Goal: Download file/media: Obtain a digital file from the website

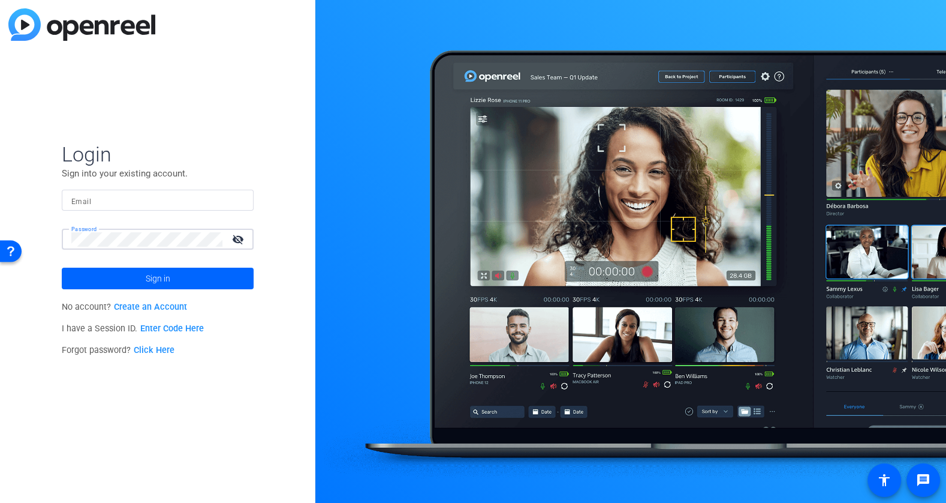
click at [137, 207] on body "Press Option+1 for screen-reader mode, Option+0 to cancel Accessibility Screen-…" at bounding box center [473, 251] width 946 height 503
type input "[EMAIL_ADDRESS][DOMAIN_NAME]"
click at [269, 320] on div "Login Sign into your existing account. Email [EMAIL_ADDRESS][DOMAIN_NAME] Passw…" at bounding box center [157, 251] width 315 height 503
click at [210, 281] on span at bounding box center [158, 278] width 192 height 29
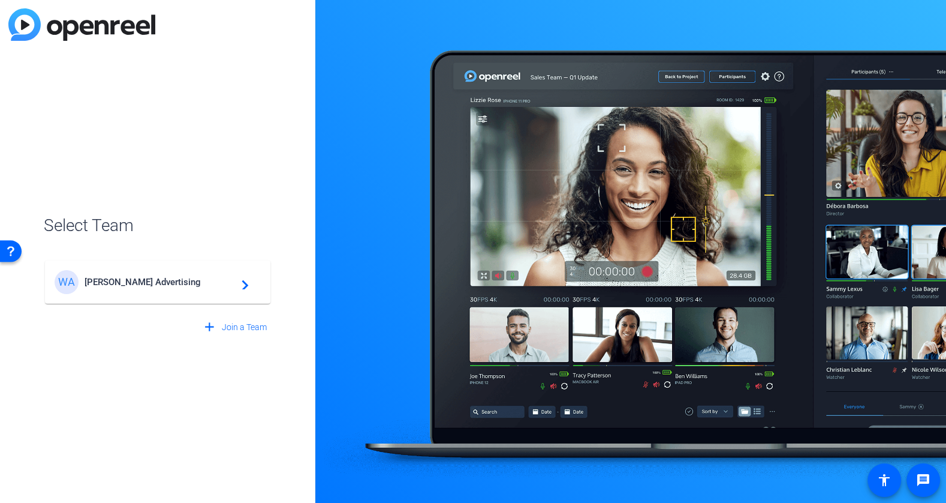
click at [101, 285] on span "[PERSON_NAME] Advertising" at bounding box center [160, 281] width 150 height 11
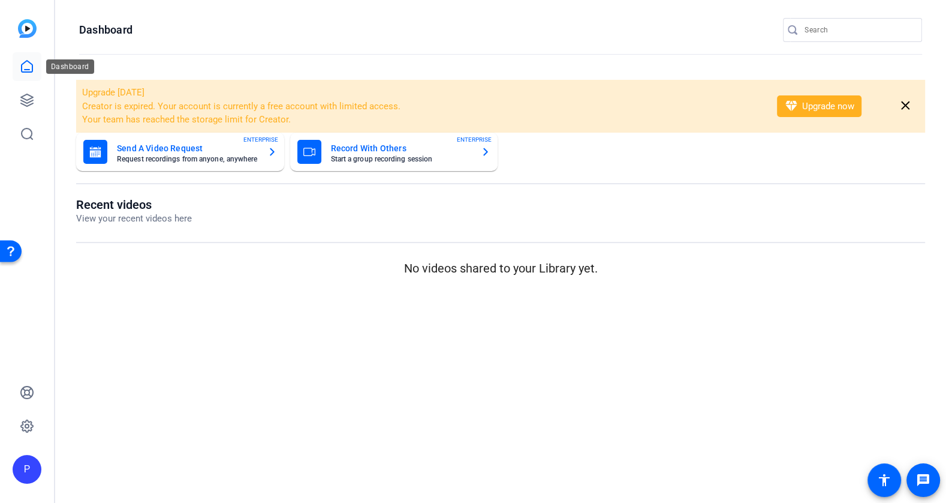
click at [26, 68] on icon at bounding box center [27, 66] width 14 height 14
click at [23, 104] on icon at bounding box center [27, 100] width 14 height 14
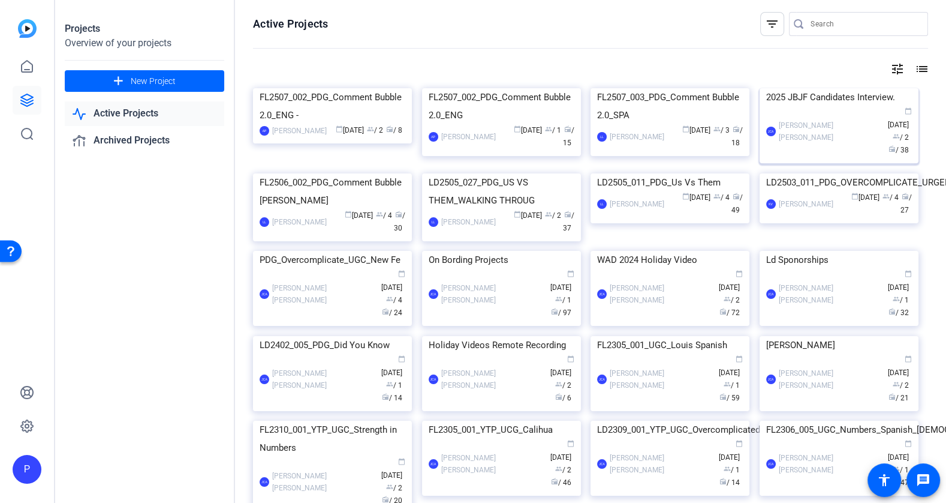
click at [812, 106] on div "2025 JBJF Candidates Interview." at bounding box center [839, 97] width 146 height 18
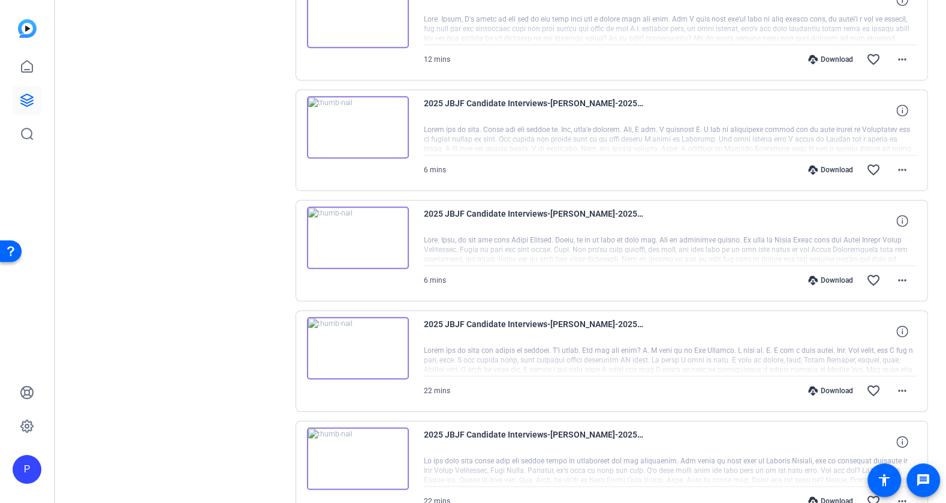
scroll to position [816, 0]
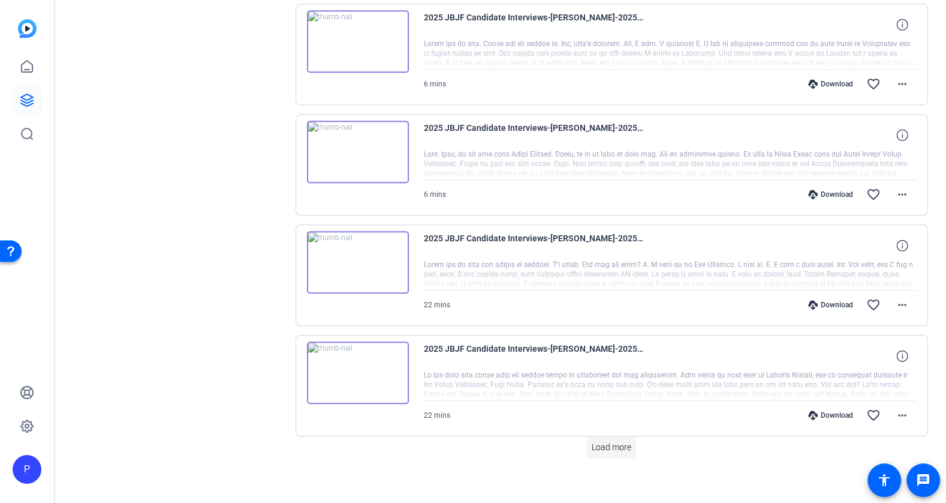
click at [619, 432] on span at bounding box center [611, 446] width 49 height 29
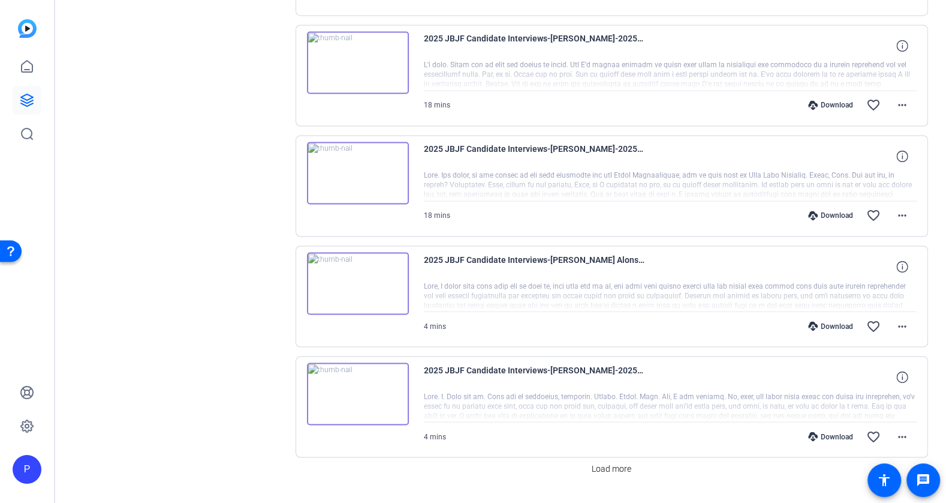
scroll to position [1911, 0]
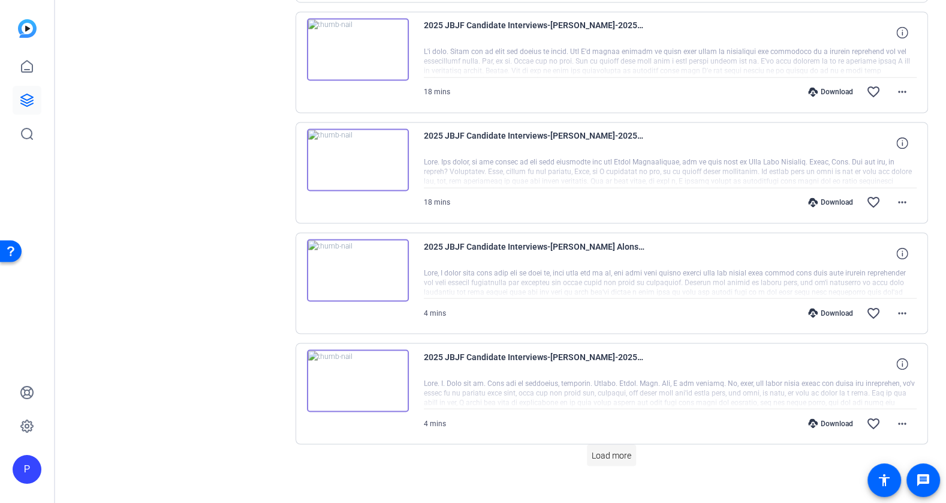
click at [618, 449] on span "Load more" at bounding box center [612, 455] width 40 height 13
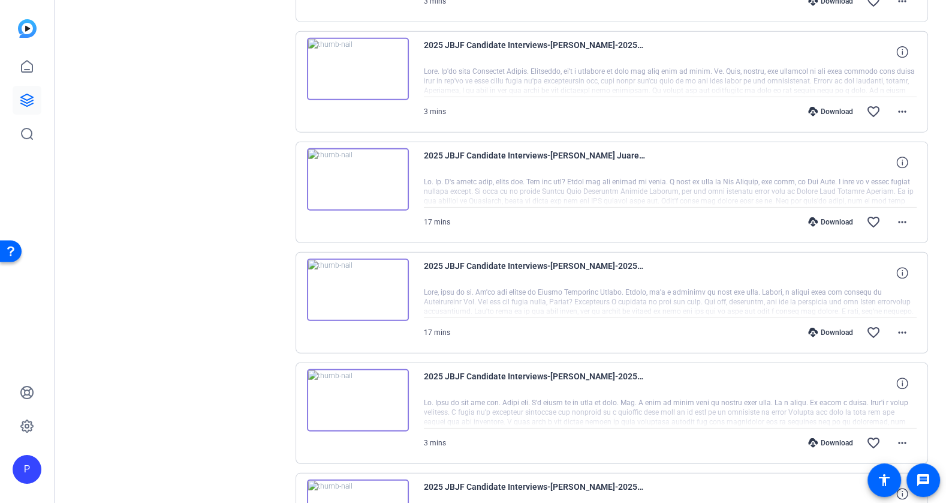
scroll to position [3006, 0]
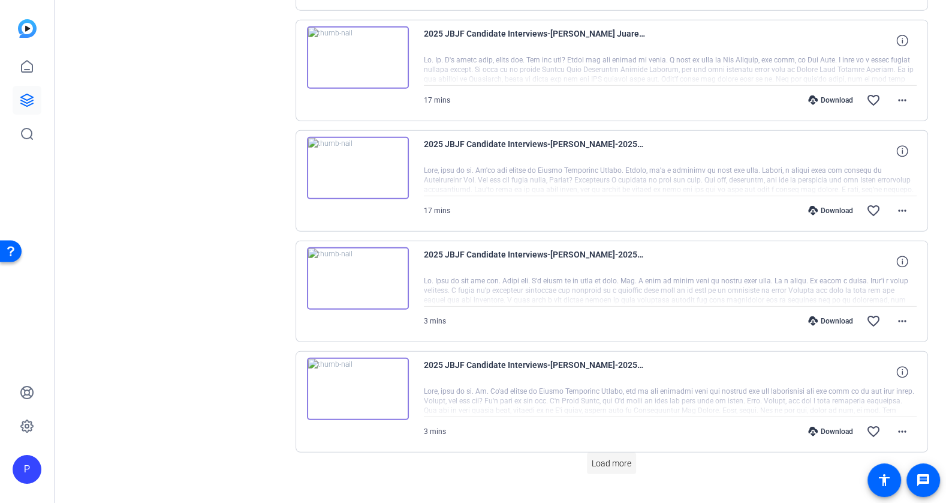
click at [600, 457] on span "Load more" at bounding box center [612, 463] width 40 height 13
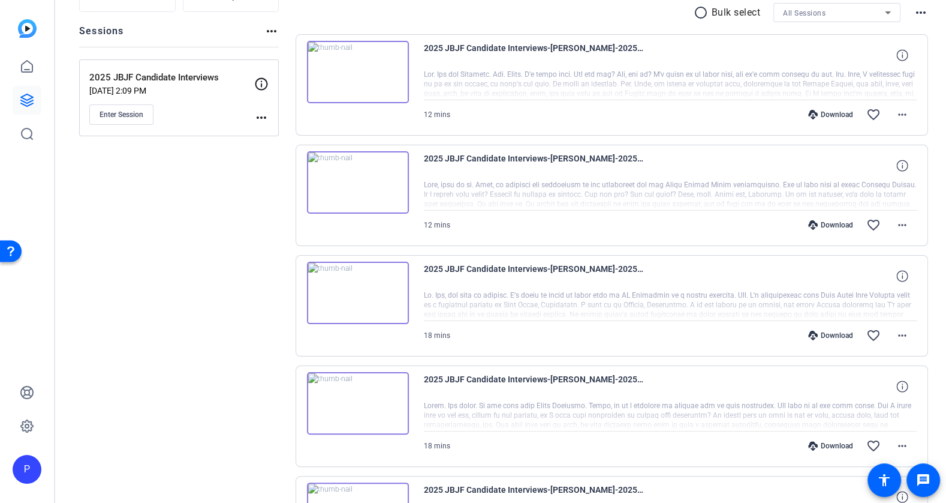
scroll to position [0, 0]
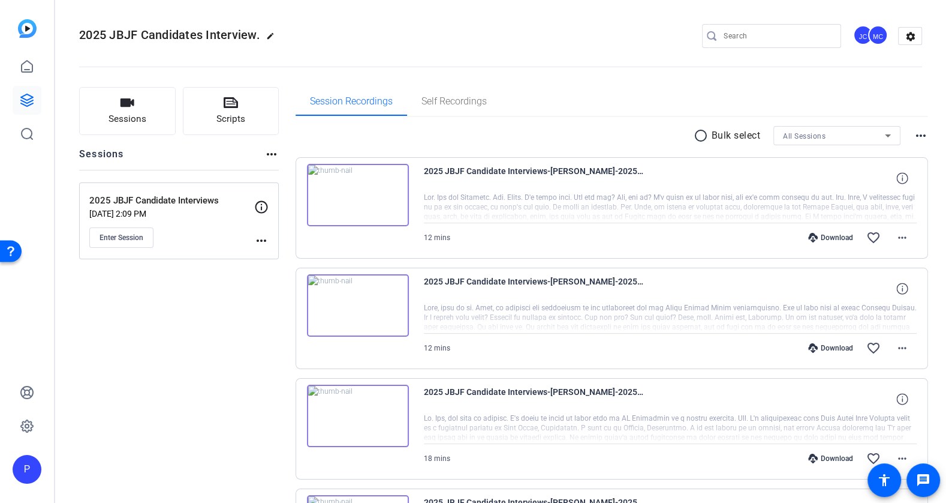
click at [694, 133] on mat-icon "radio_button_unchecked" at bounding box center [703, 135] width 18 height 14
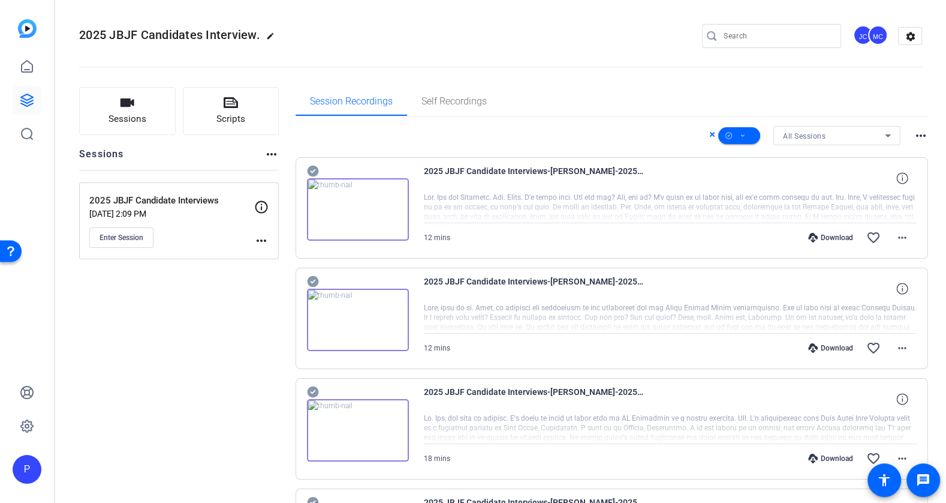
click at [869, 136] on div "All Sessions" at bounding box center [834, 135] width 102 height 15
click at [555, 109] on div at bounding box center [473, 251] width 946 height 503
click at [743, 133] on span at bounding box center [739, 135] width 42 height 29
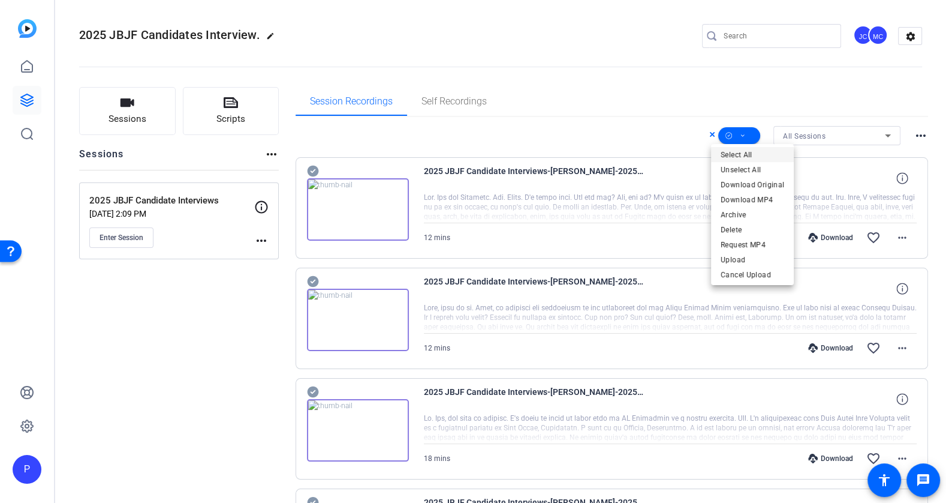
click at [737, 154] on span "Select All" at bounding box center [753, 154] width 64 height 14
click at [743, 197] on span "Download MP4" at bounding box center [753, 199] width 64 height 14
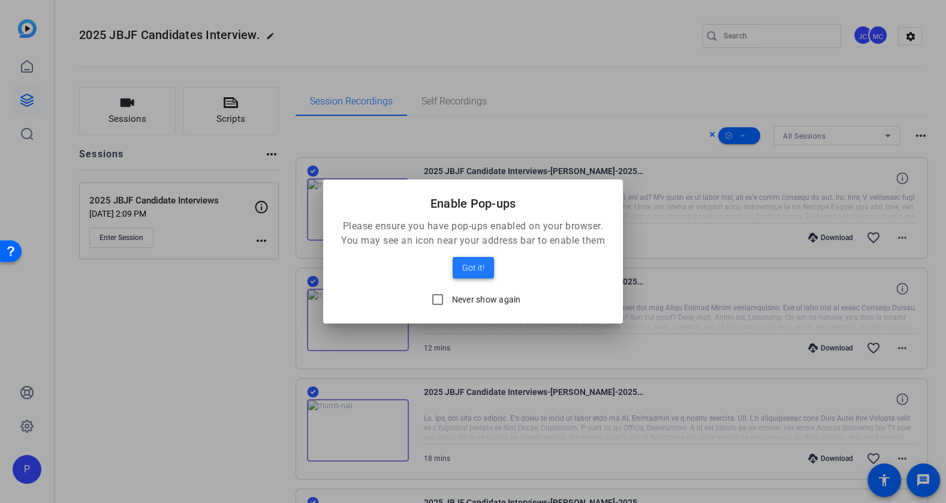
click at [480, 267] on span "Got it!" at bounding box center [473, 267] width 22 height 14
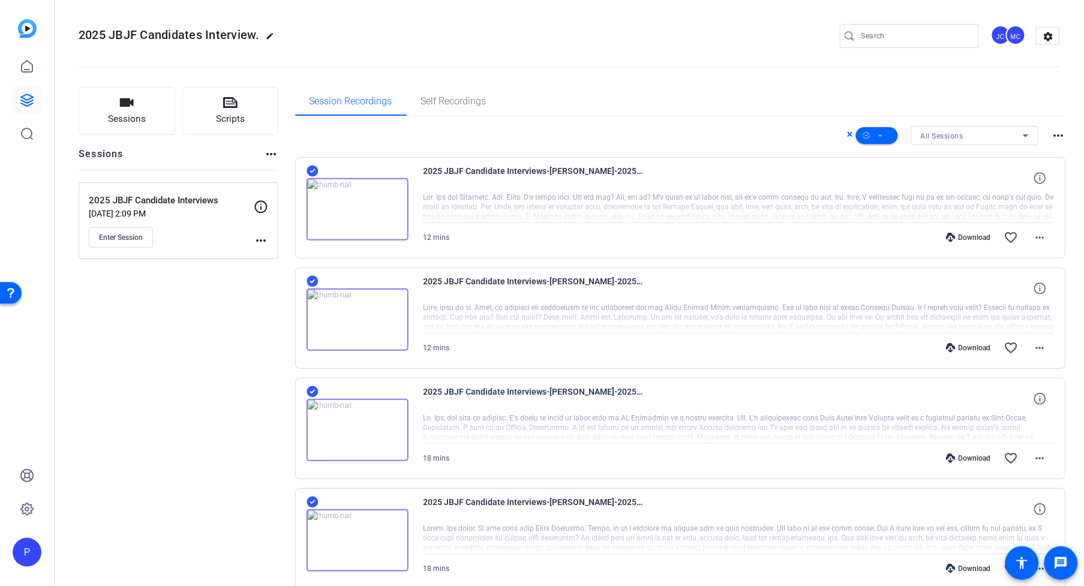
click at [847, 133] on icon at bounding box center [850, 134] width 6 height 14
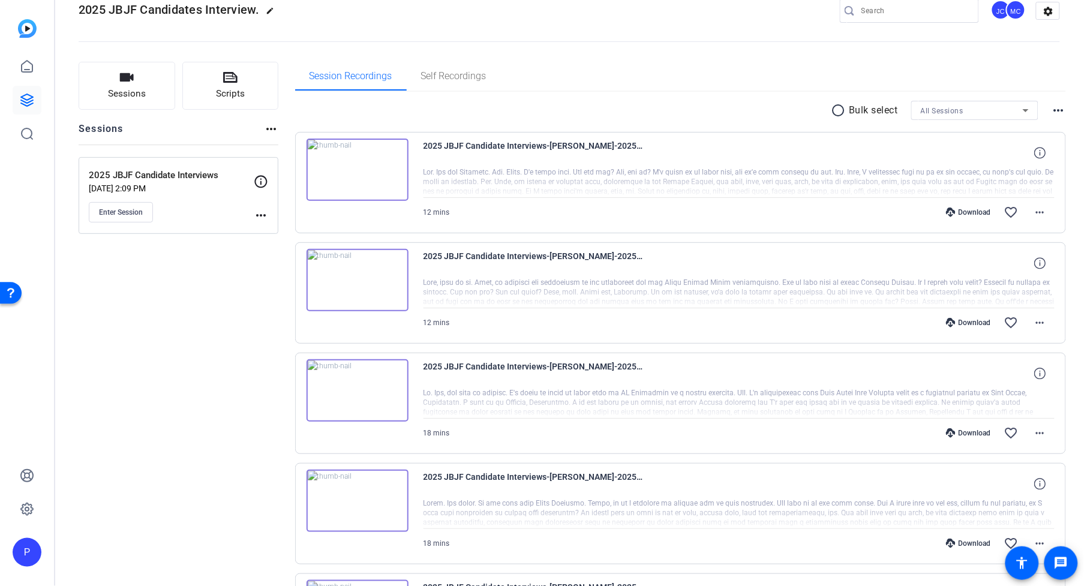
scroll to position [26, 0]
click at [946, 295] on div at bounding box center [739, 292] width 632 height 30
click at [926, 280] on div at bounding box center [739, 292] width 632 height 30
click at [910, 292] on div at bounding box center [739, 292] width 632 height 30
click at [885, 292] on div at bounding box center [739, 292] width 632 height 30
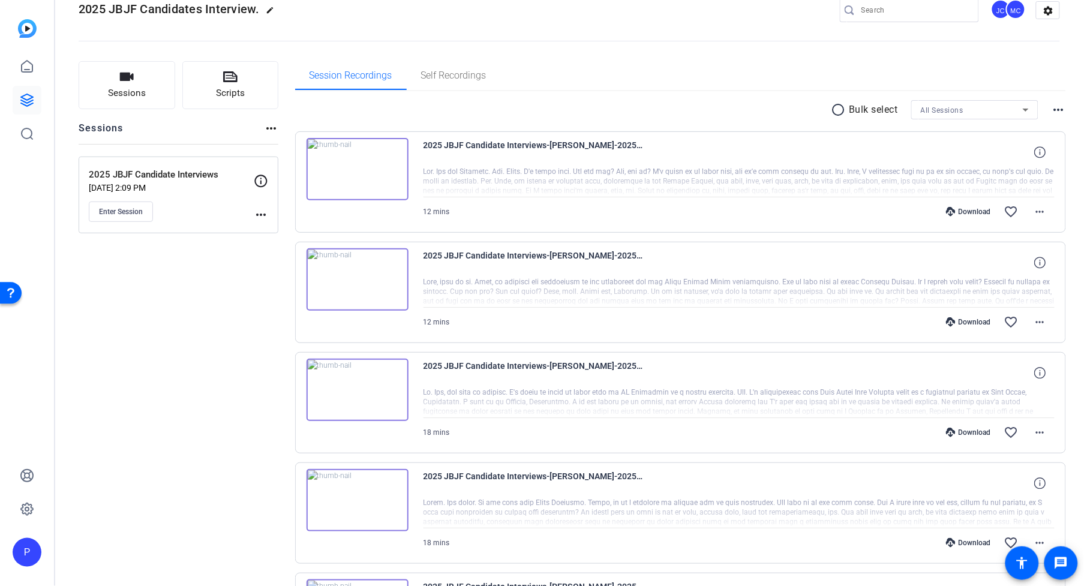
click at [885, 292] on div at bounding box center [739, 292] width 632 height 30
click at [653, 290] on div at bounding box center [739, 292] width 632 height 30
drag, startPoint x: 515, startPoint y: 293, endPoint x: 468, endPoint y: 295, distance: 46.8
click at [512, 294] on div at bounding box center [739, 292] width 632 height 30
click at [464, 296] on div at bounding box center [739, 292] width 632 height 30
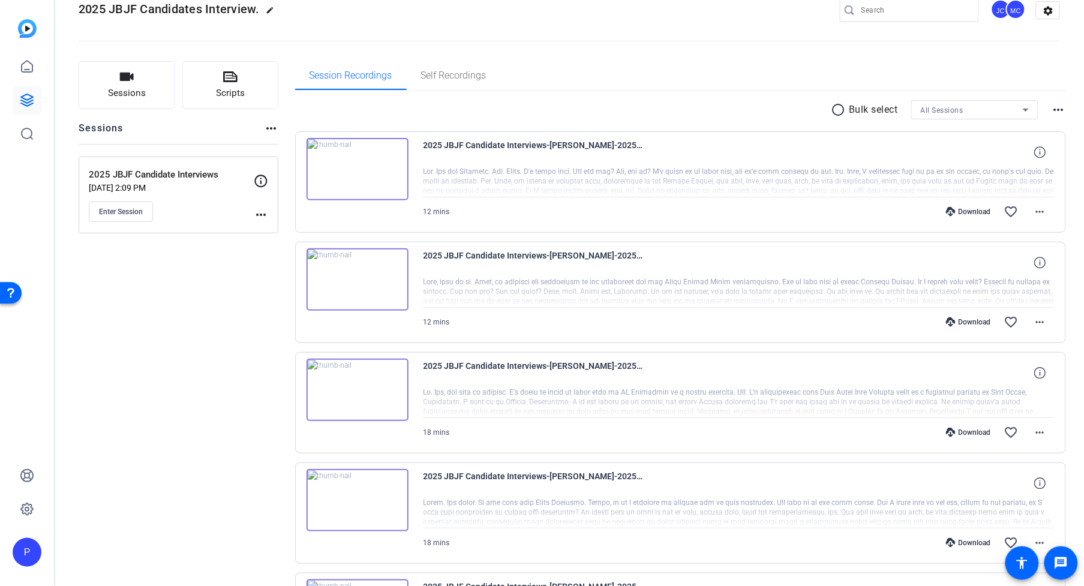
click at [461, 300] on div at bounding box center [739, 292] width 632 height 30
click at [461, 302] on div at bounding box center [739, 292] width 632 height 30
click at [473, 300] on div at bounding box center [739, 292] width 632 height 30
drag, startPoint x: 486, startPoint y: 296, endPoint x: 649, endPoint y: 288, distance: 162.7
click at [527, 293] on div at bounding box center [739, 292] width 632 height 30
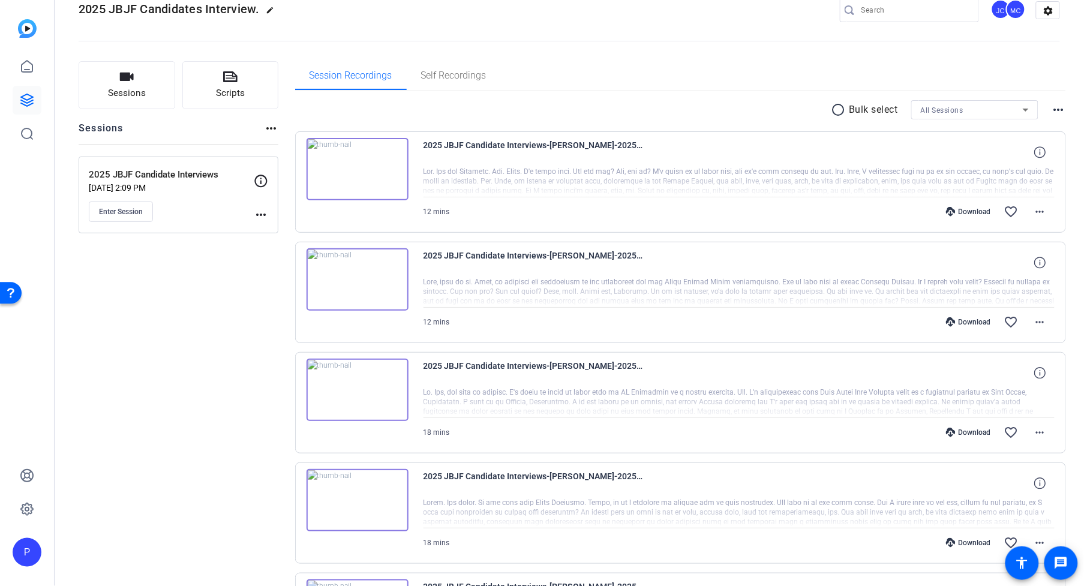
drag, startPoint x: 649, startPoint y: 288, endPoint x: 661, endPoint y: 290, distance: 12.2
click at [657, 289] on div at bounding box center [739, 292] width 632 height 30
click at [769, 293] on div at bounding box center [739, 292] width 632 height 30
drag, startPoint x: 773, startPoint y: 293, endPoint x: 997, endPoint y: 294, distance: 224.3
click at [775, 293] on div at bounding box center [739, 292] width 632 height 30
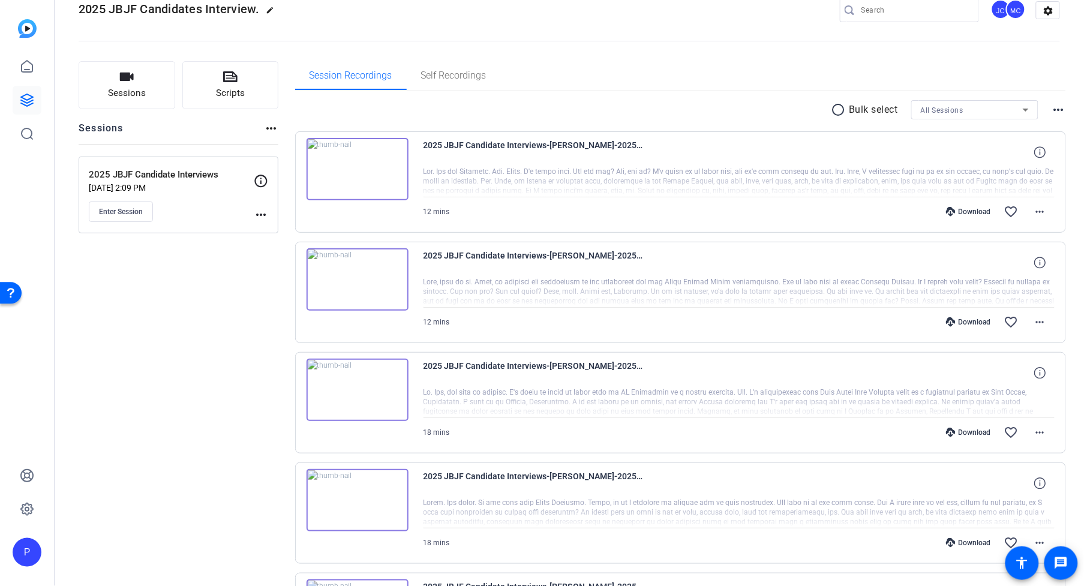
click at [811, 273] on div "2025 JBJF Candidate Interviews-[PERSON_NAME]-2025-07-31-09-39-49-441-0" at bounding box center [739, 262] width 632 height 29
click at [831, 109] on mat-icon "radio_button_unchecked" at bounding box center [840, 110] width 18 height 14
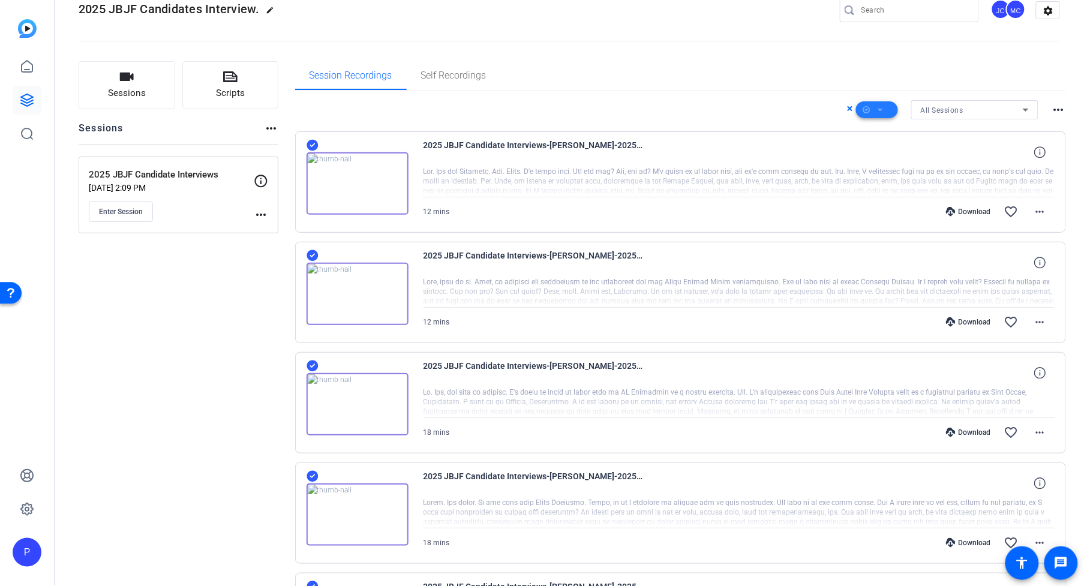
click at [864, 111] on span at bounding box center [877, 109] width 42 height 29
click at [870, 143] on span "Unselect All" at bounding box center [891, 143] width 64 height 14
click at [315, 256] on div at bounding box center [542, 293] width 1084 height 586
click at [314, 151] on icon at bounding box center [311, 145] width 11 height 11
click at [877, 112] on icon at bounding box center [880, 110] width 6 height 15
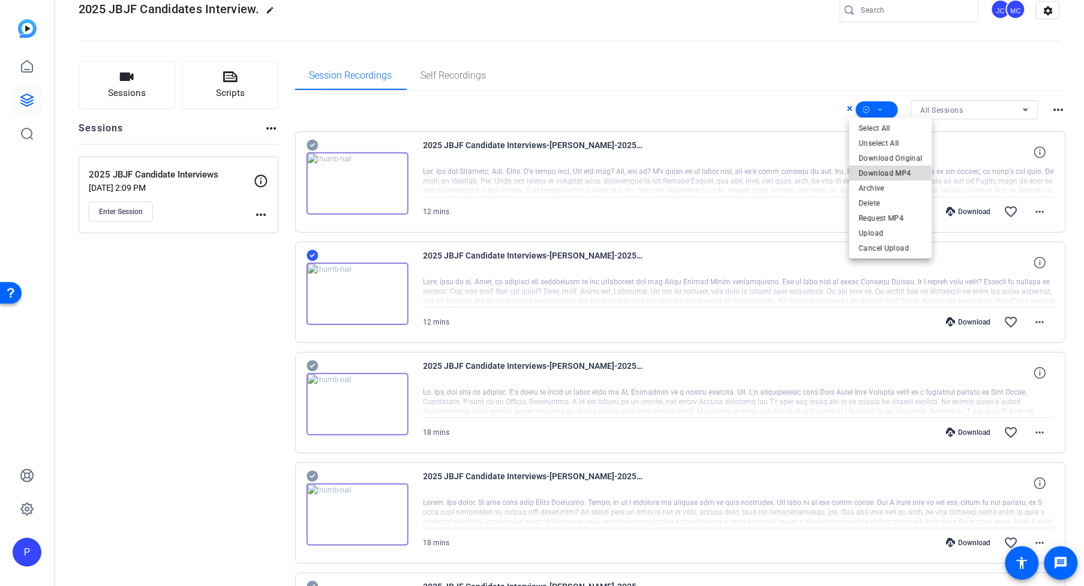
click at [883, 173] on span "Download MP4" at bounding box center [891, 173] width 64 height 14
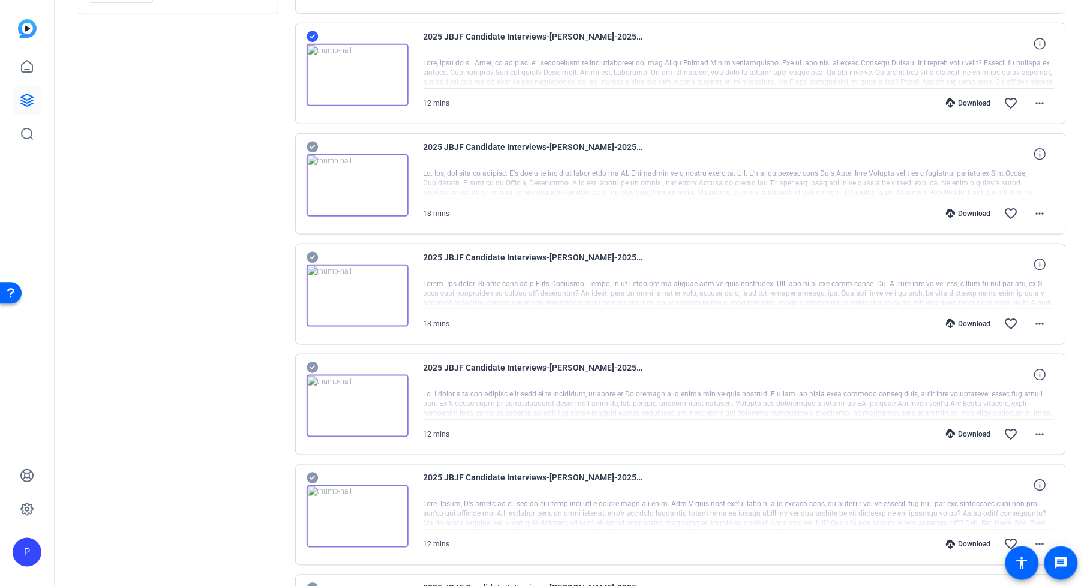
scroll to position [262, 0]
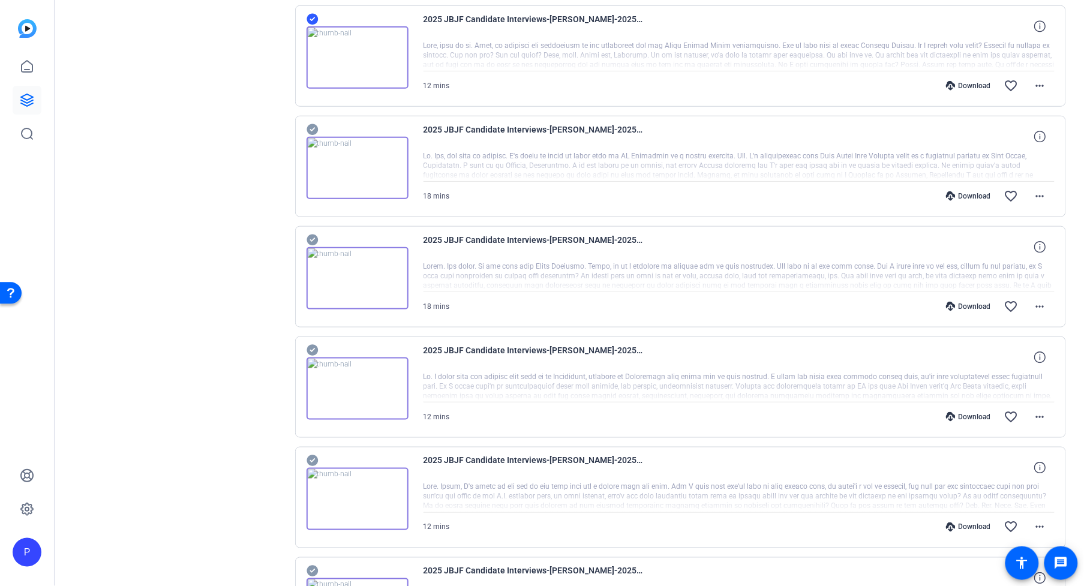
click at [314, 19] on icon at bounding box center [311, 19] width 11 height 11
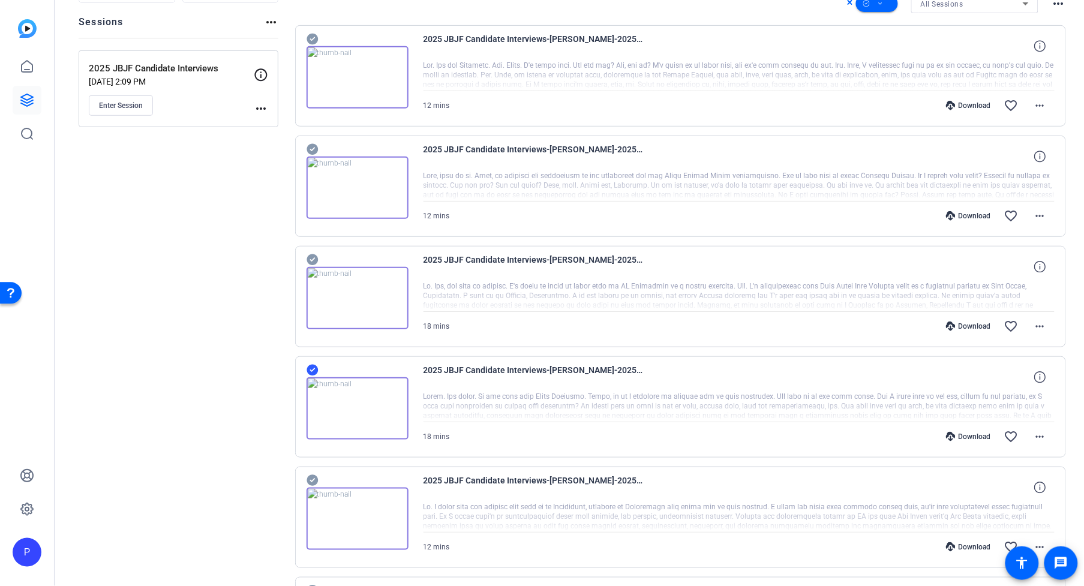
scroll to position [129, 0]
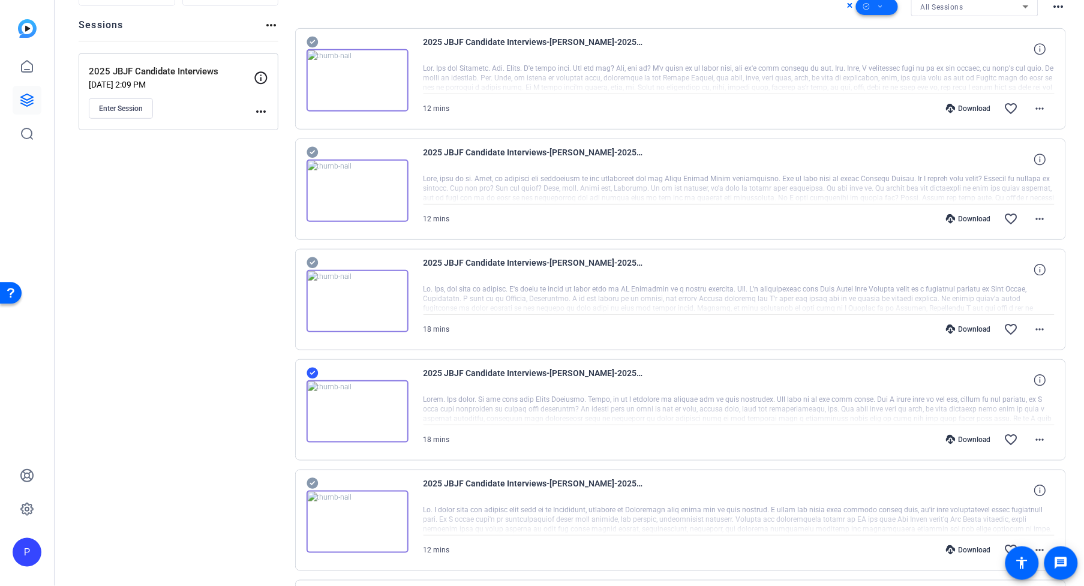
click at [877, 8] on icon at bounding box center [880, 6] width 6 height 15
click at [853, 110] on button "Request MP4" at bounding box center [890, 114] width 83 height 15
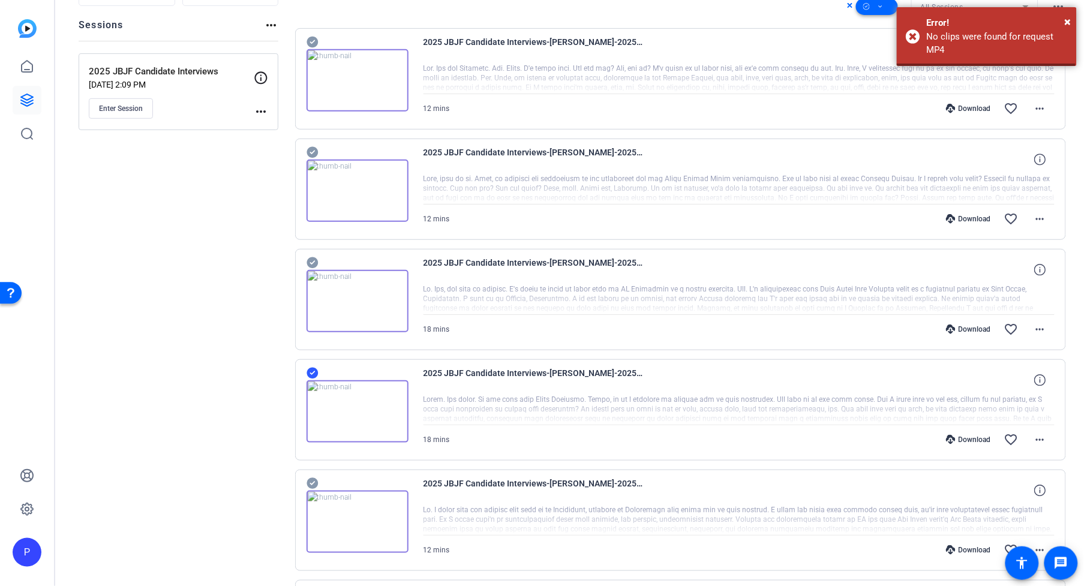
scroll to position [127, 0]
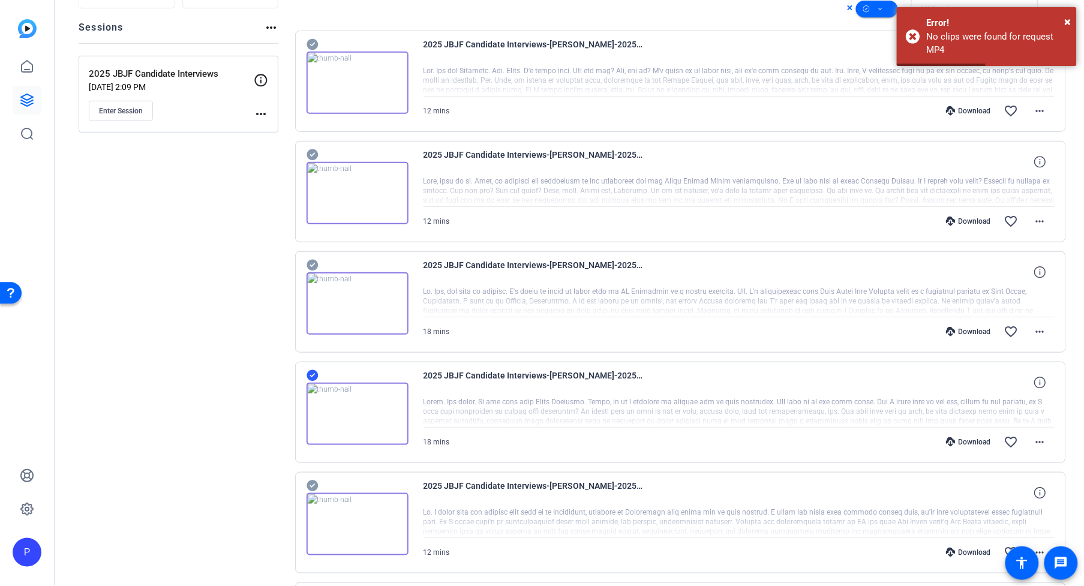
click at [314, 374] on icon at bounding box center [312, 375] width 12 height 14
click at [315, 50] on icon at bounding box center [311, 44] width 11 height 11
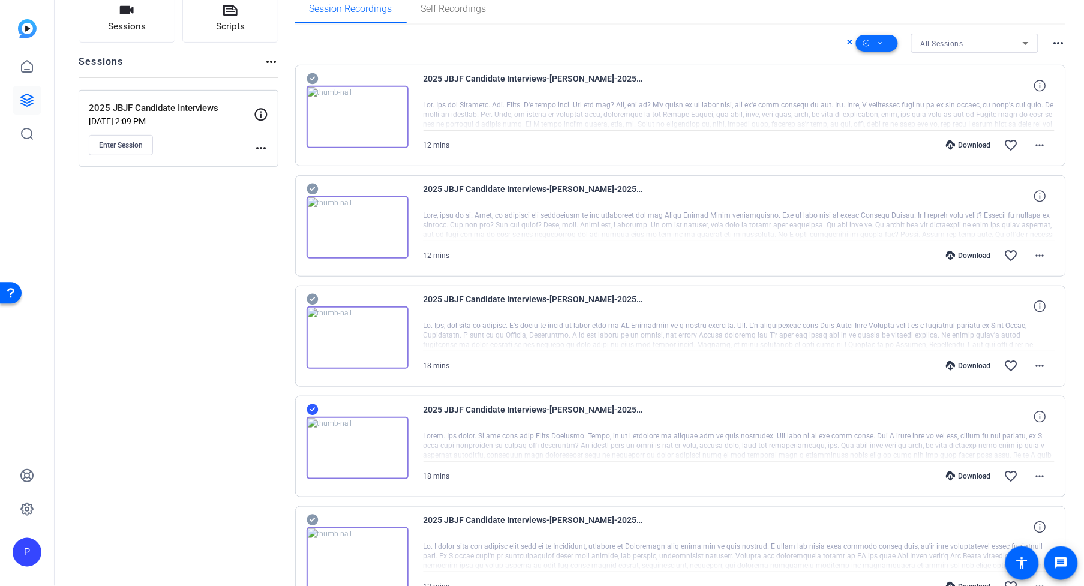
scroll to position [16, 0]
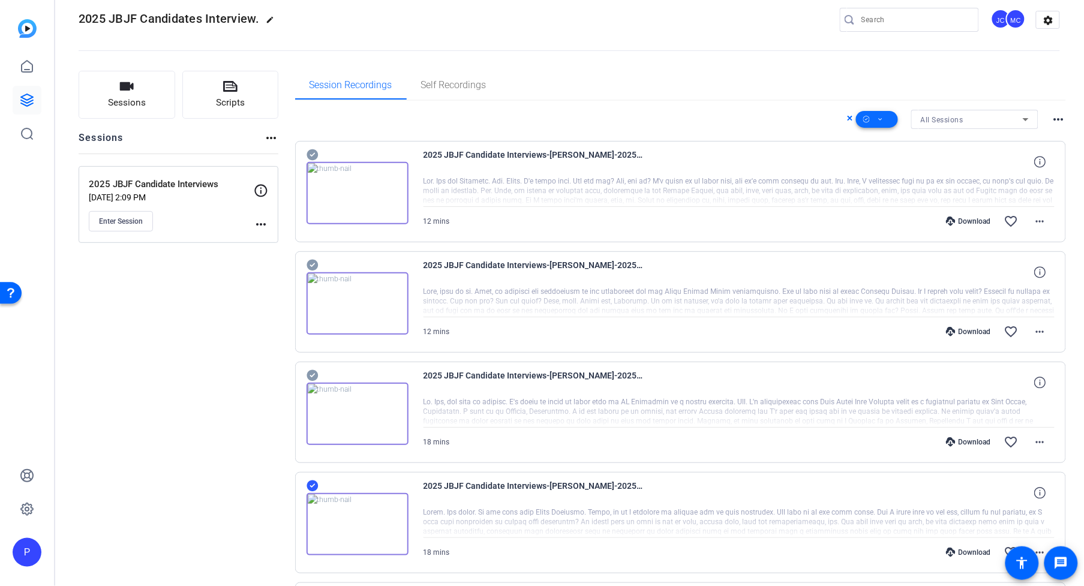
click at [879, 118] on span at bounding box center [877, 119] width 42 height 29
click at [889, 181] on span "Download MP4" at bounding box center [891, 182] width 64 height 14
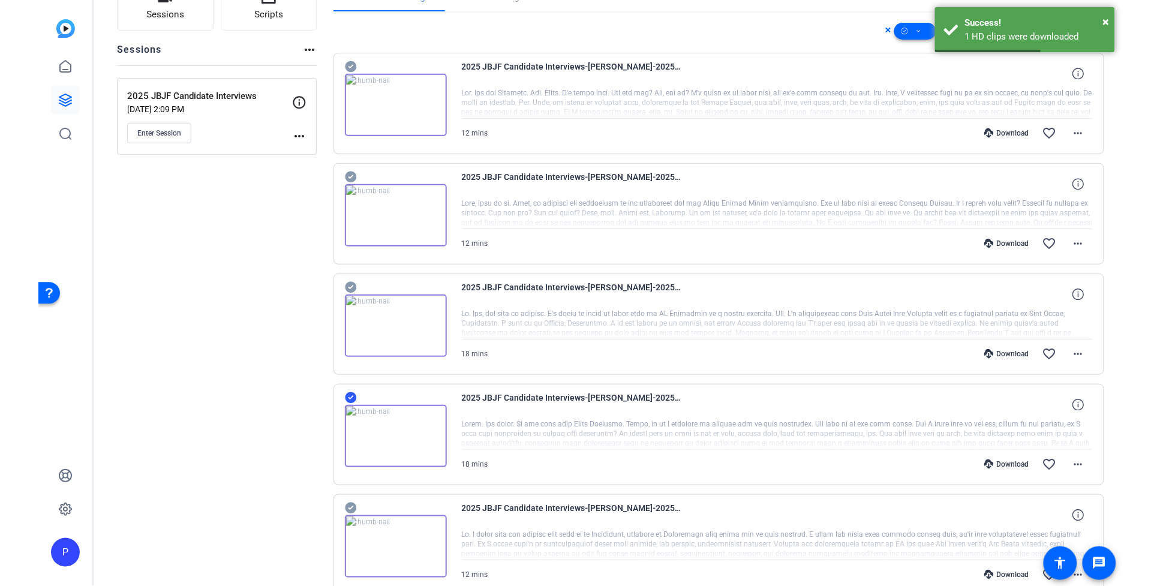
scroll to position [129, 0]
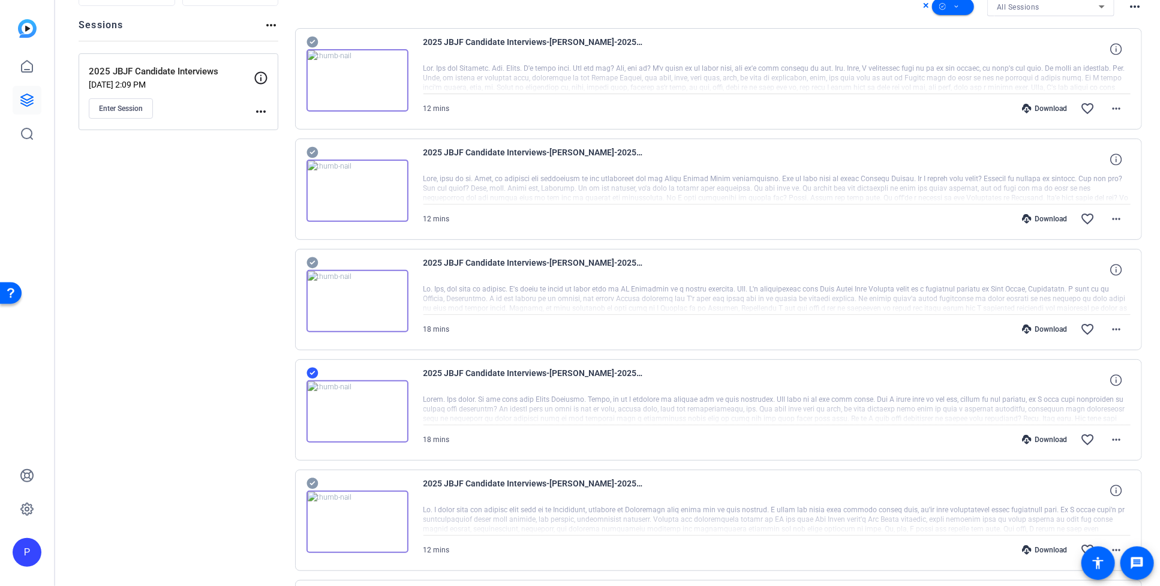
click at [315, 373] on icon at bounding box center [311, 373] width 11 height 11
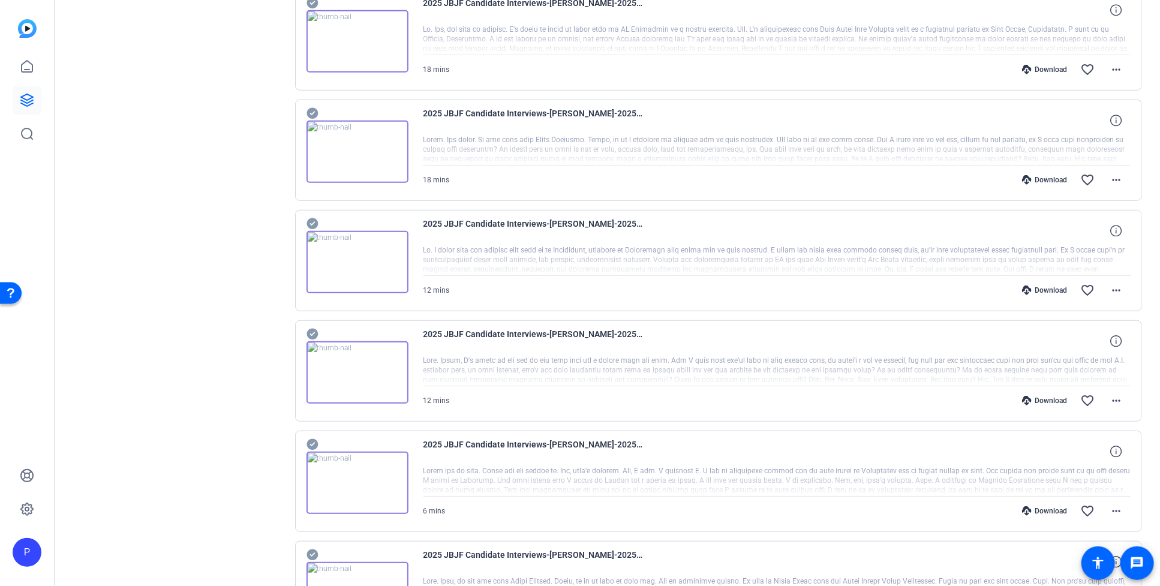
scroll to position [396, 0]
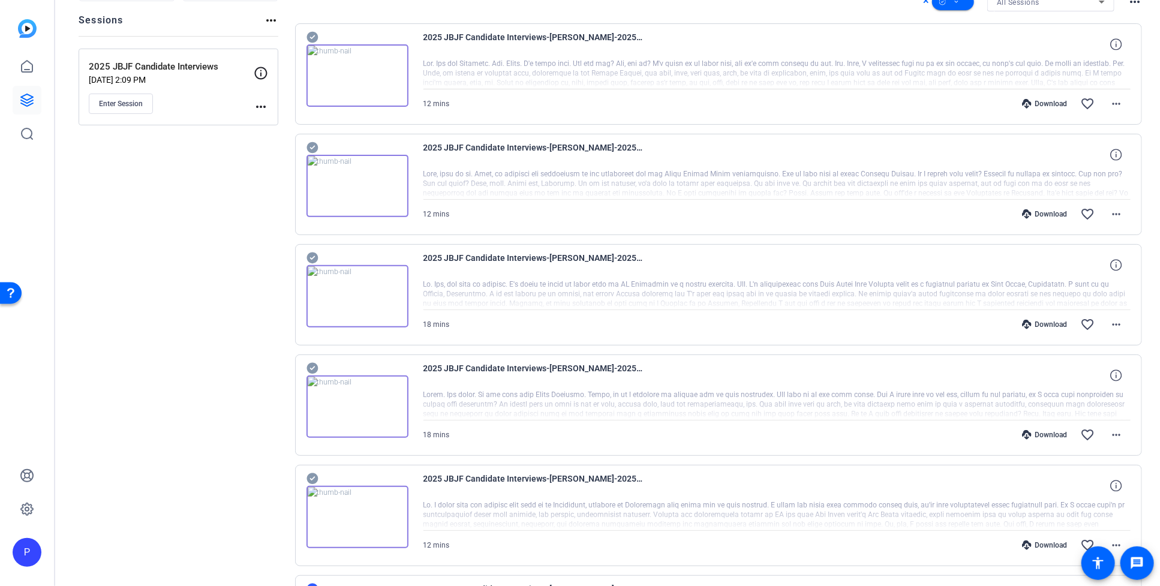
scroll to position [89, 0]
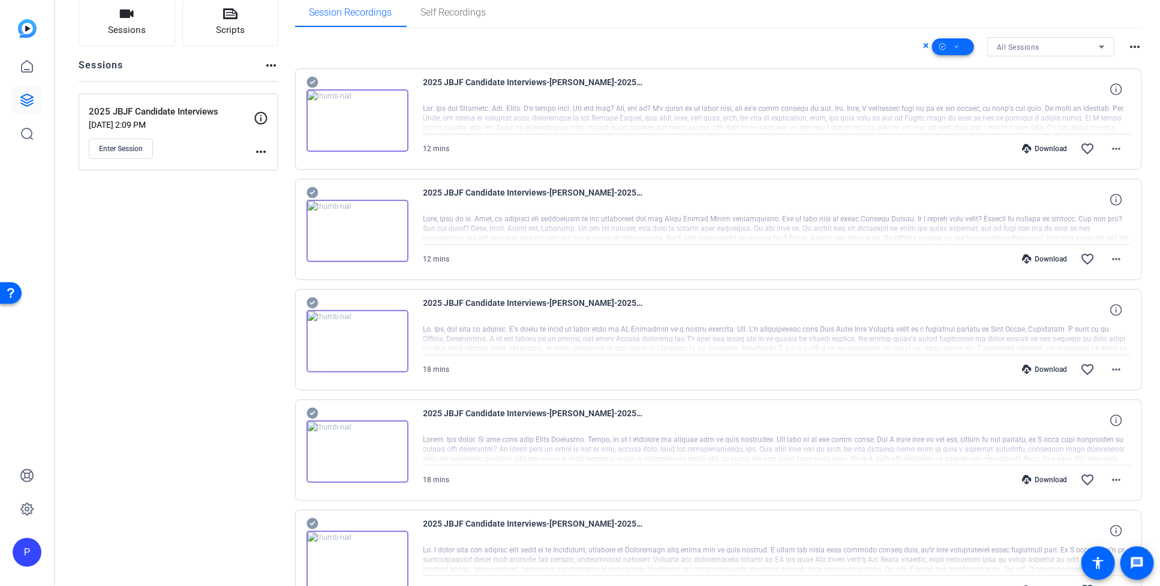
click at [946, 46] on span at bounding box center [953, 46] width 42 height 29
click at [946, 109] on span "Download MP4" at bounding box center [966, 110] width 64 height 14
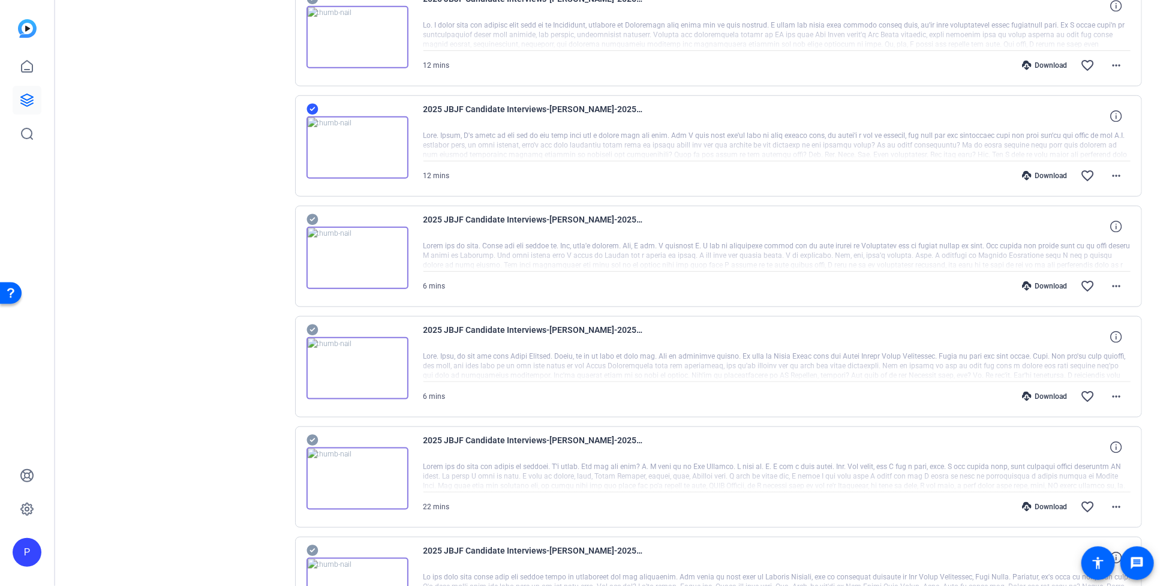
scroll to position [656, 0]
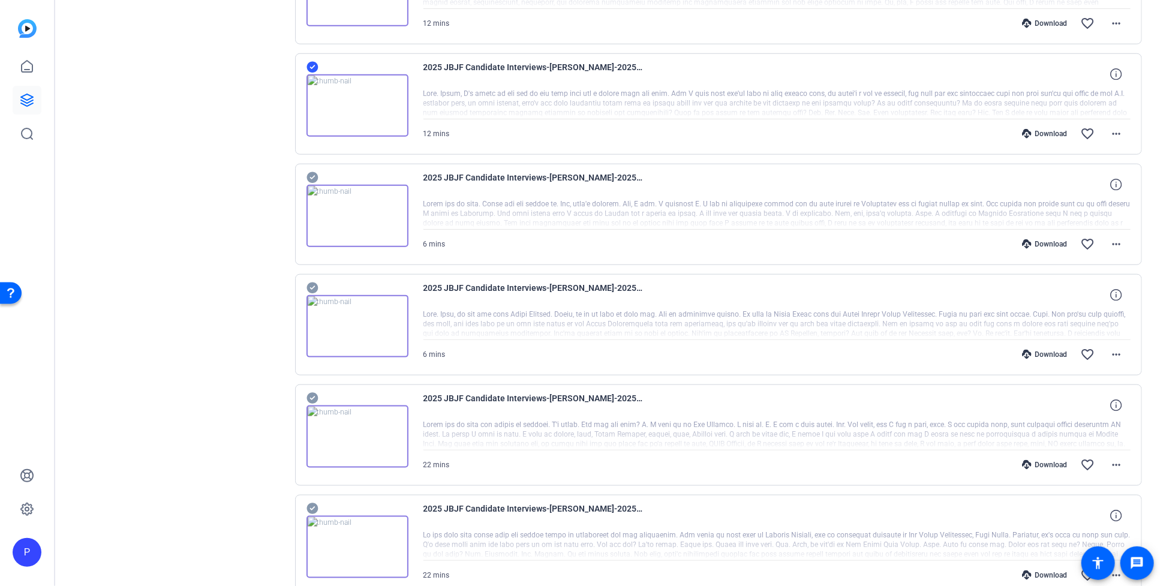
click at [946, 104] on div at bounding box center [777, 104] width 708 height 30
click at [946, 74] on icon at bounding box center [1115, 73] width 11 height 11
click at [946, 75] on mat-icon "close" at bounding box center [1116, 74] width 14 height 15
click at [942, 98] on div at bounding box center [777, 104] width 708 height 30
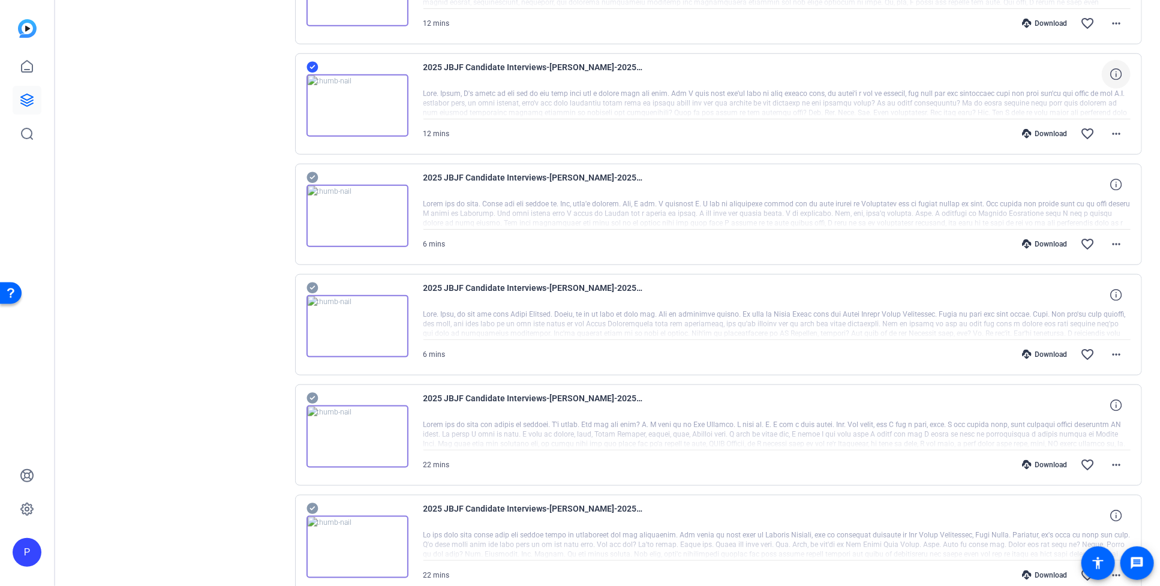
click at [909, 104] on div at bounding box center [777, 104] width 708 height 30
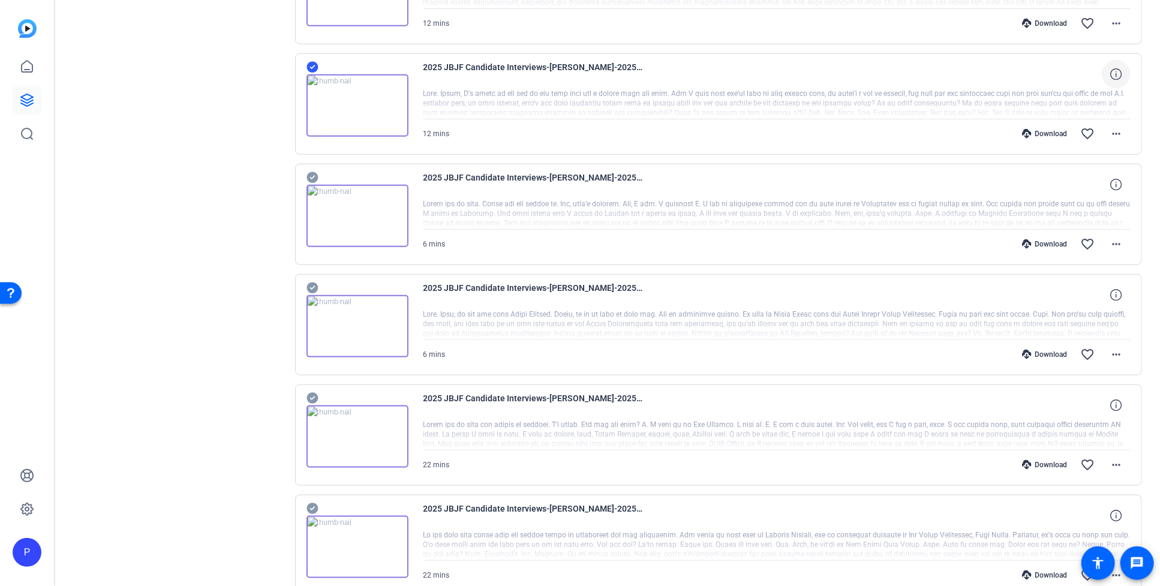
click at [909, 104] on div at bounding box center [777, 104] width 708 height 30
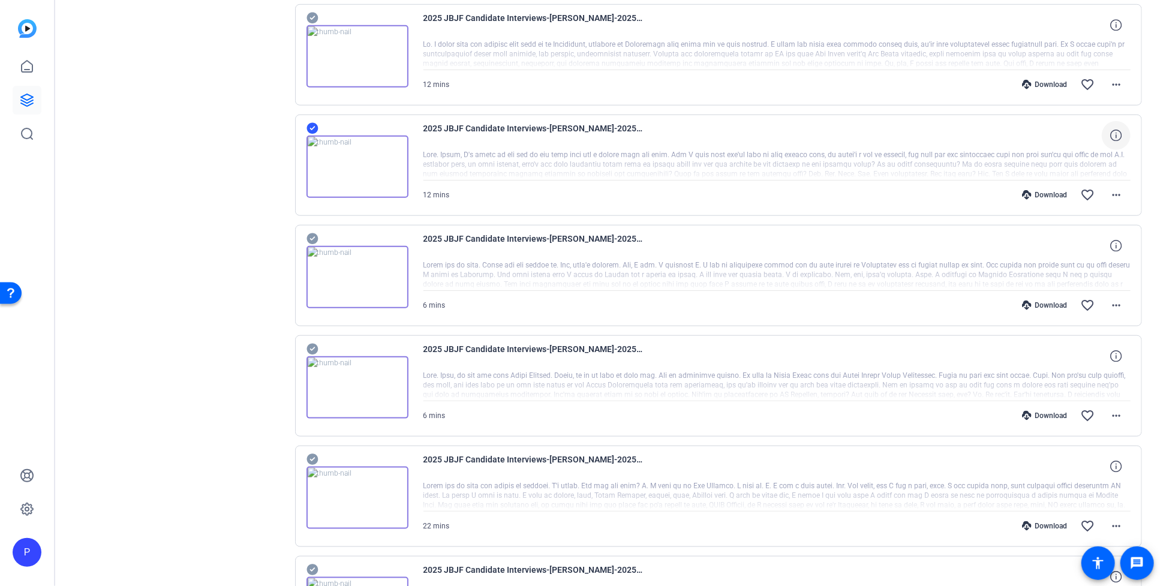
scroll to position [594, 0]
click at [369, 159] on img at bounding box center [357, 167] width 102 height 62
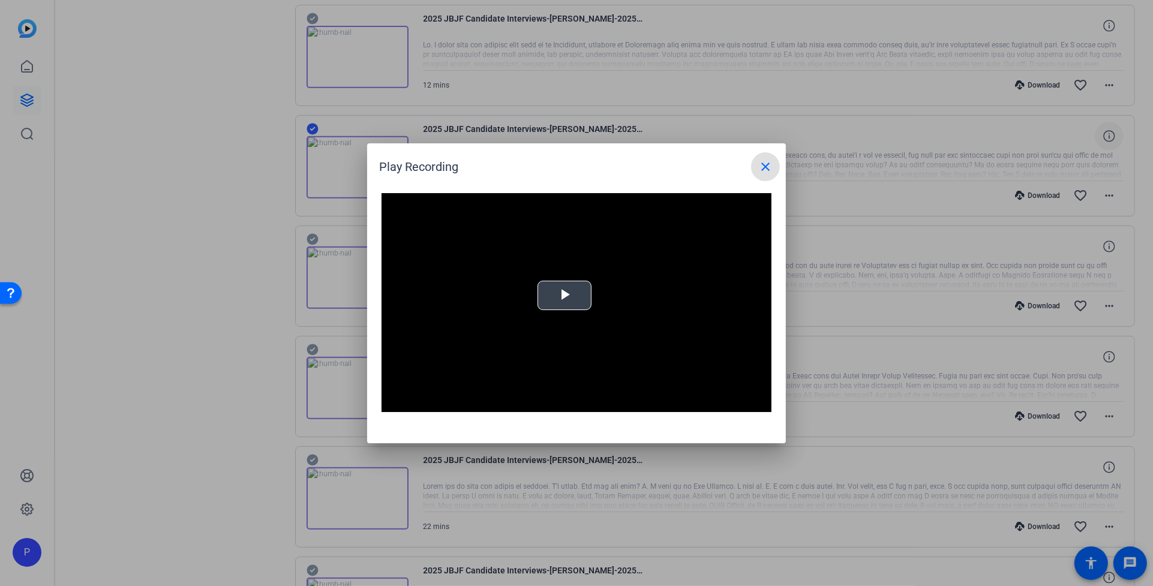
click at [564, 295] on span "Video Player" at bounding box center [564, 295] width 0 height 0
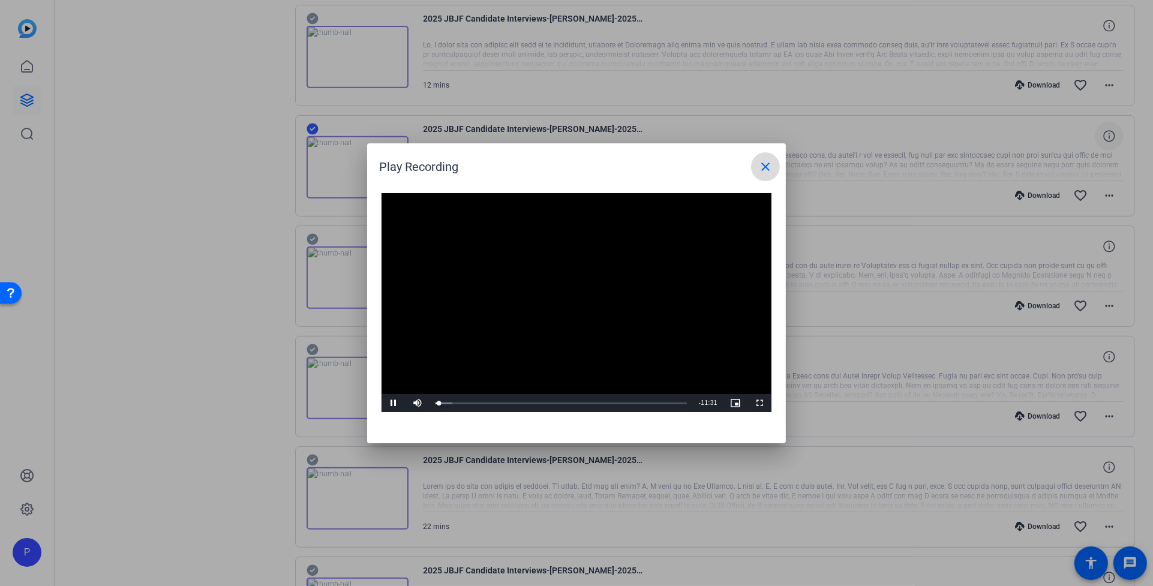
click at [761, 164] on mat-icon "close" at bounding box center [765, 167] width 14 height 14
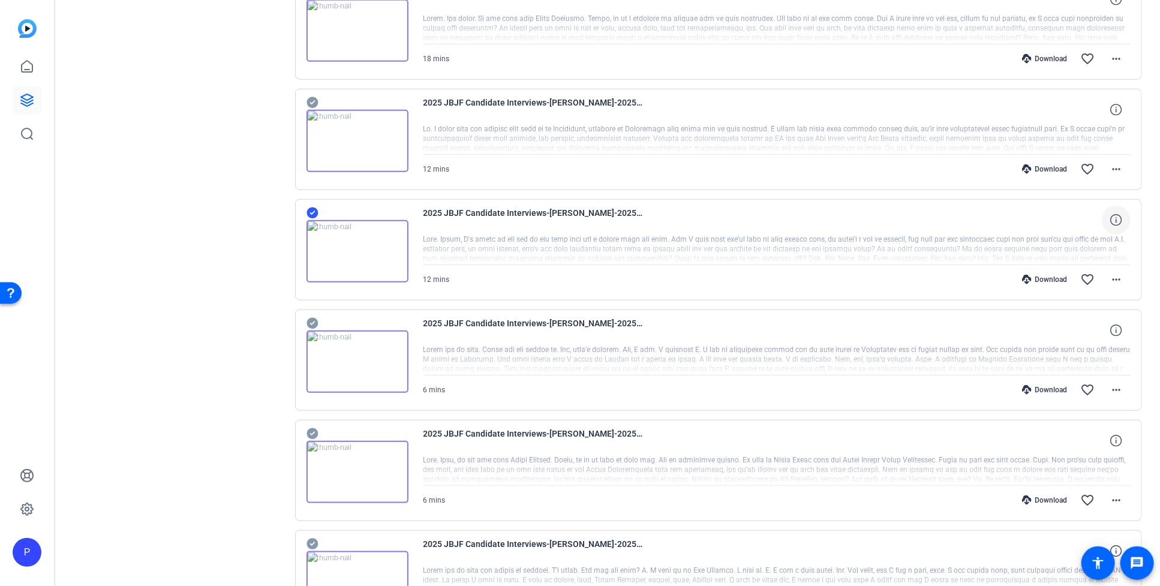
scroll to position [625, 0]
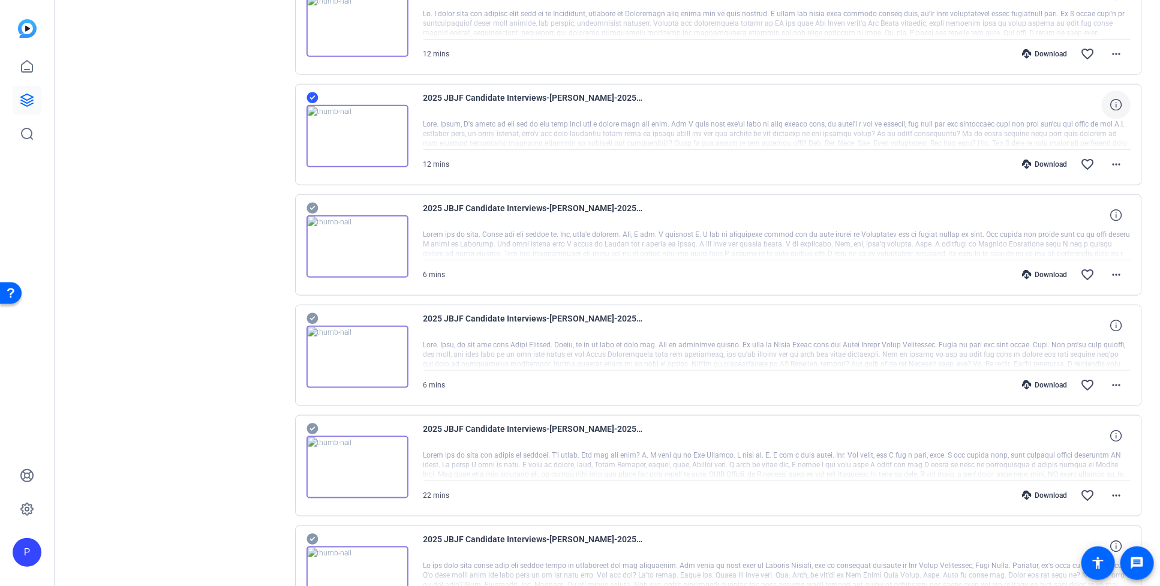
click at [312, 97] on icon at bounding box center [311, 97] width 11 height 11
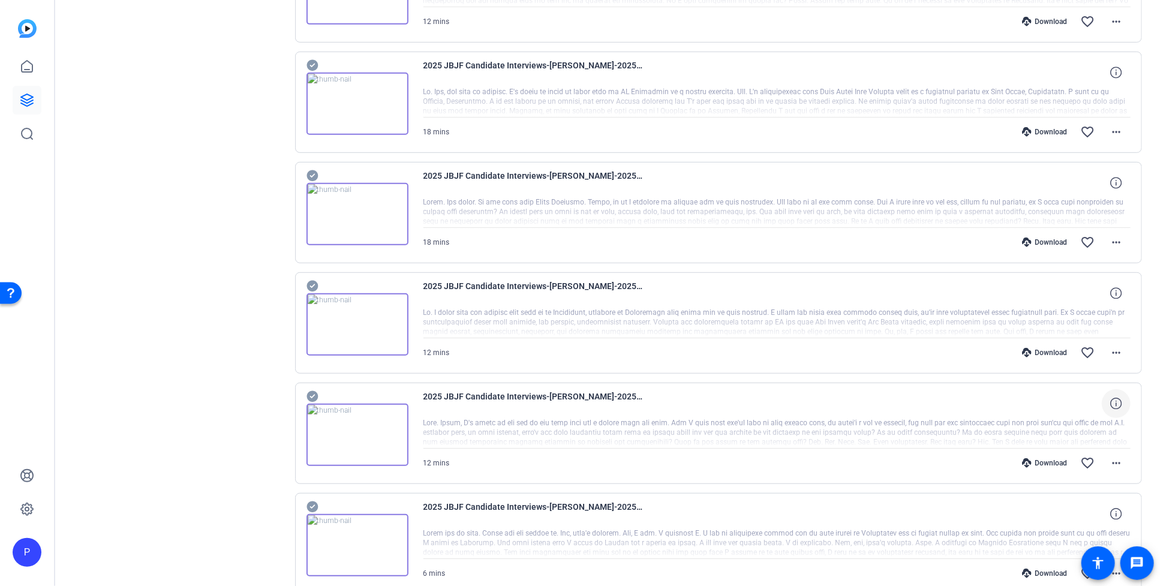
scroll to position [29, 0]
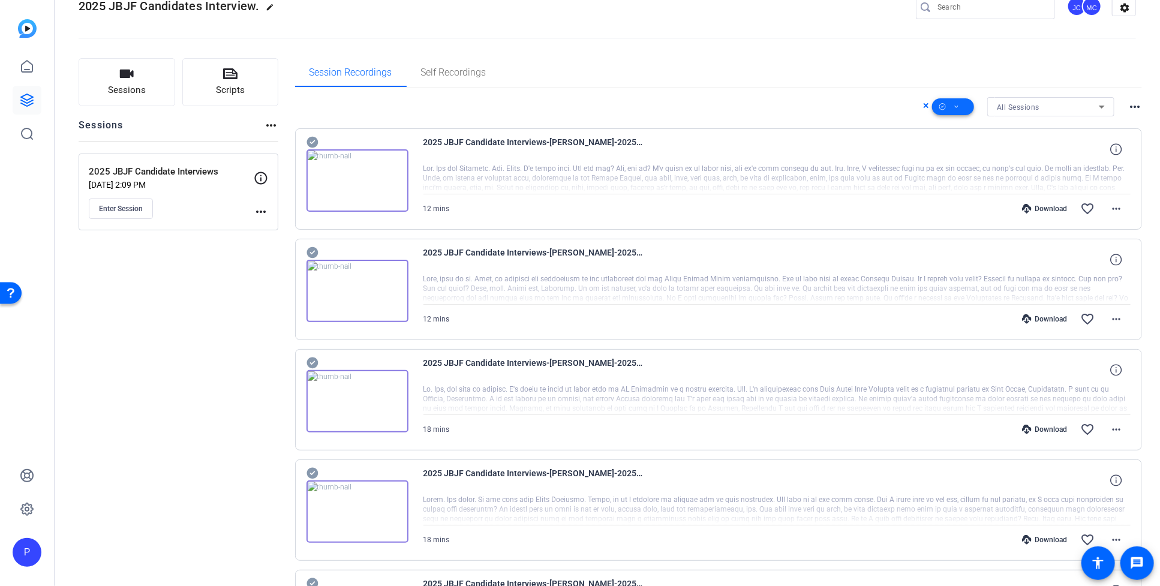
click at [942, 107] on span at bounding box center [953, 106] width 42 height 29
click at [946, 171] on span "Download MP4" at bounding box center [966, 170] width 64 height 14
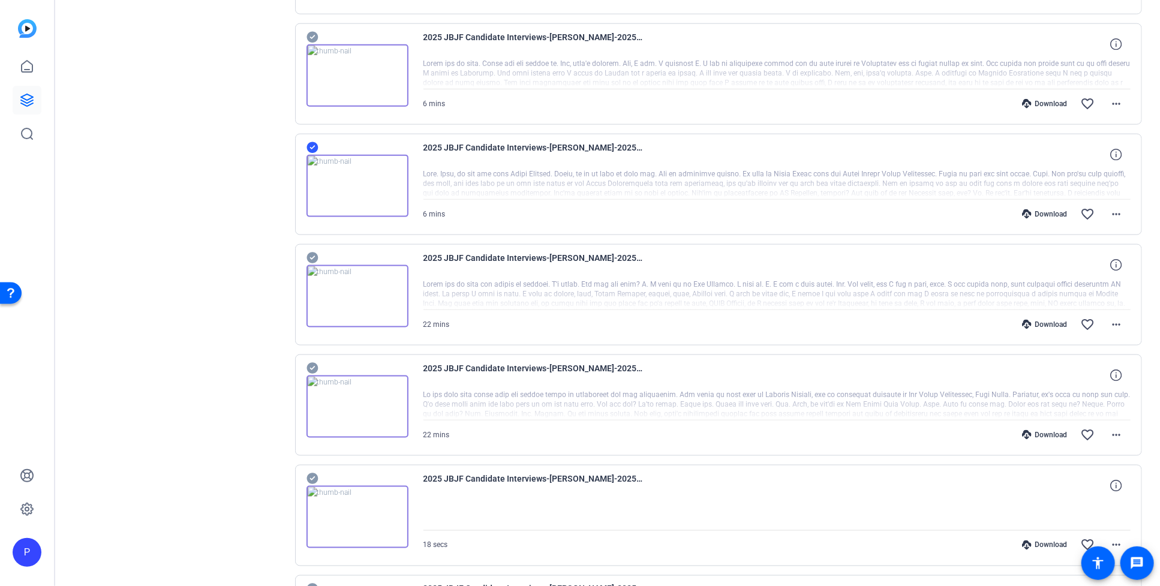
scroll to position [798, 0]
click at [314, 145] on icon at bounding box center [312, 146] width 12 height 14
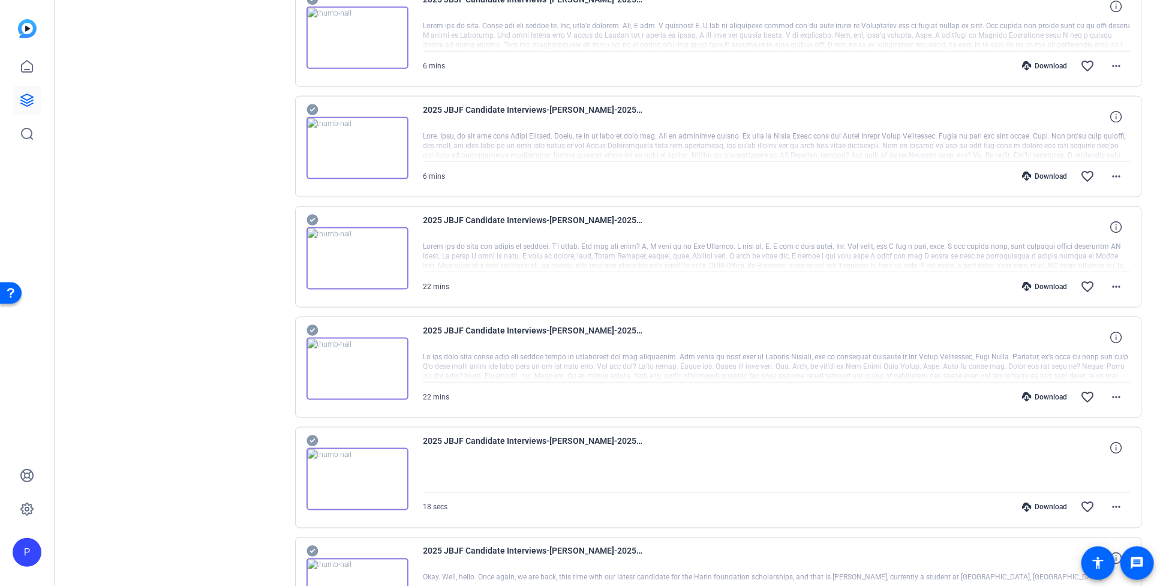
scroll to position [840, 0]
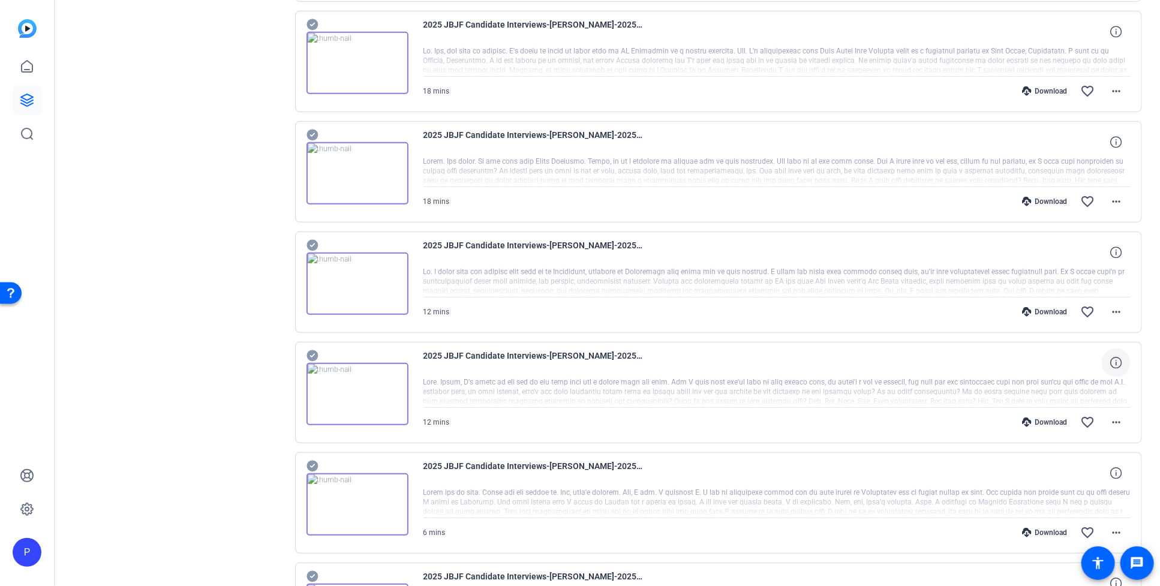
scroll to position [0, 0]
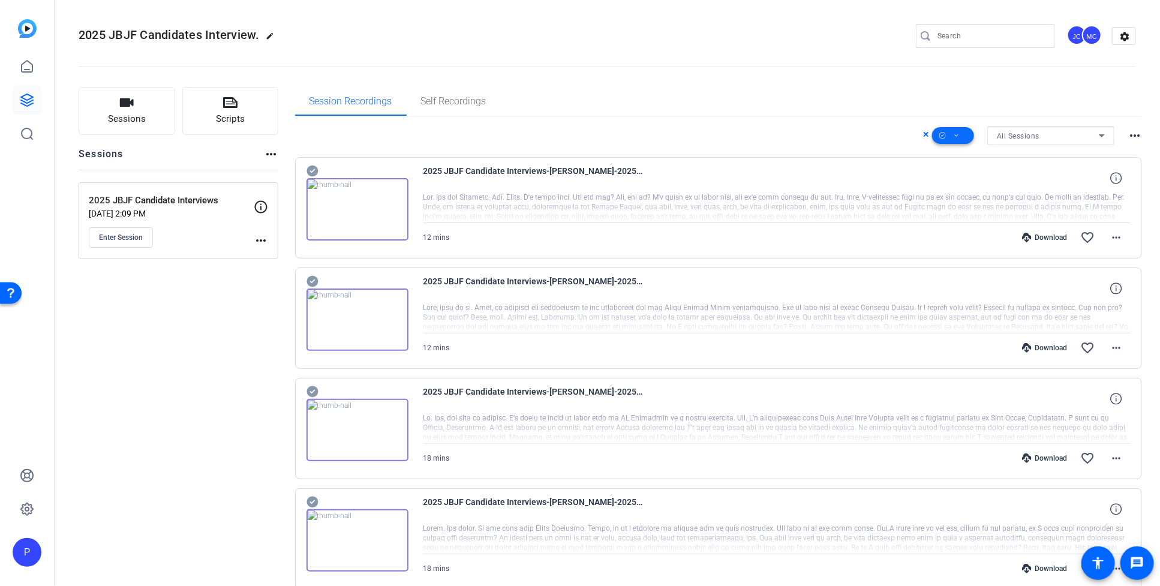
click at [946, 136] on span at bounding box center [953, 135] width 42 height 29
click at [946, 197] on span "Download MP4" at bounding box center [966, 199] width 64 height 14
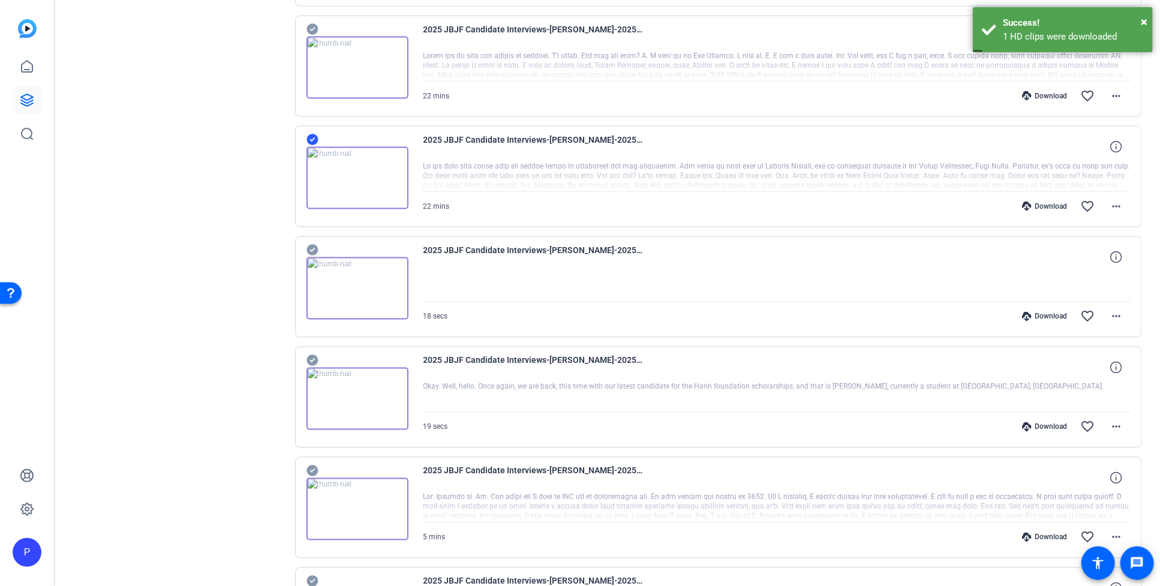
scroll to position [1038, 0]
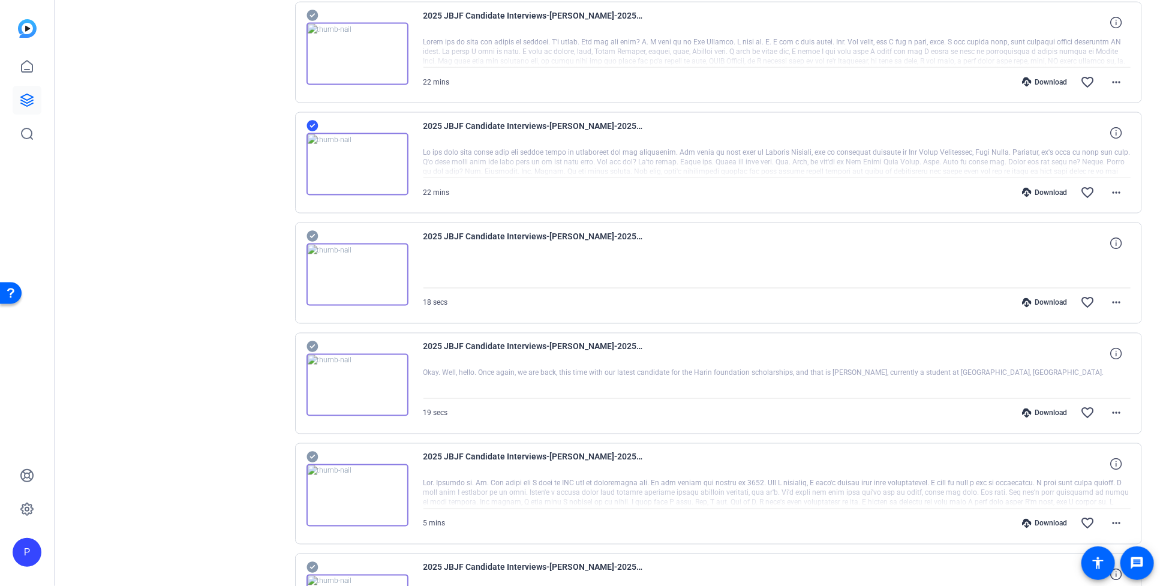
click at [314, 127] on icon at bounding box center [311, 126] width 11 height 11
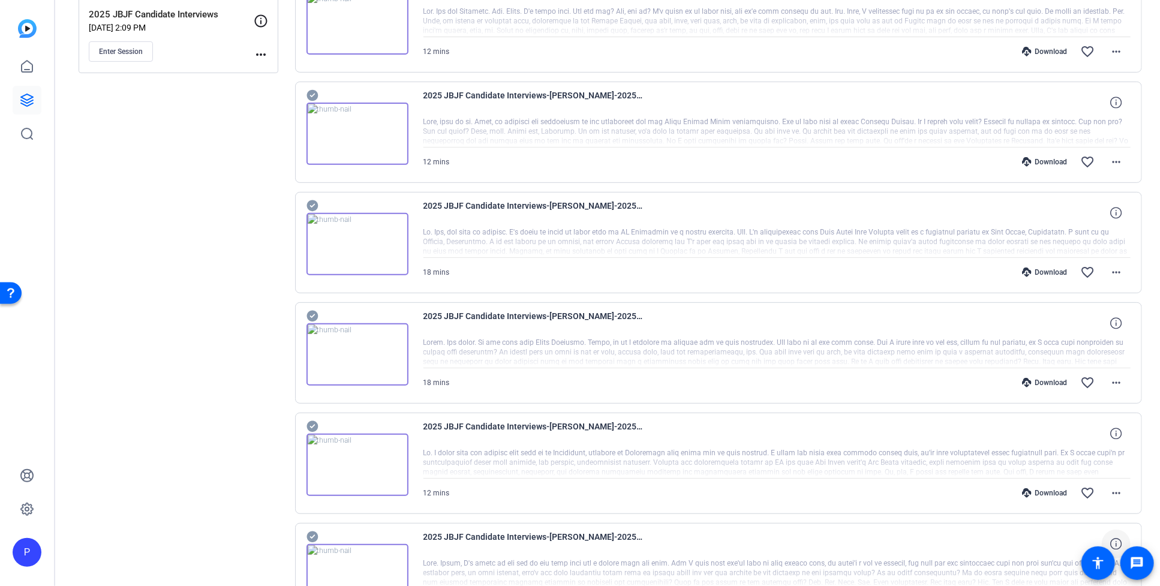
scroll to position [0, 0]
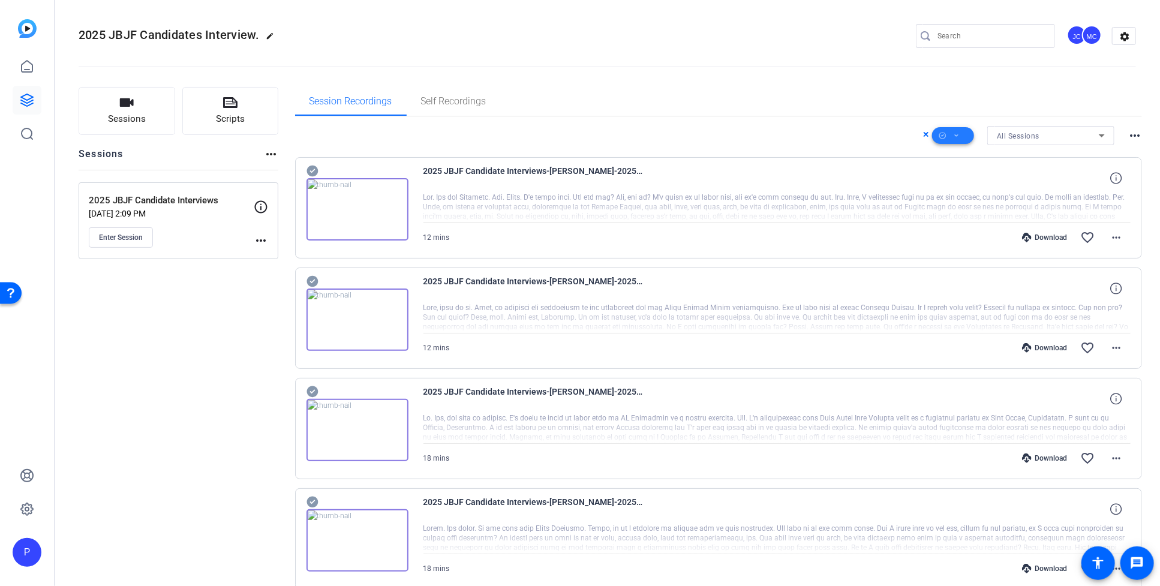
click at [946, 136] on icon at bounding box center [957, 135] width 6 height 15
click at [946, 196] on span "Download MP4" at bounding box center [966, 199] width 64 height 14
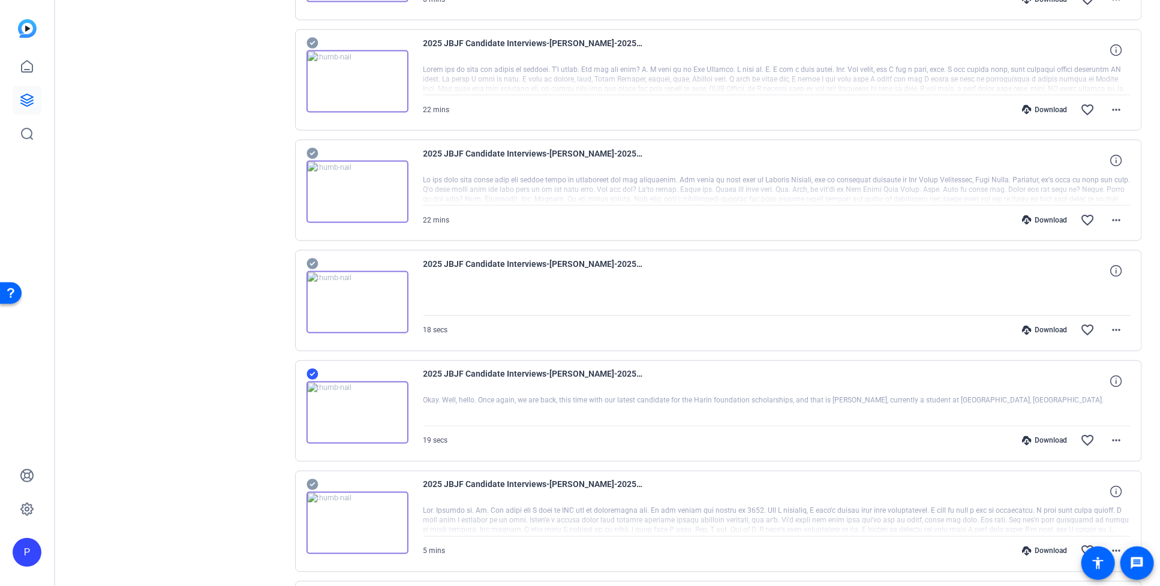
scroll to position [1014, 0]
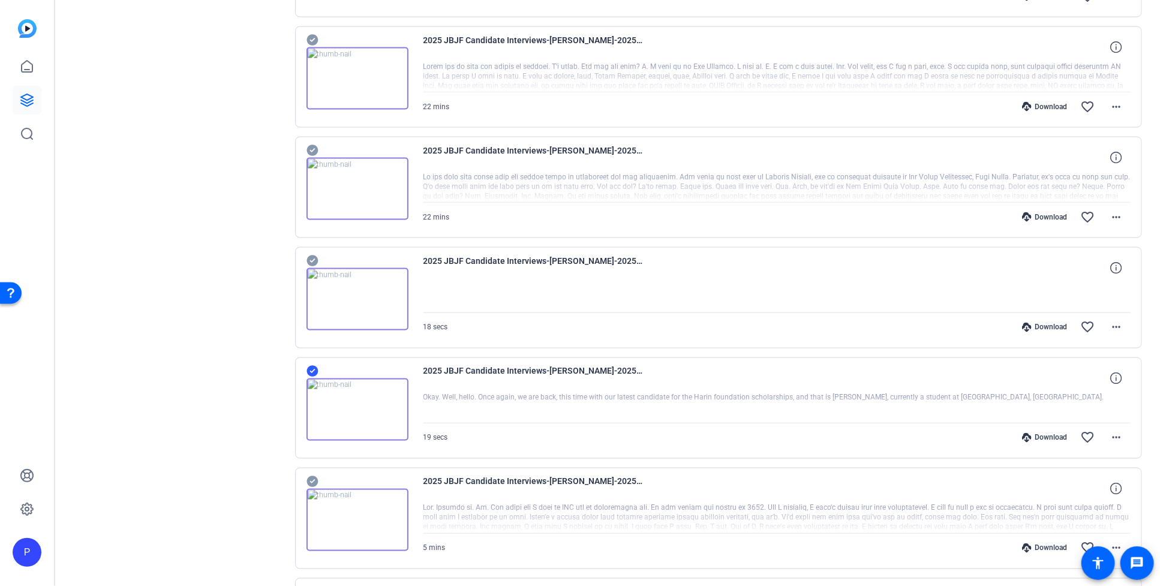
click at [316, 374] on icon at bounding box center [311, 371] width 11 height 11
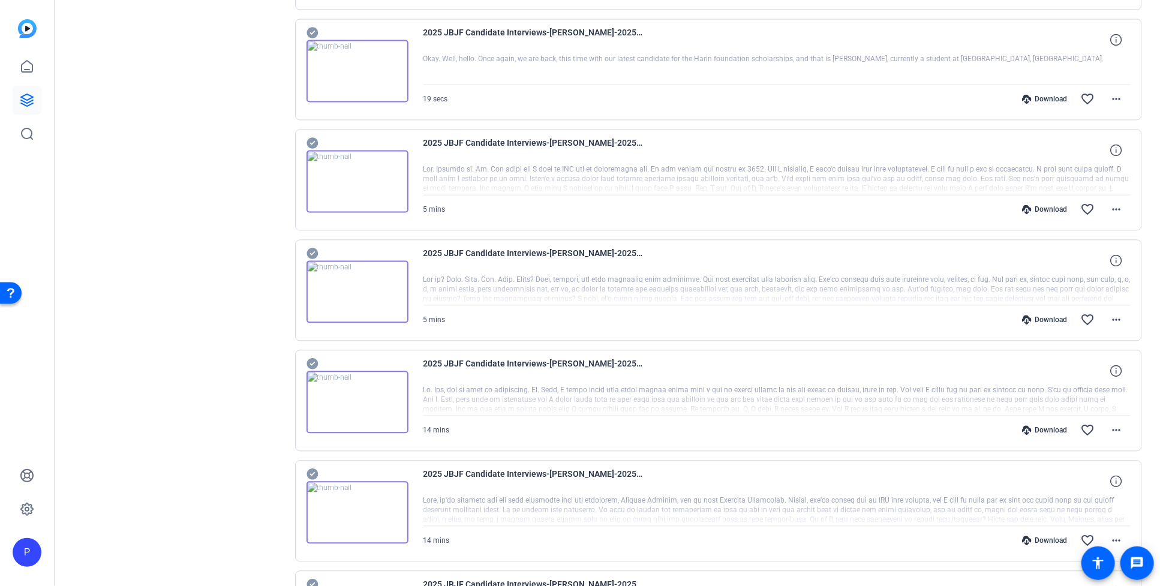
click at [312, 255] on icon at bounding box center [312, 253] width 12 height 14
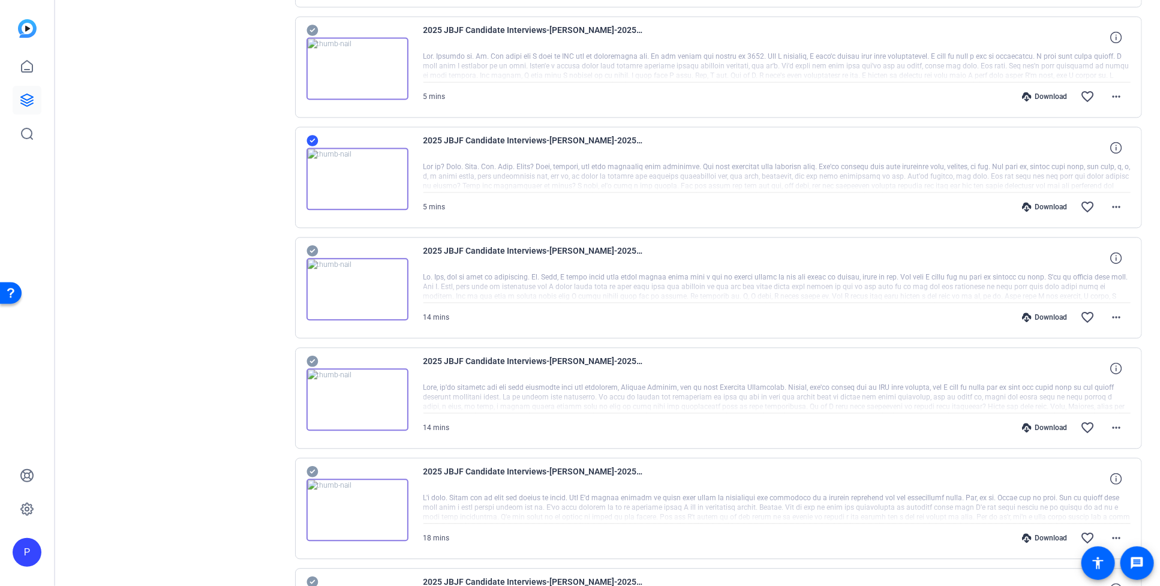
scroll to position [1398, 0]
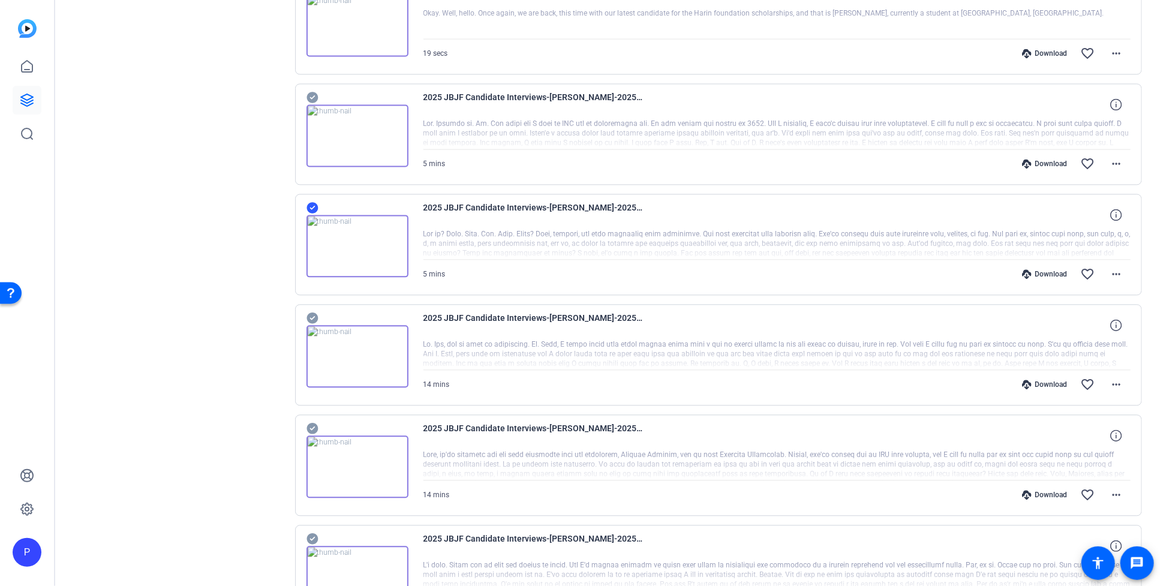
click at [311, 431] on icon at bounding box center [312, 428] width 12 height 14
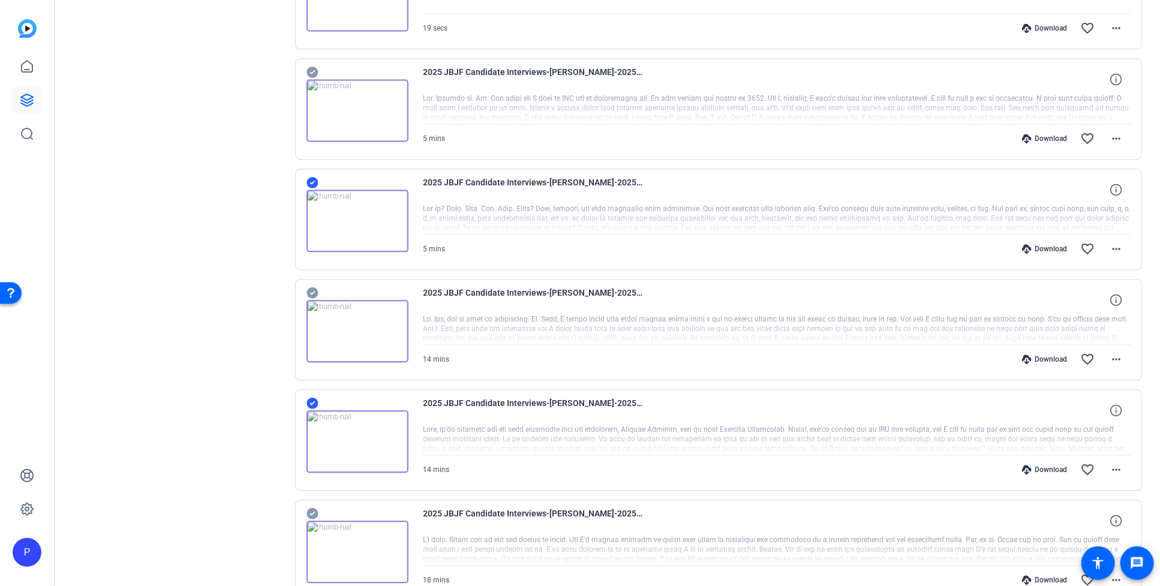
scroll to position [1432, 0]
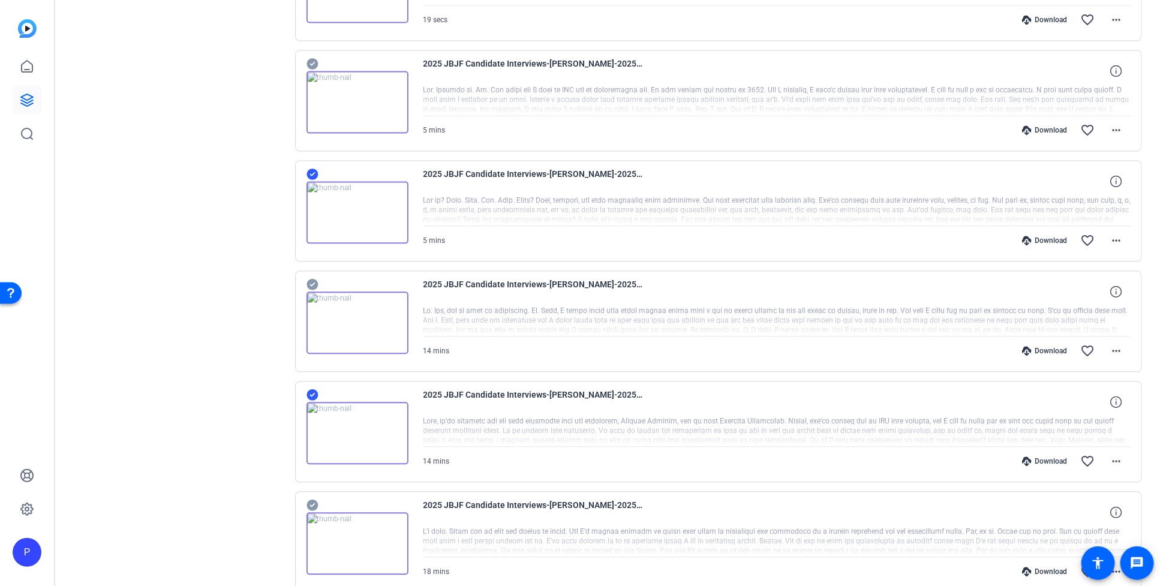
click at [315, 180] on icon at bounding box center [311, 174] width 11 height 11
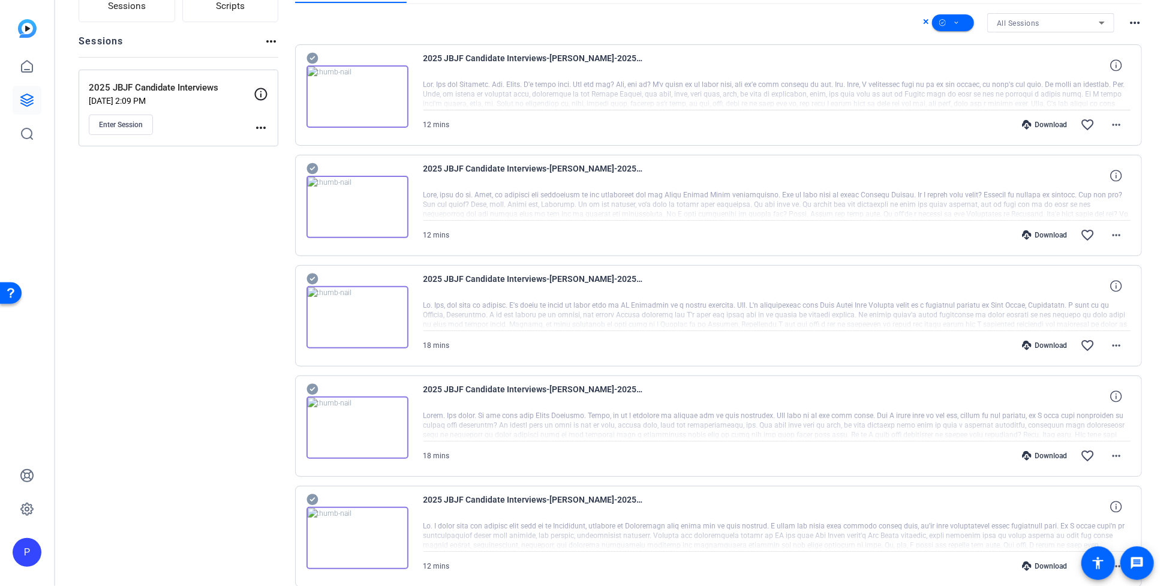
scroll to position [0, 0]
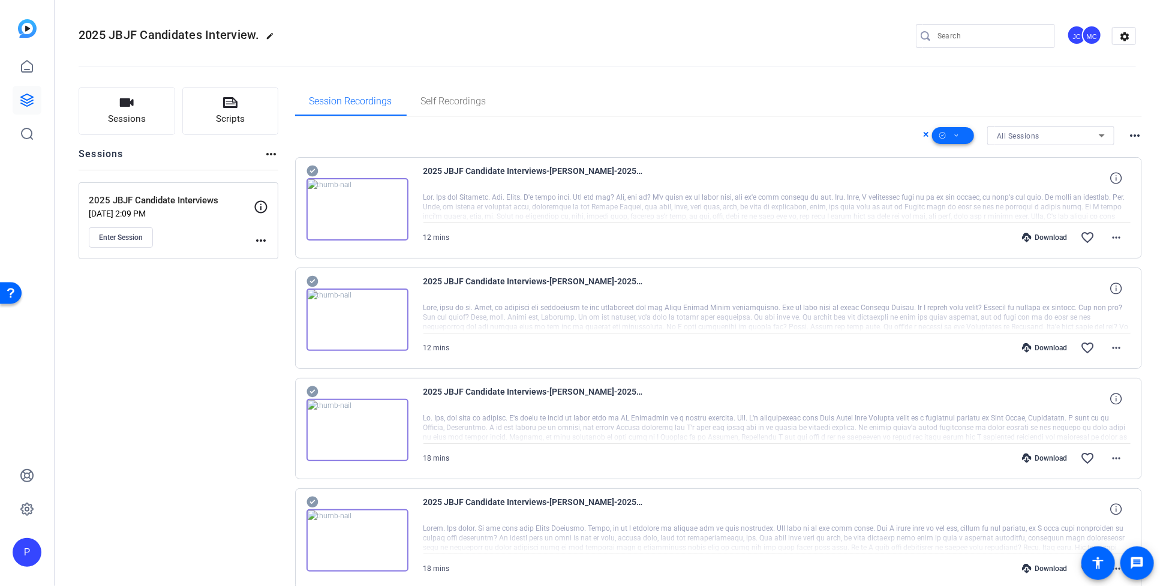
click at [944, 133] on span at bounding box center [953, 135] width 42 height 29
click at [946, 199] on span "Download MP4" at bounding box center [966, 199] width 64 height 14
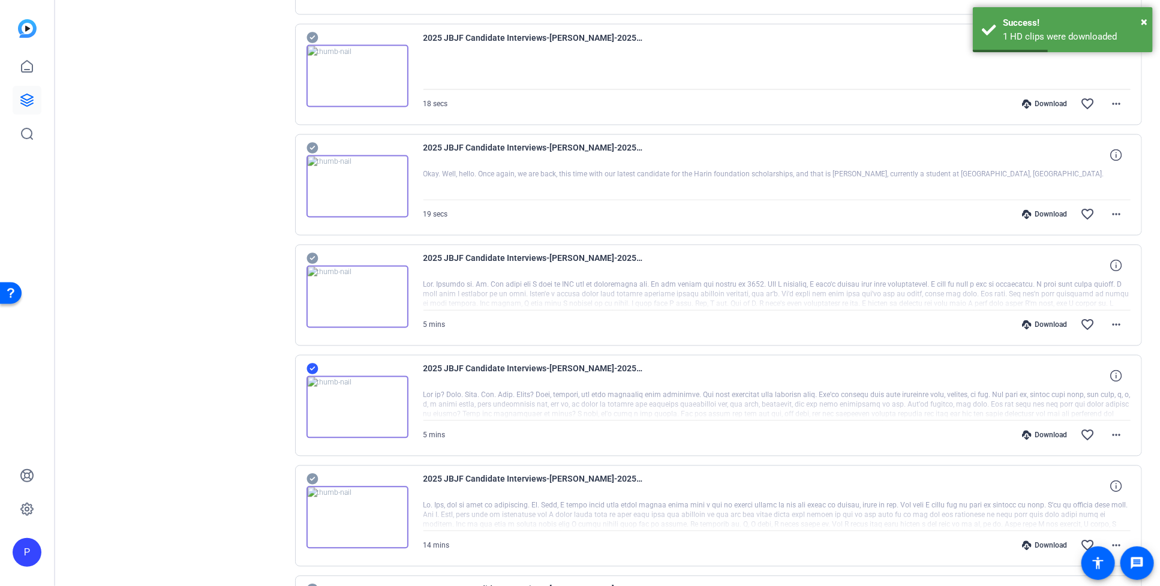
scroll to position [1359, 0]
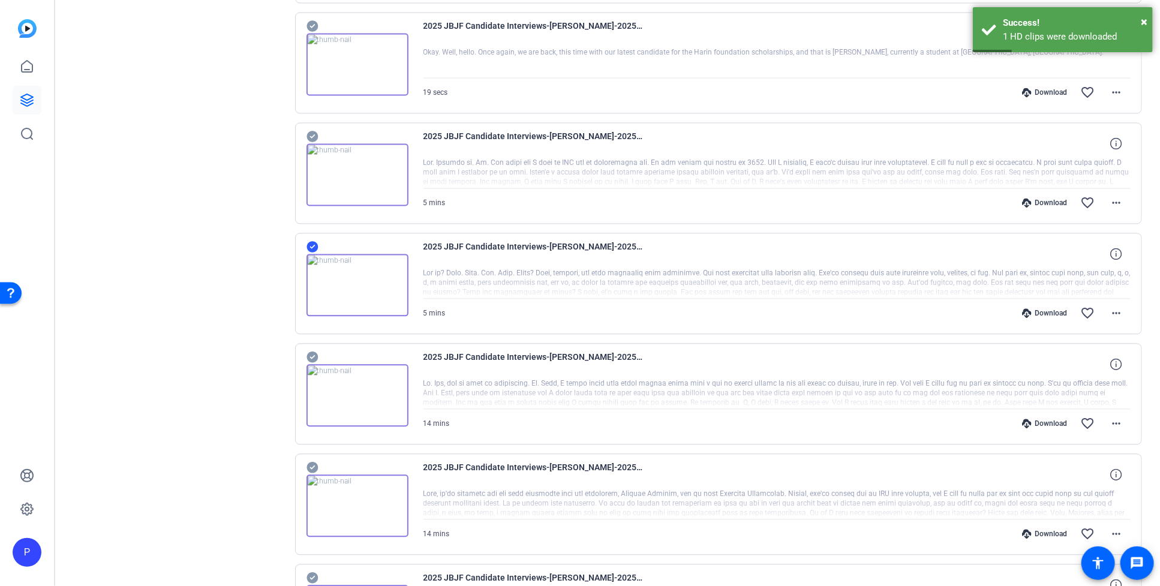
click at [318, 250] on icon at bounding box center [312, 246] width 12 height 14
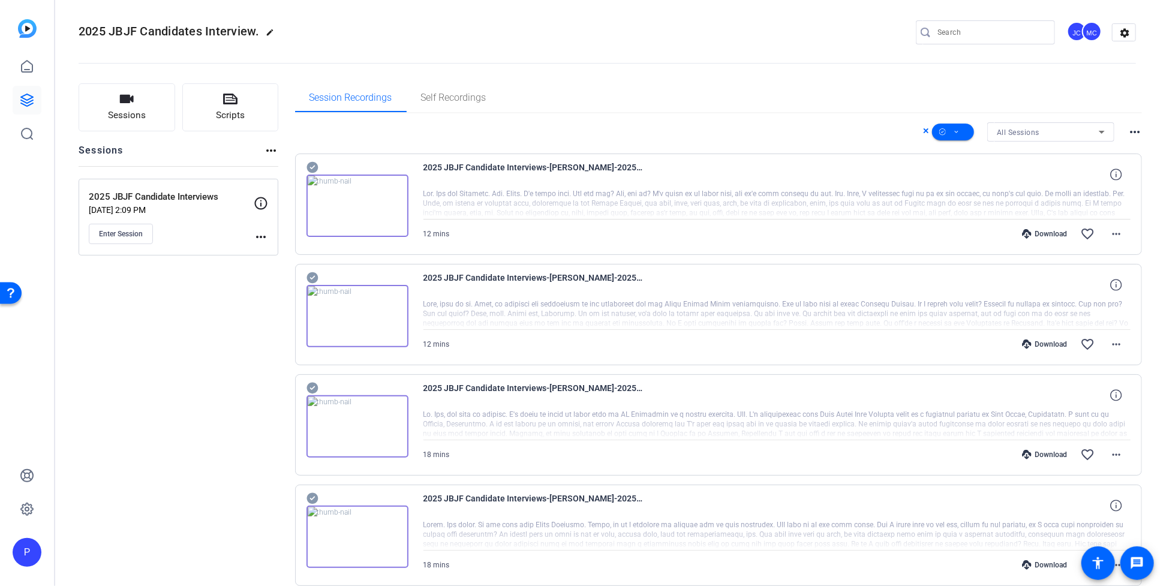
scroll to position [0, 0]
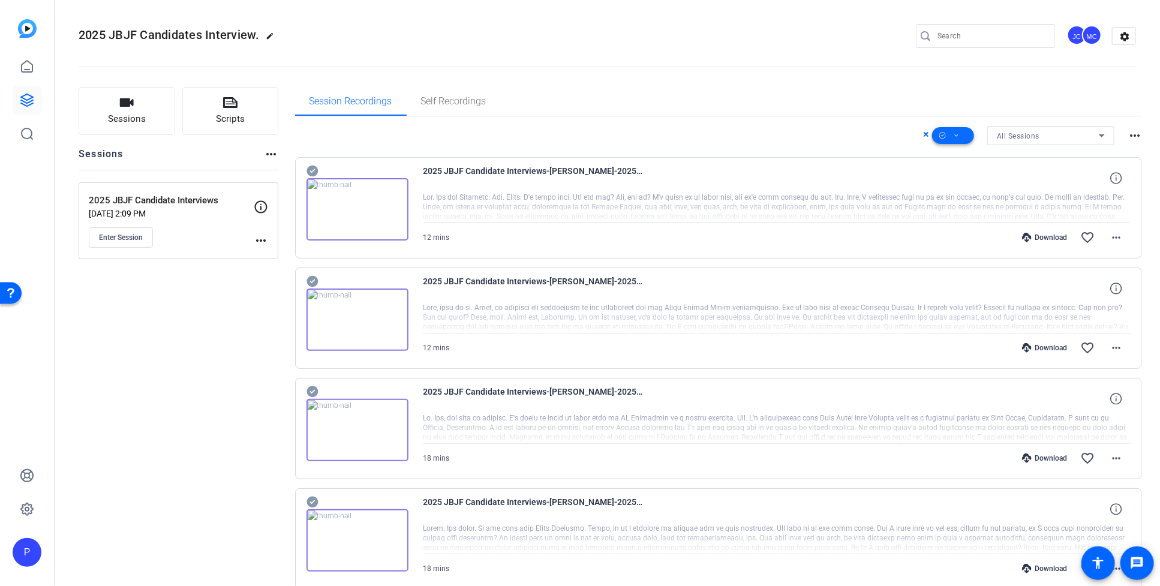
click at [939, 136] on icon at bounding box center [942, 135] width 7 height 7
click at [941, 200] on span "Download MP4" at bounding box center [966, 199] width 64 height 14
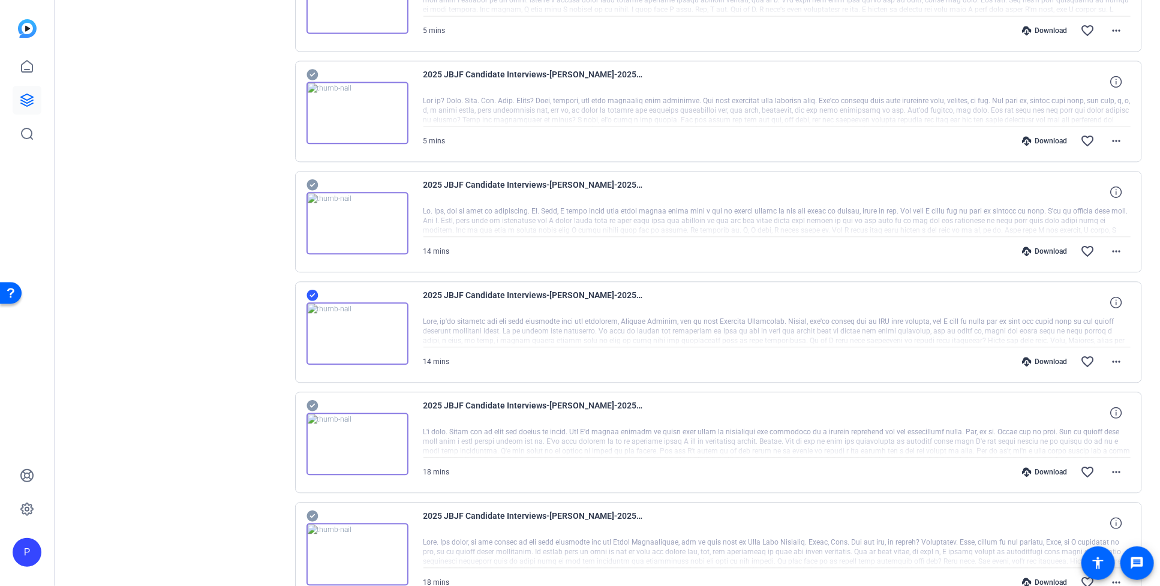
scroll to position [1556, 0]
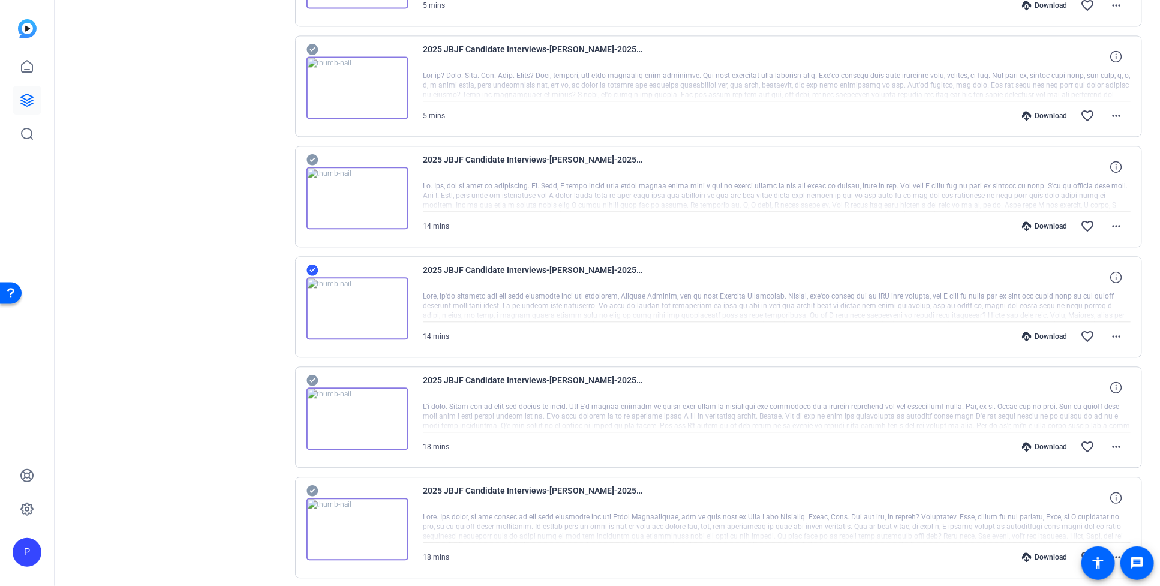
click at [313, 269] on icon at bounding box center [311, 269] width 11 height 11
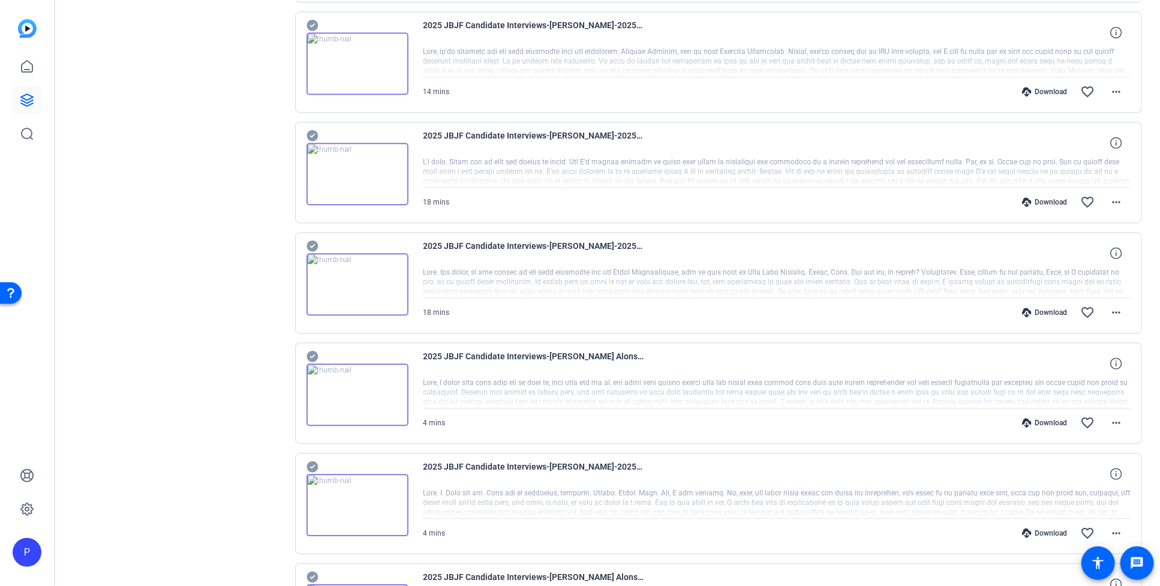
scroll to position [1736, 0]
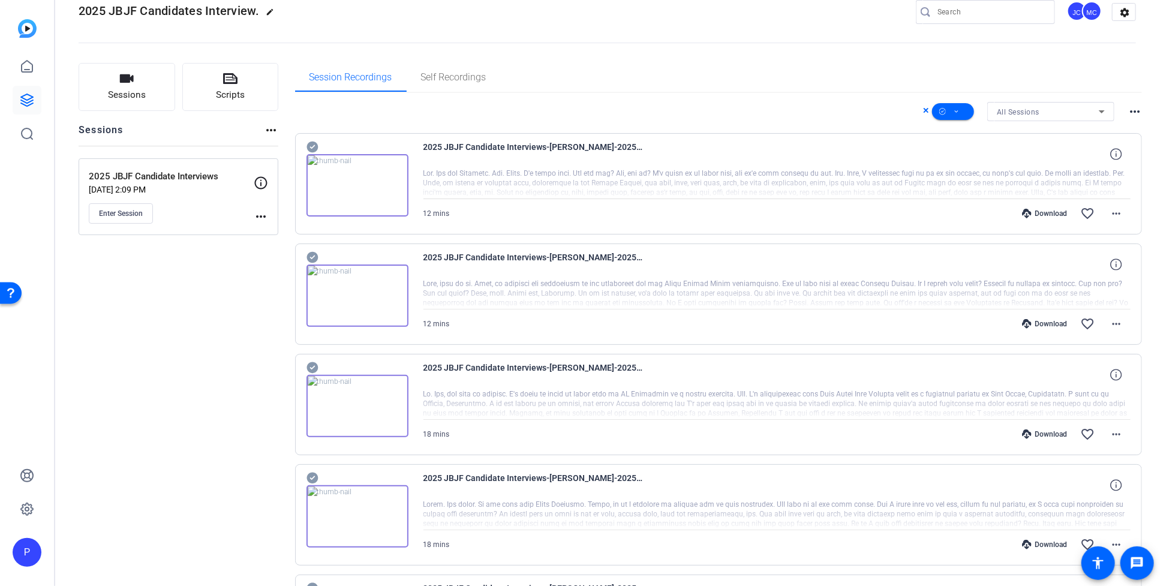
scroll to position [0, 0]
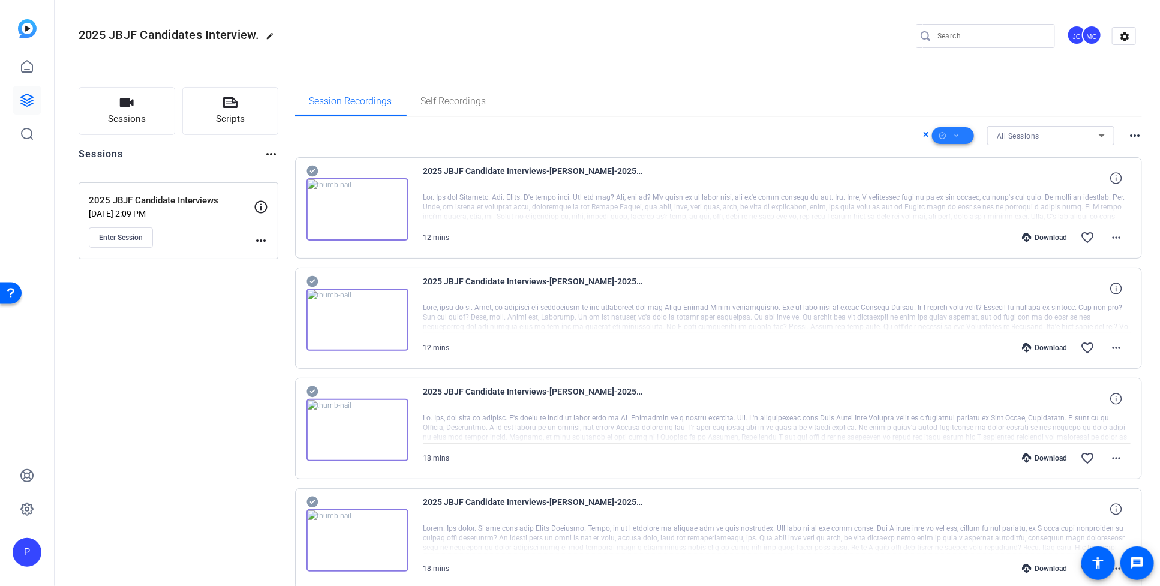
click at [946, 137] on span at bounding box center [953, 135] width 42 height 29
click at [946, 201] on span "Download MP4" at bounding box center [966, 199] width 64 height 14
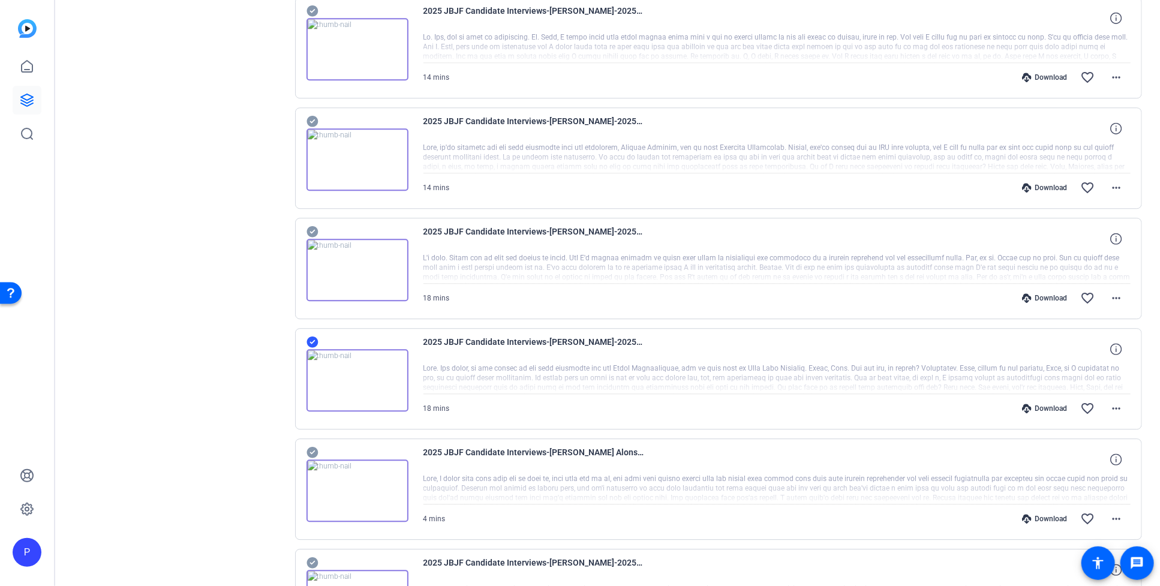
scroll to position [1706, 0]
click at [314, 344] on icon at bounding box center [311, 341] width 11 height 11
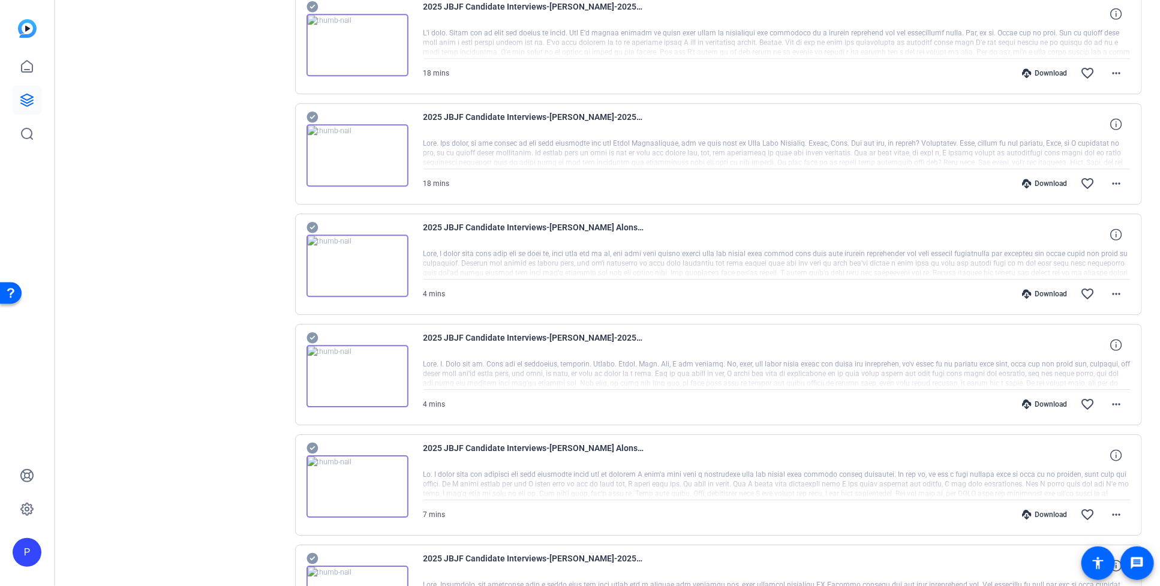
scroll to position [1944, 0]
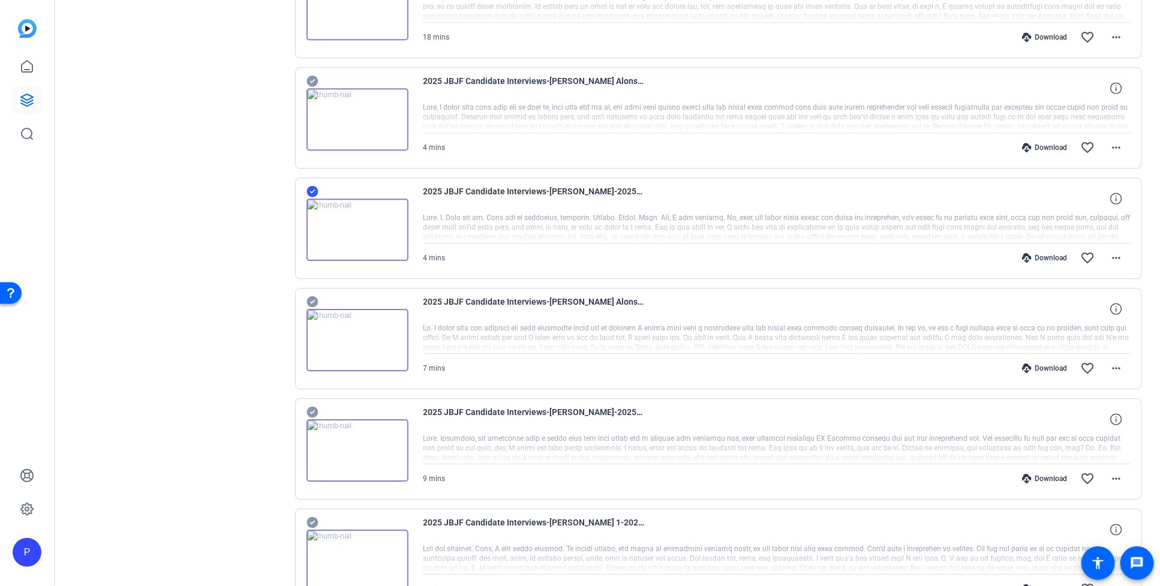
scroll to position [2079, 0]
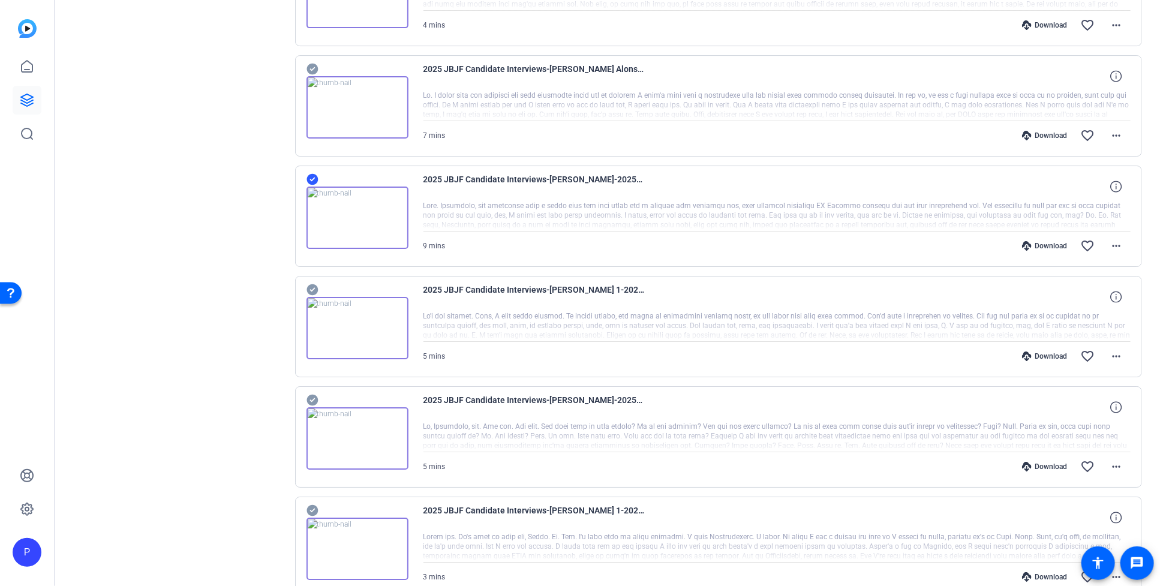
scroll to position [2336, 0]
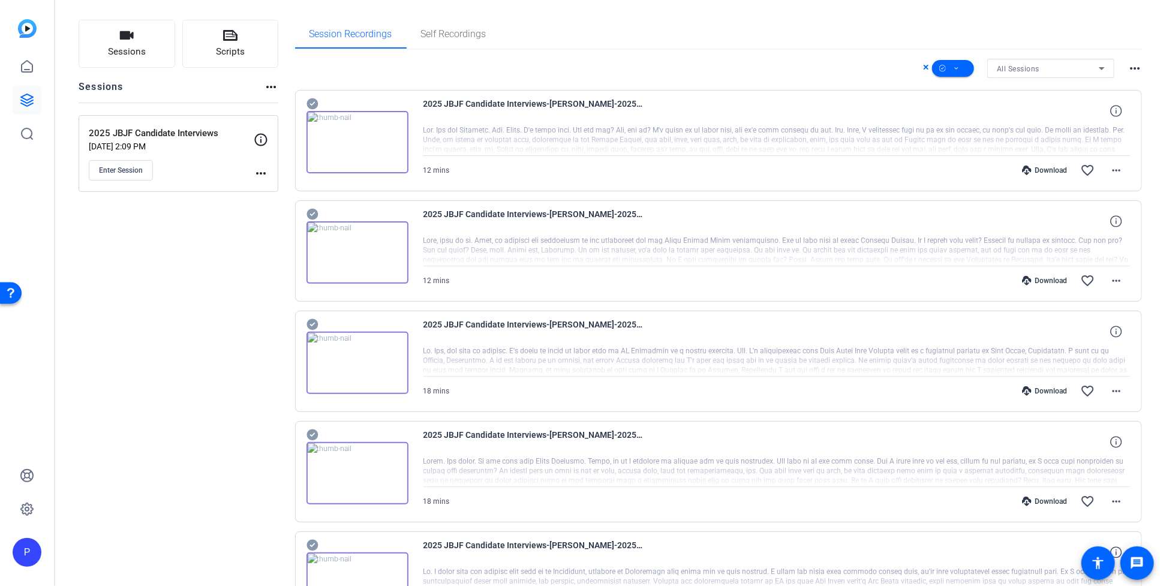
scroll to position [0, 0]
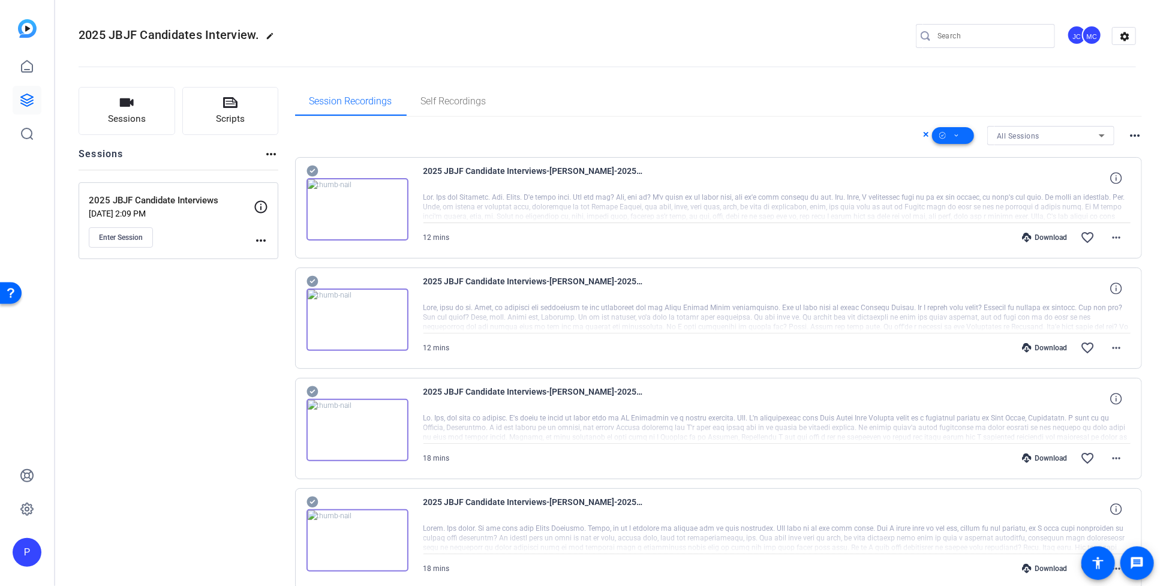
click at [946, 137] on icon at bounding box center [957, 135] width 6 height 15
click at [946, 197] on span "Download MP4" at bounding box center [966, 199] width 64 height 14
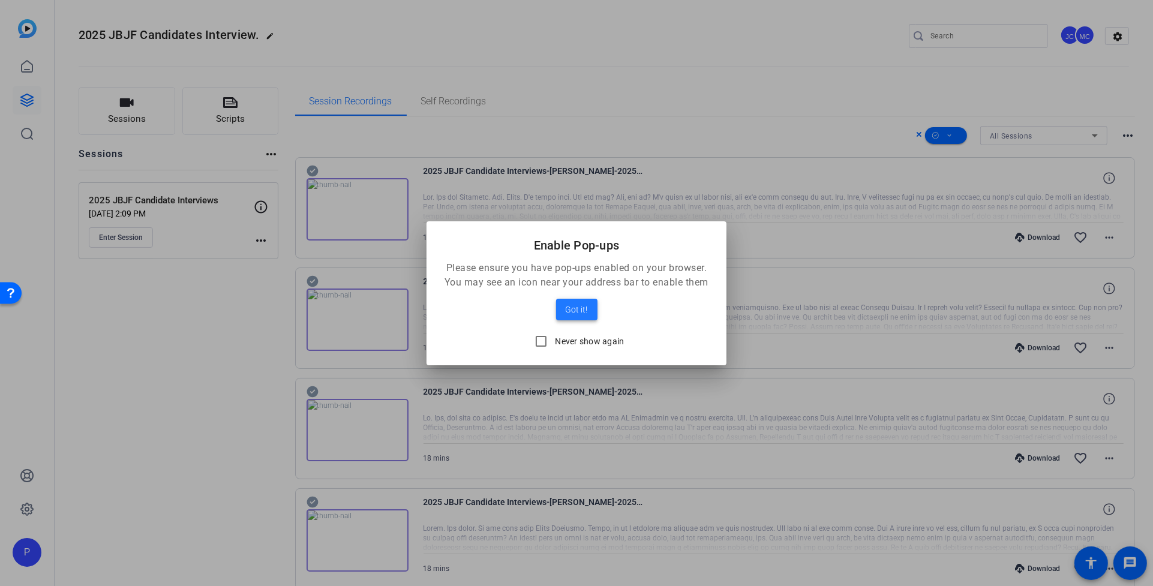
click at [589, 306] on span at bounding box center [576, 309] width 41 height 29
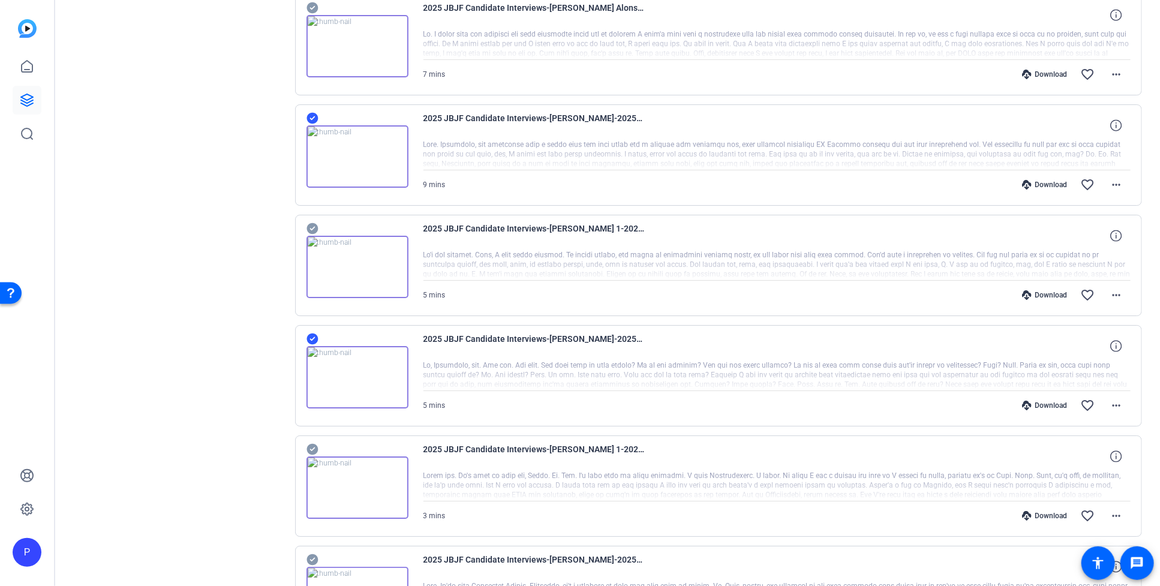
scroll to position [2242, 0]
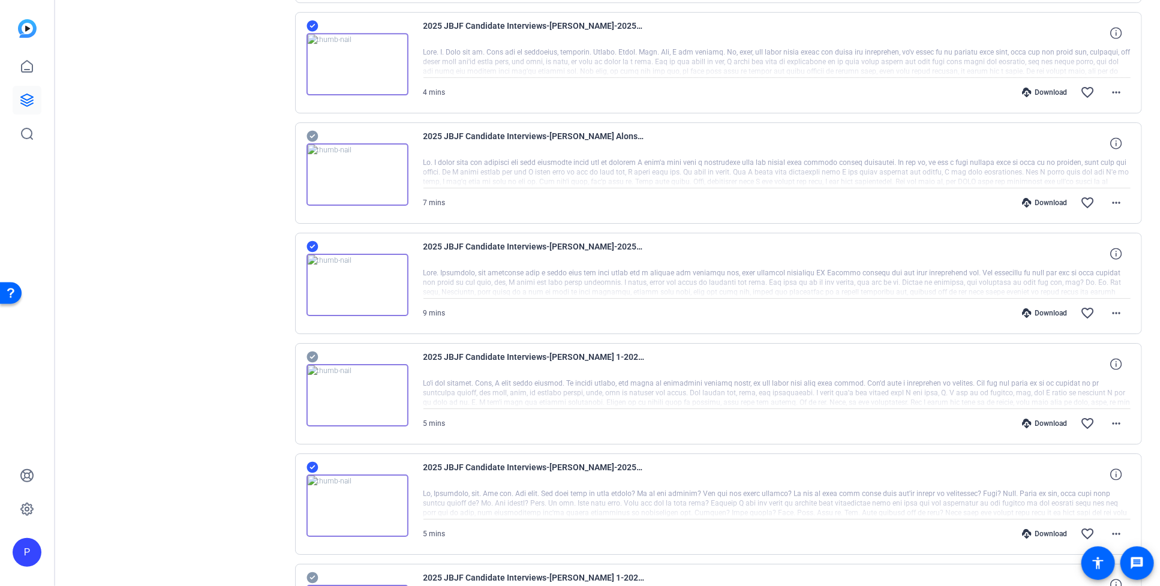
click at [308, 32] on icon at bounding box center [311, 25] width 11 height 11
click at [314, 32] on icon at bounding box center [311, 25] width 11 height 11
click at [314, 28] on icon at bounding box center [311, 25] width 11 height 11
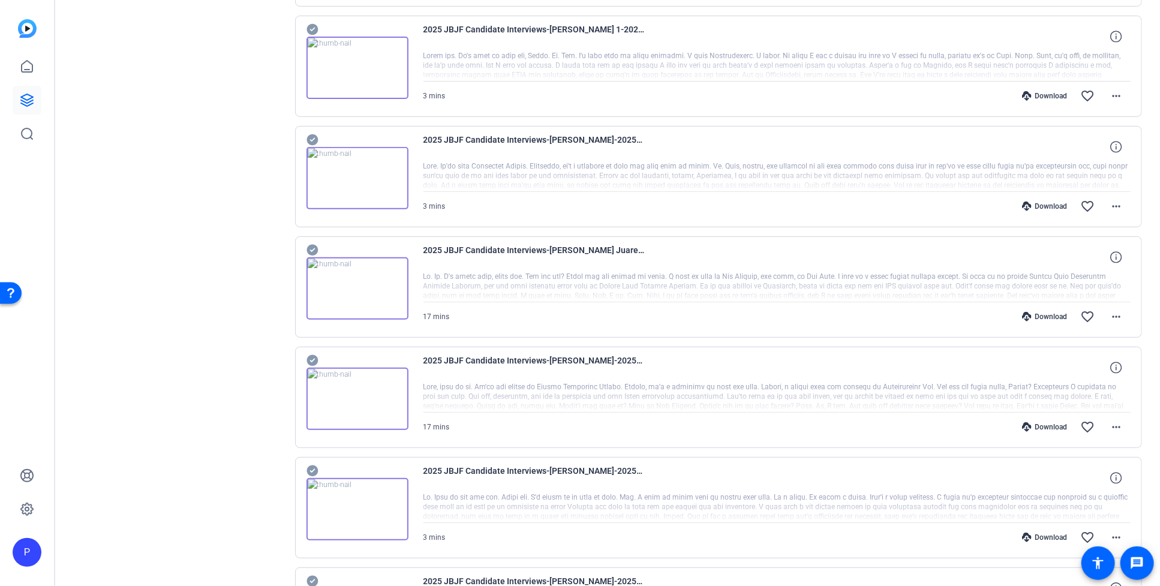
scroll to position [2778, 0]
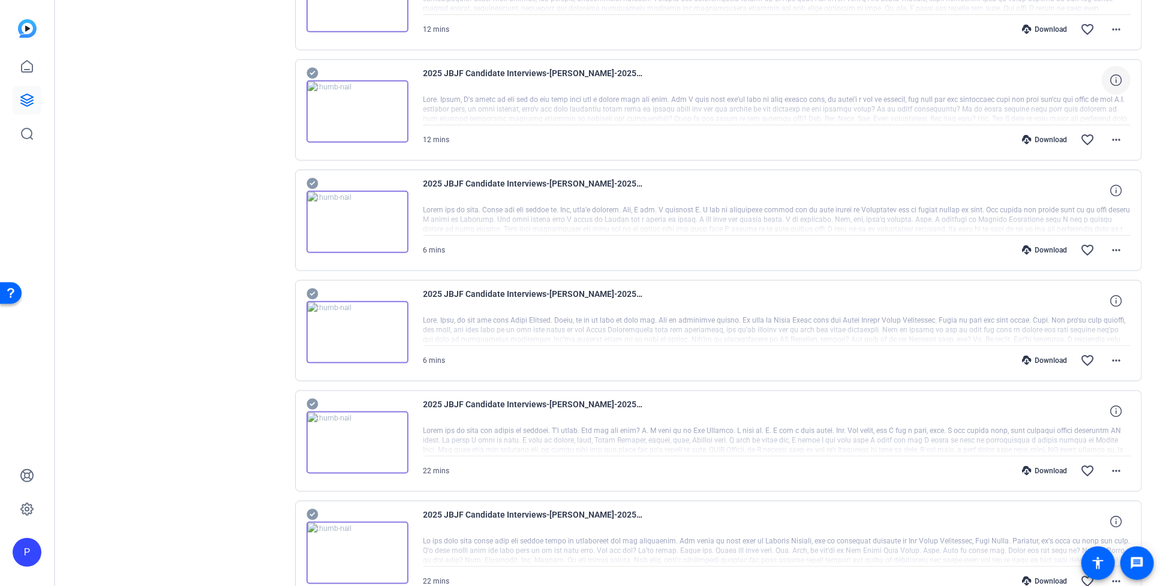
scroll to position [0, 0]
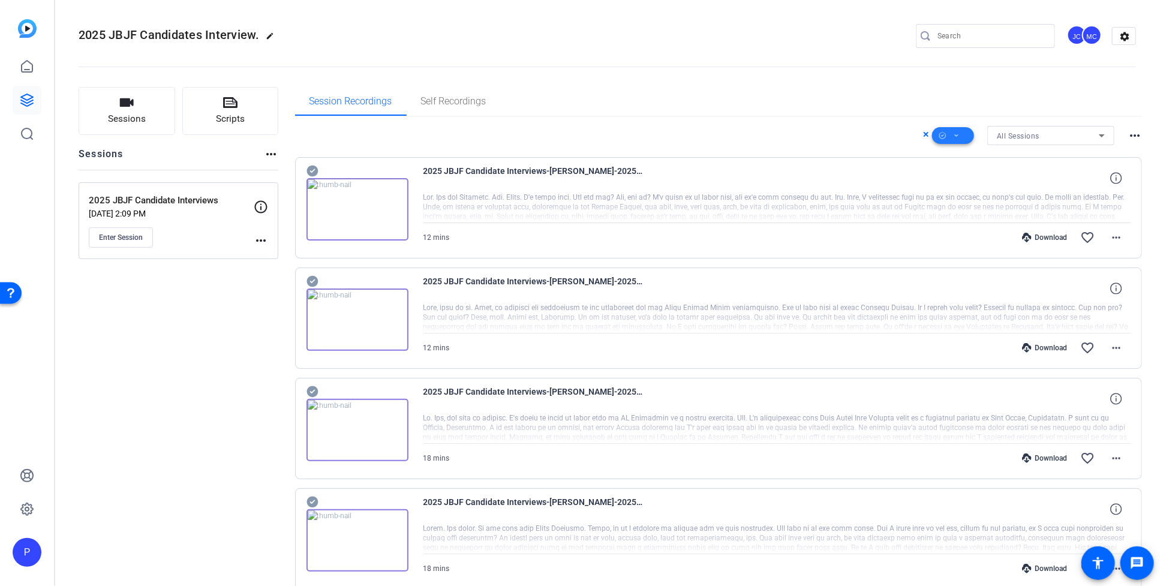
click at [946, 135] on span at bounding box center [953, 135] width 42 height 29
click at [946, 198] on span "Download MP4" at bounding box center [966, 199] width 64 height 14
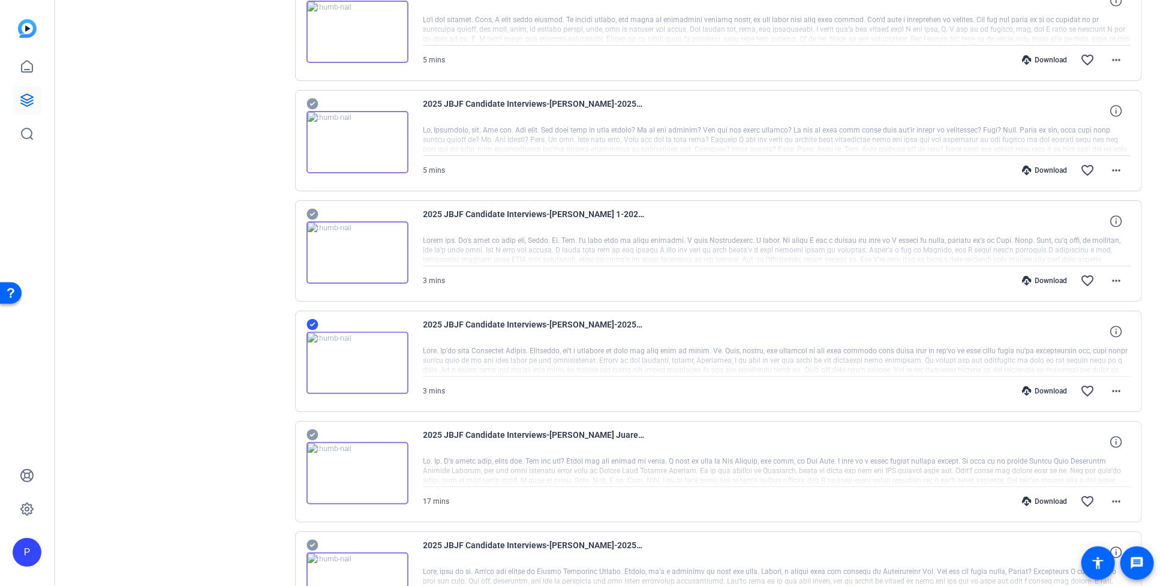
scroll to position [2624, 0]
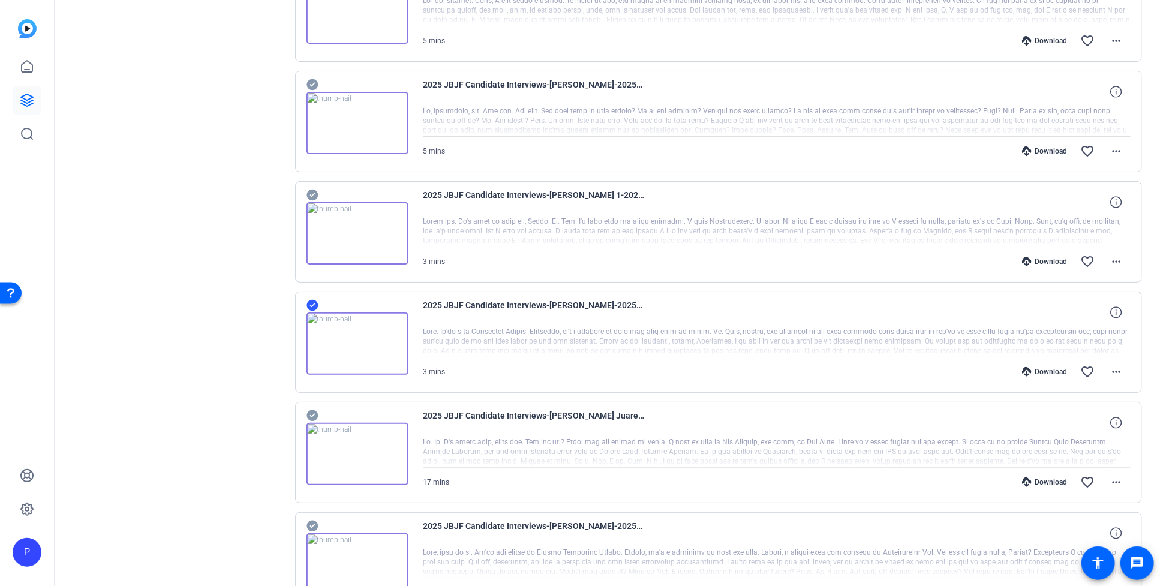
click at [314, 311] on icon at bounding box center [311, 305] width 11 height 11
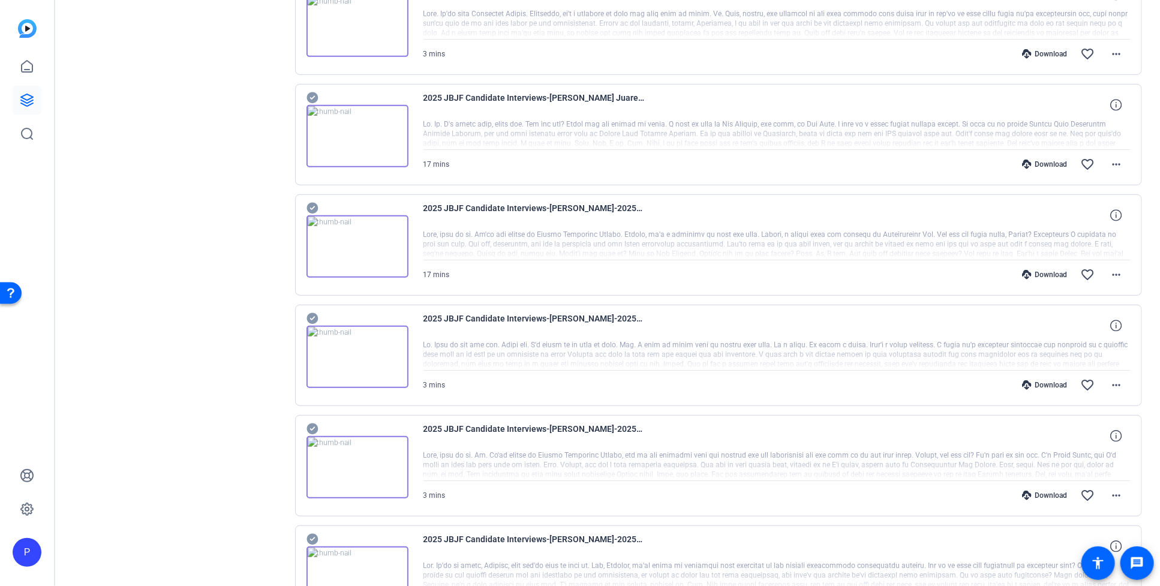
scroll to position [2954, 0]
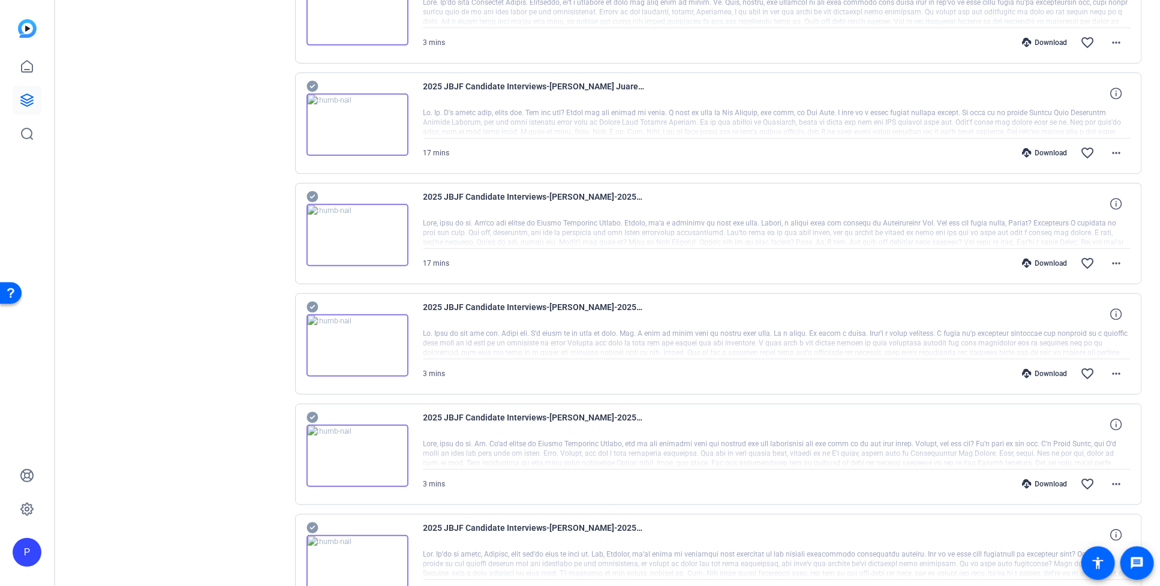
click at [314, 200] on icon at bounding box center [312, 197] width 12 height 14
drag, startPoint x: 312, startPoint y: 422, endPoint x: 332, endPoint y: 425, distance: 20.5
click at [312, 422] on icon at bounding box center [312, 417] width 12 height 14
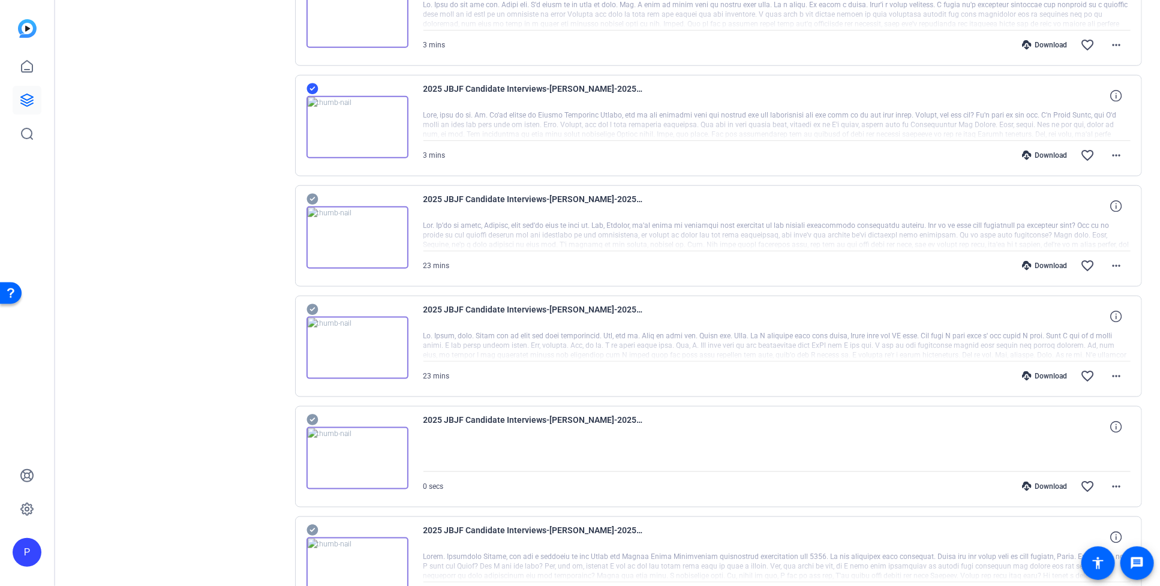
scroll to position [3285, 0]
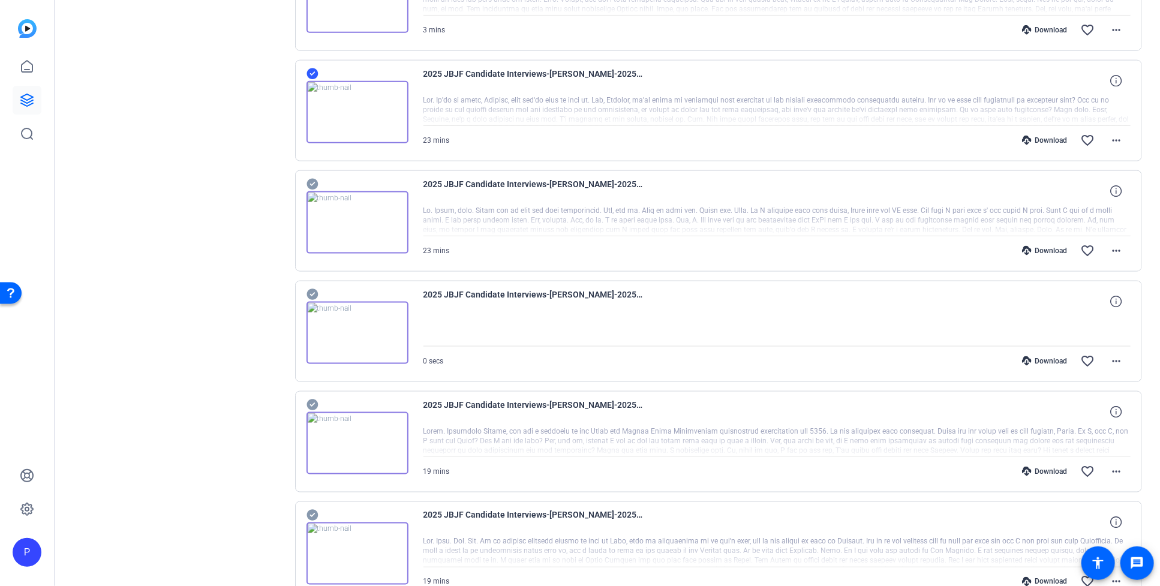
scroll to position [3413, 0]
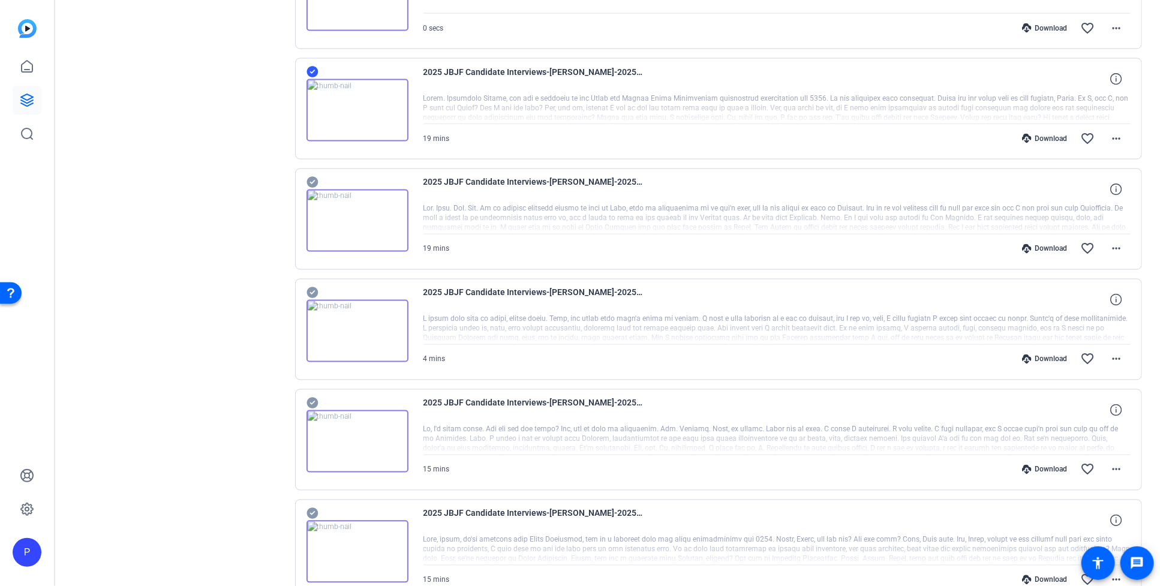
scroll to position [3744, 0]
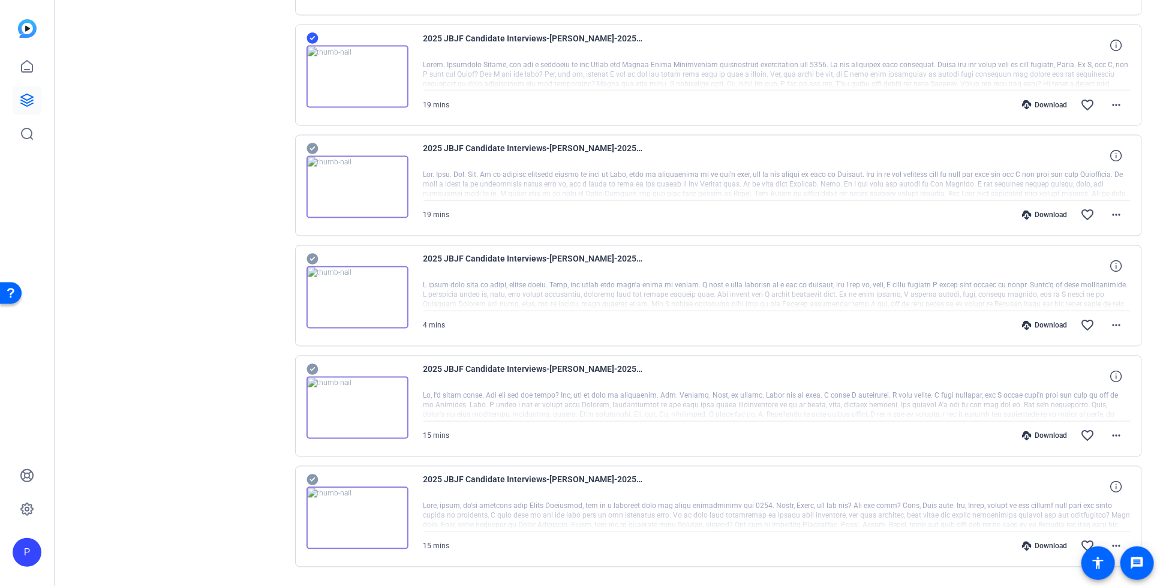
scroll to position [3815, 0]
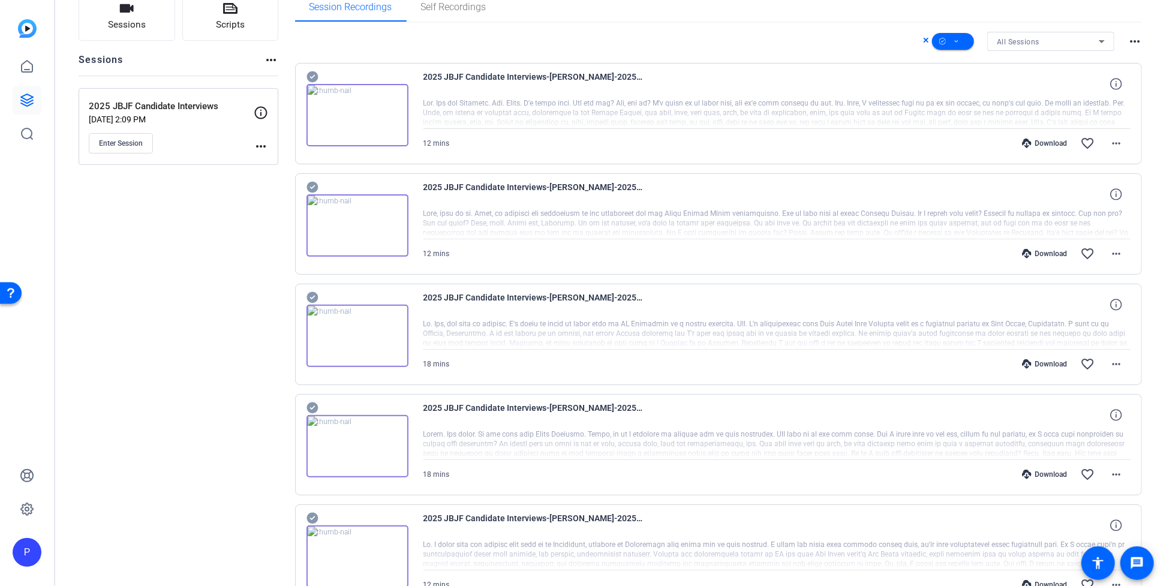
scroll to position [0, 0]
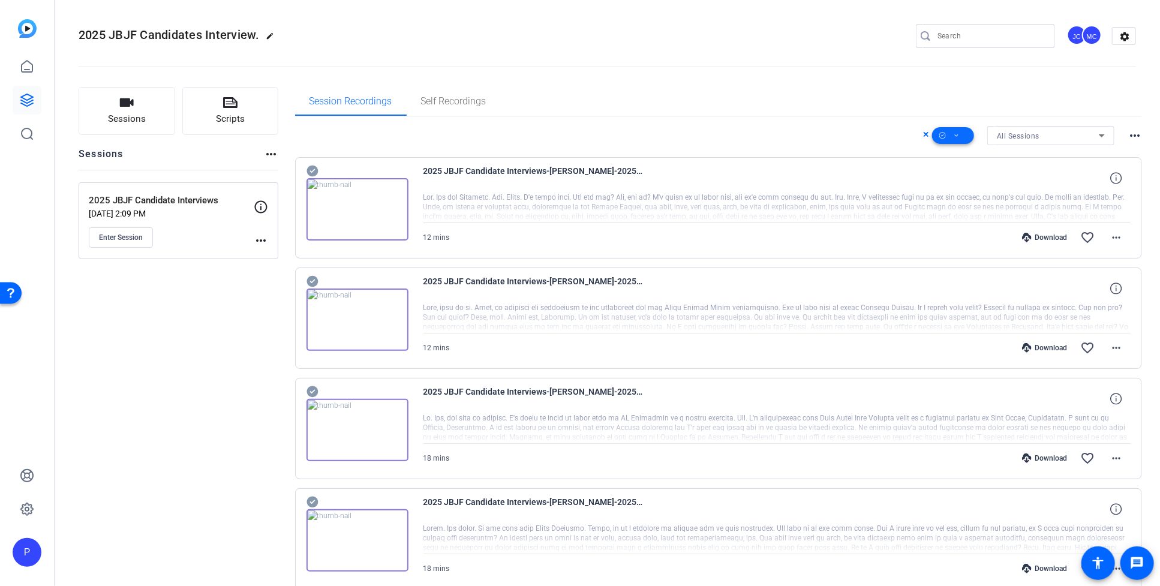
click at [946, 140] on icon at bounding box center [957, 135] width 6 height 15
click at [946, 197] on span "Download MP4" at bounding box center [966, 199] width 64 height 14
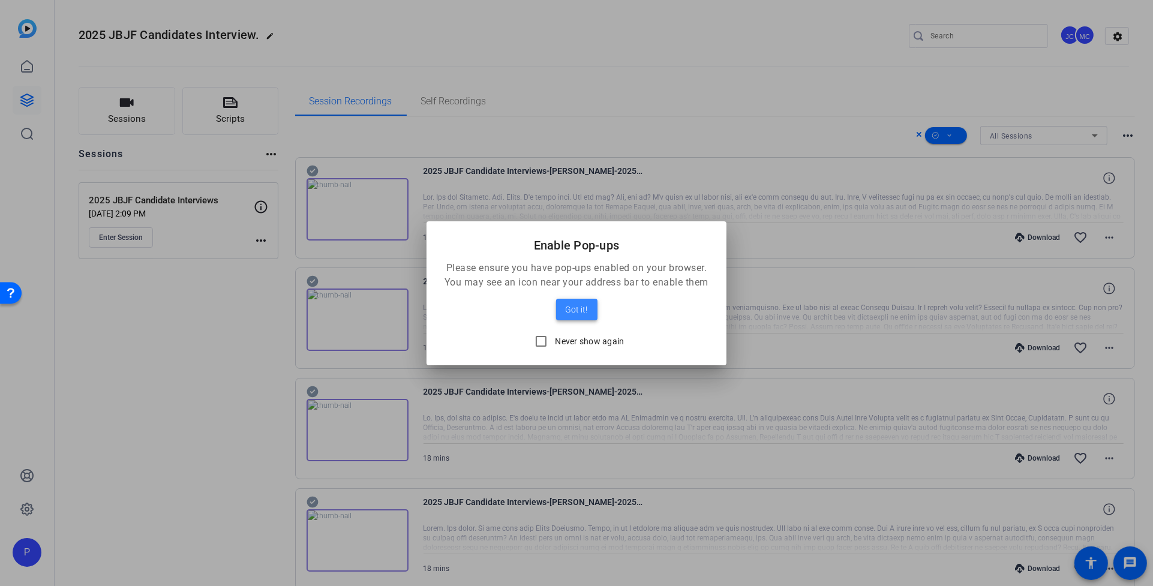
click at [581, 311] on span "Got it!" at bounding box center [577, 309] width 22 height 14
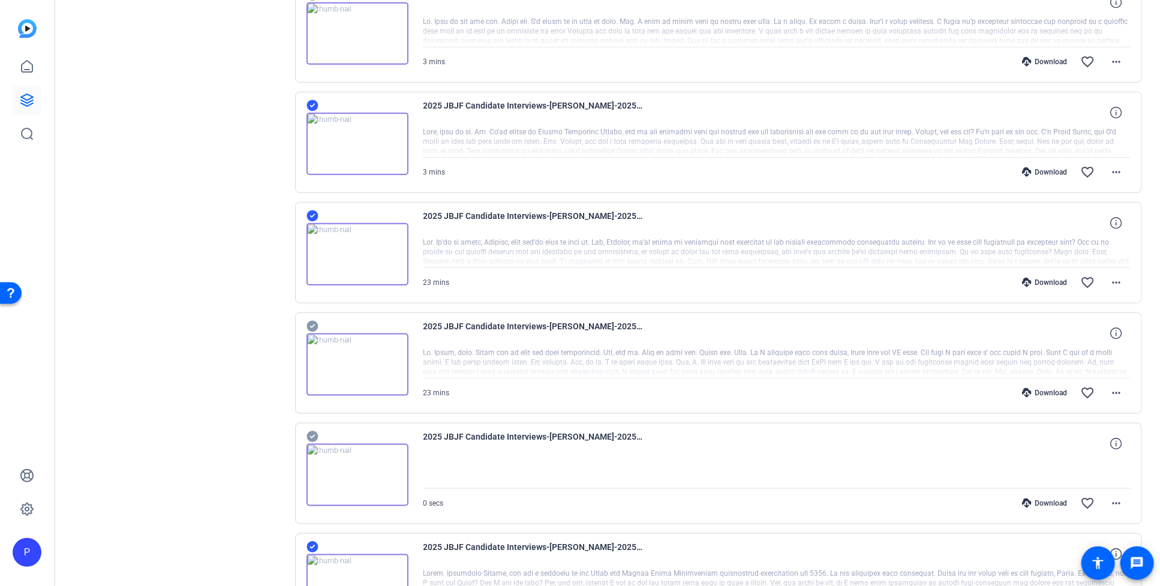
scroll to position [3815, 0]
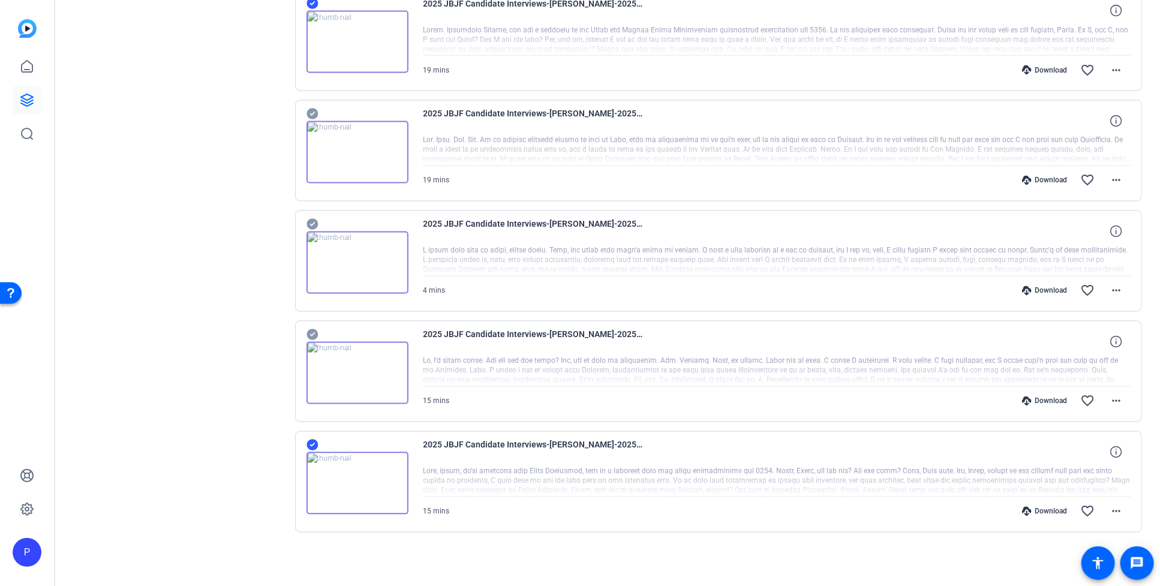
click at [577, 445] on span "2025 JBJF Candidate Interviews-[PERSON_NAME]-2025-07-29-10-01-33-748-0" at bounding box center [534, 452] width 222 height 29
click at [576, 446] on span "2025 JBJF Candidate Interviews-[PERSON_NAME]-2025-07-29-10-01-33-748-0" at bounding box center [534, 452] width 222 height 29
click at [488, 444] on span "2025 JBJF Candidate Interviews-[PERSON_NAME]-2025-07-29-10-01-33-748-0" at bounding box center [534, 452] width 222 height 29
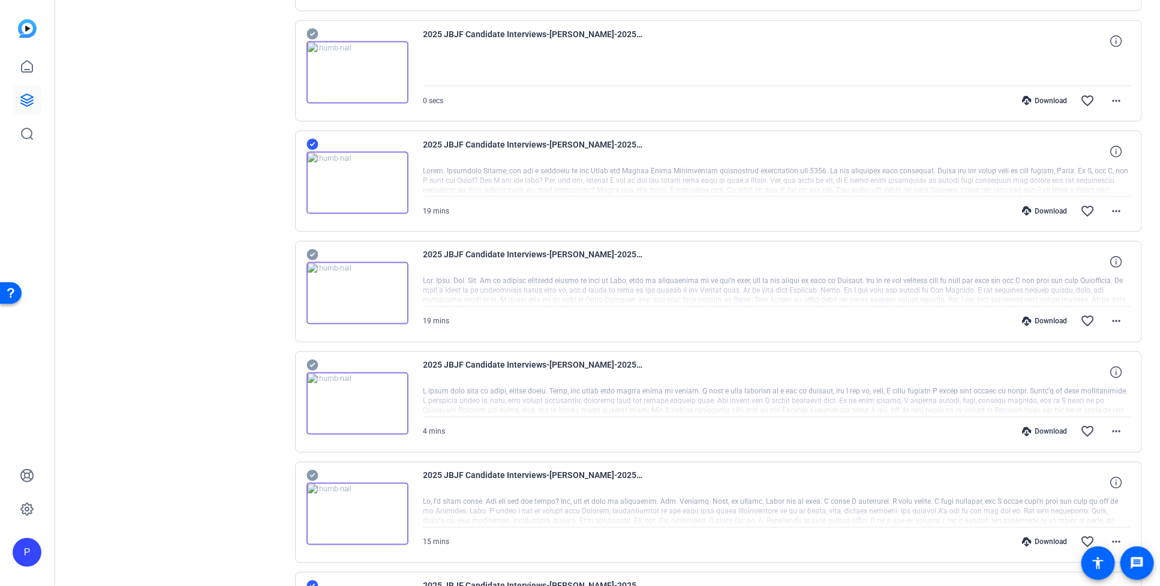
scroll to position [3553, 0]
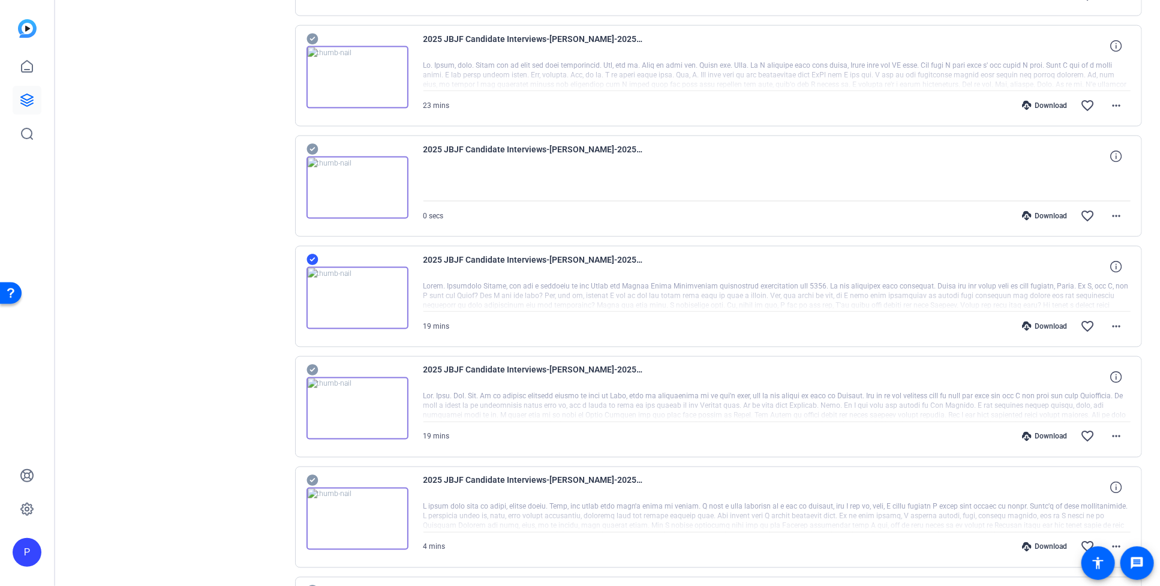
click at [356, 193] on img at bounding box center [357, 188] width 102 height 62
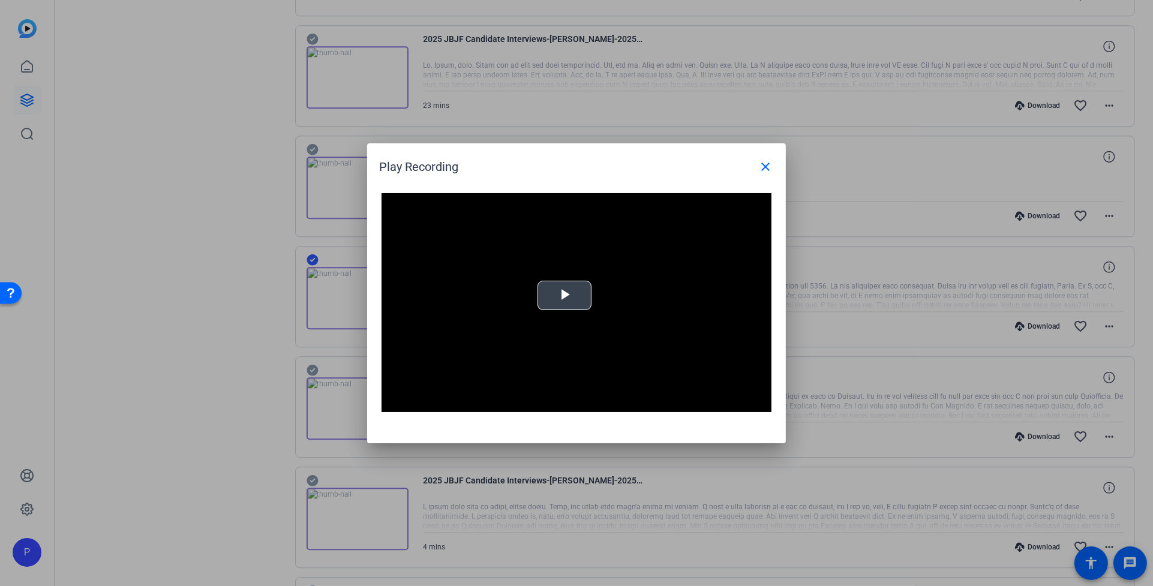
click at [564, 295] on span "Video Player" at bounding box center [564, 295] width 0 height 0
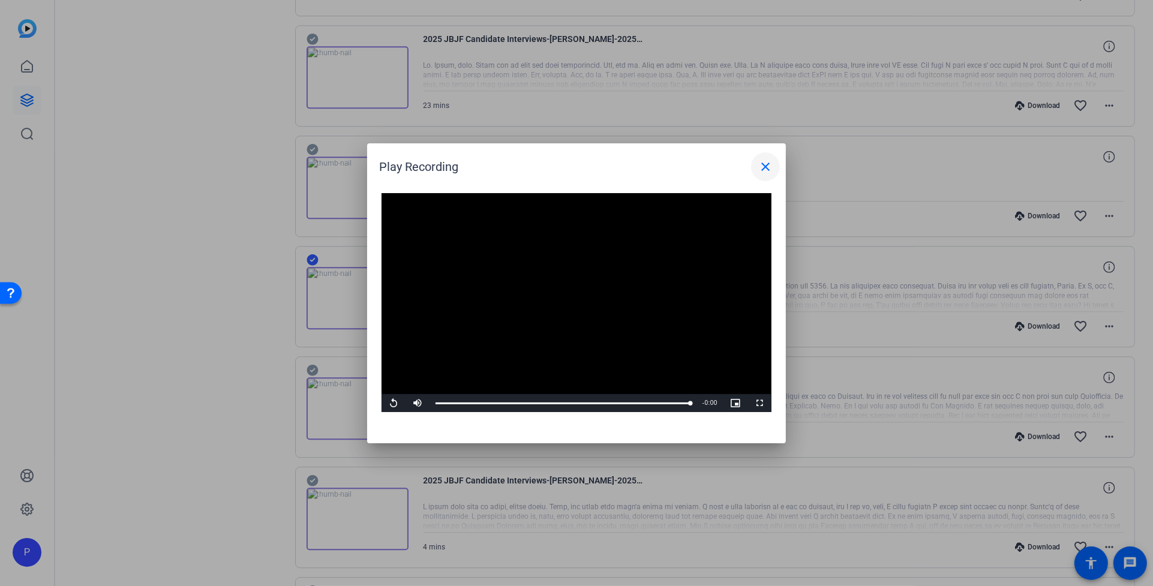
click at [770, 161] on mat-icon "close" at bounding box center [765, 167] width 14 height 14
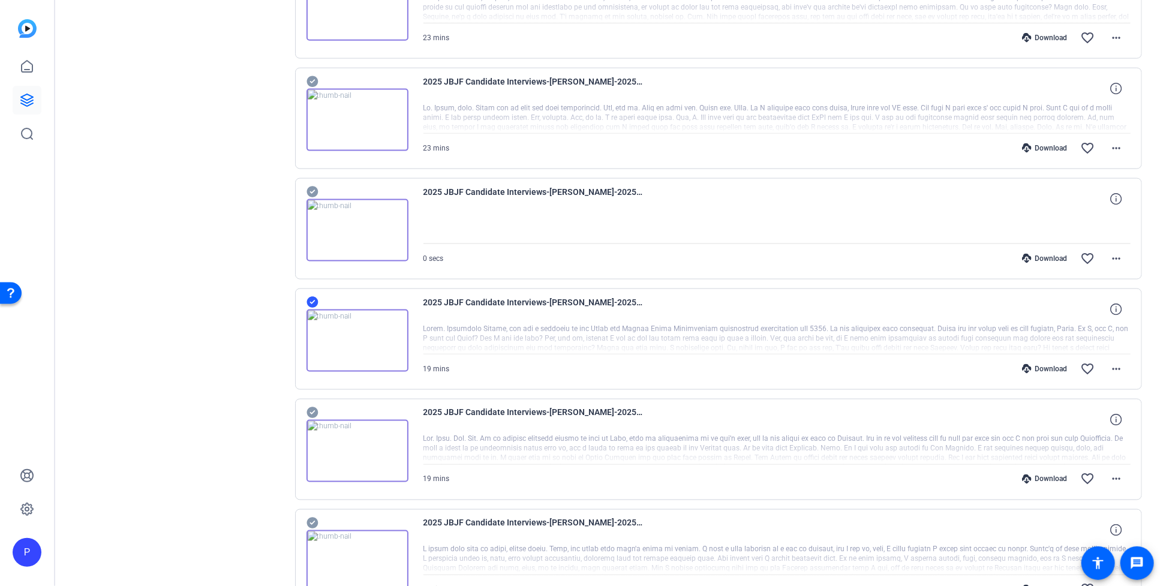
scroll to position [3398, 0]
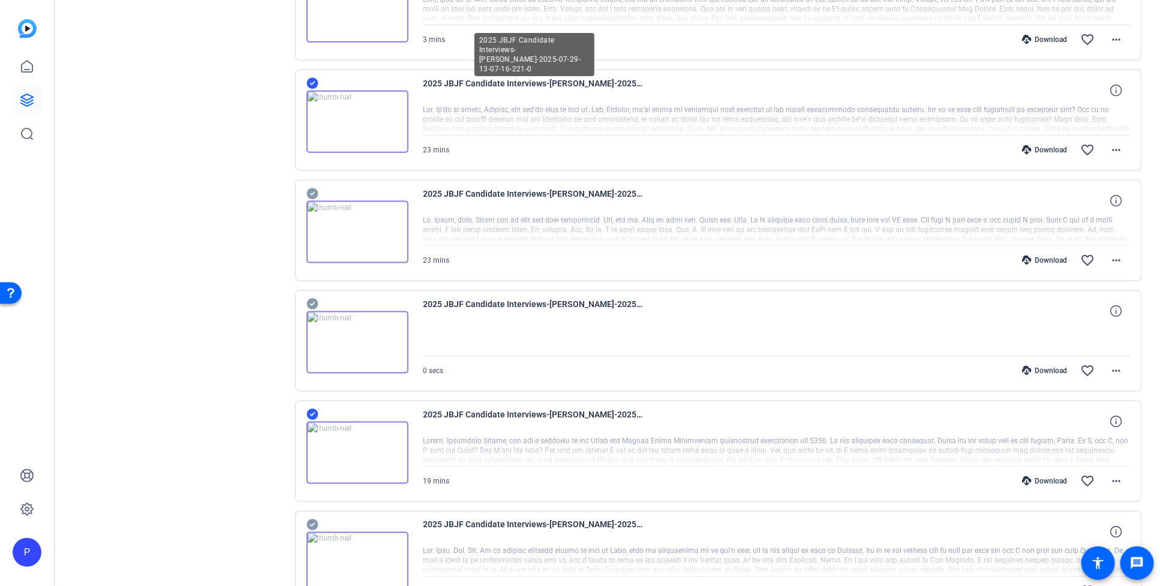
click at [502, 89] on span "2025 JBJF Candidate Interviews-[PERSON_NAME]-2025-07-29-13-07-16-221-0" at bounding box center [534, 90] width 222 height 29
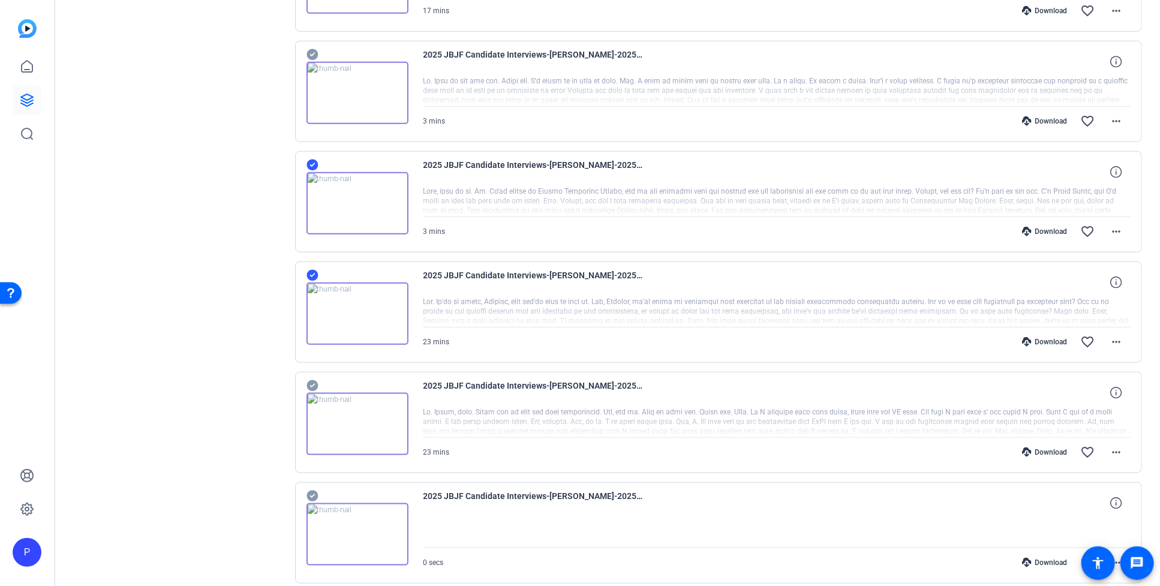
scroll to position [3191, 0]
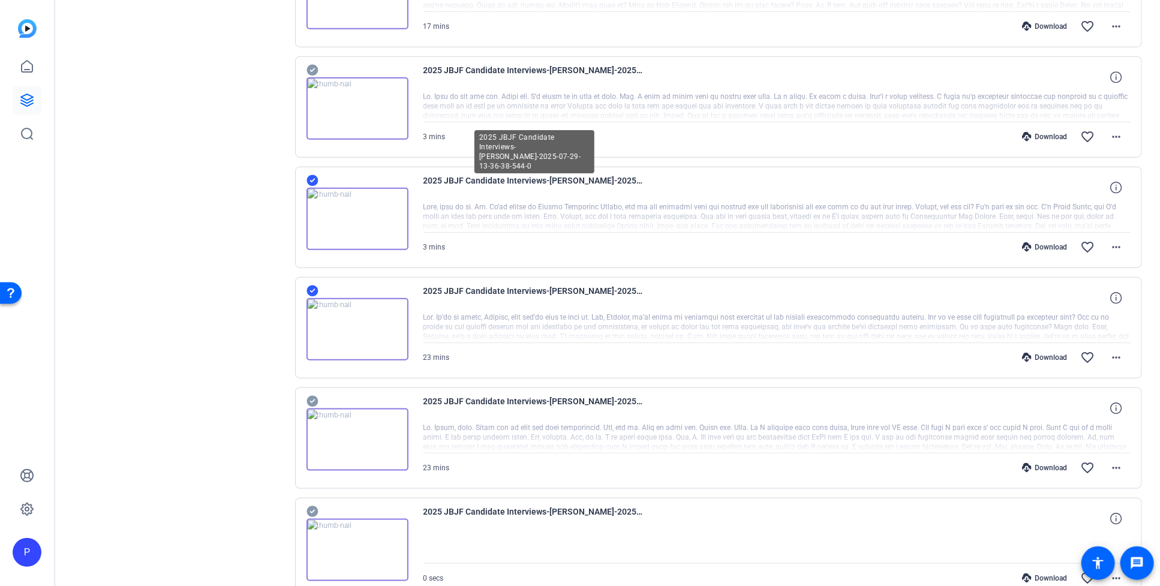
click at [584, 182] on span "2025 JBJF Candidate Interviews-[PERSON_NAME]-2025-07-29-13-36-38-544-0" at bounding box center [534, 187] width 222 height 29
click at [567, 232] on div at bounding box center [777, 217] width 708 height 30
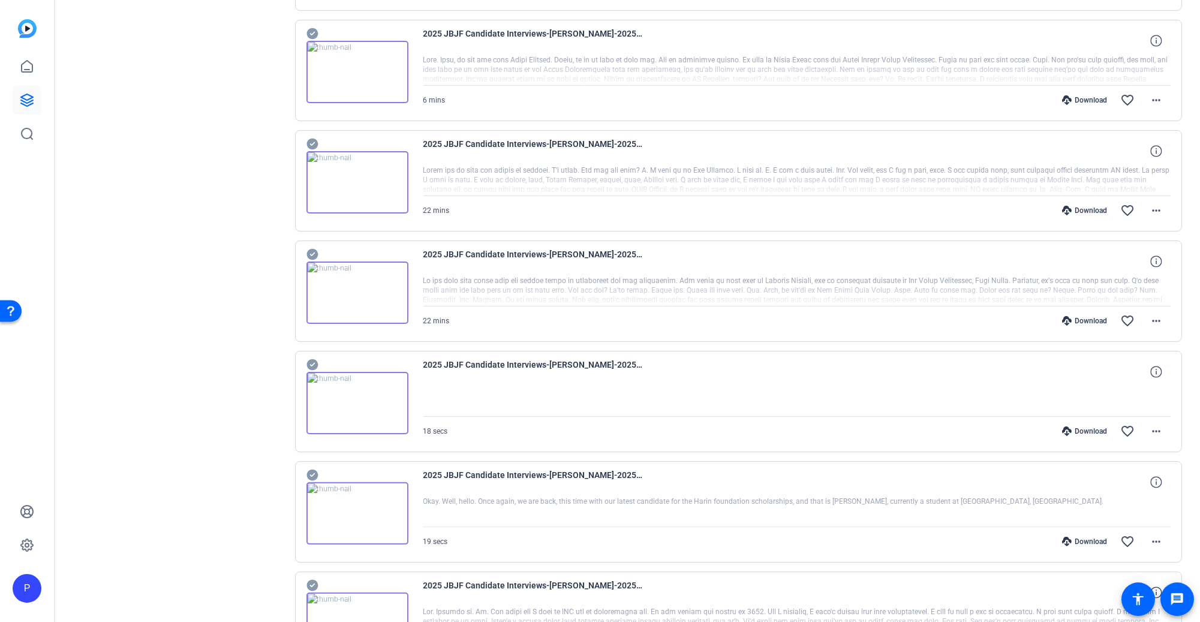
scroll to position [896, 0]
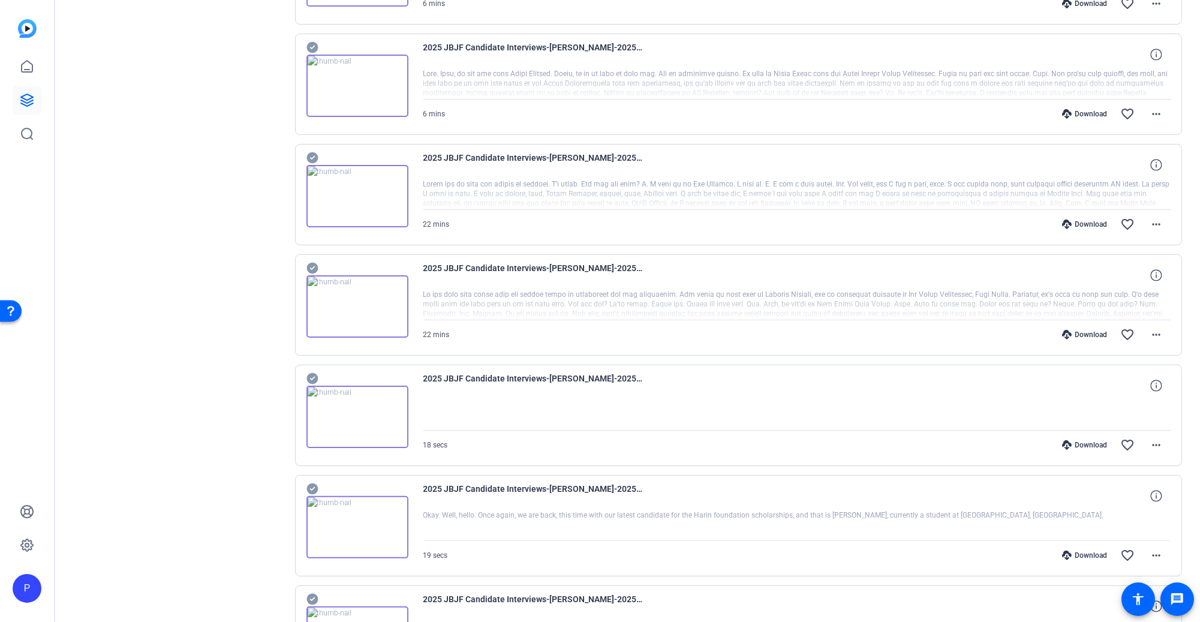
click at [358, 196] on img at bounding box center [357, 196] width 102 height 62
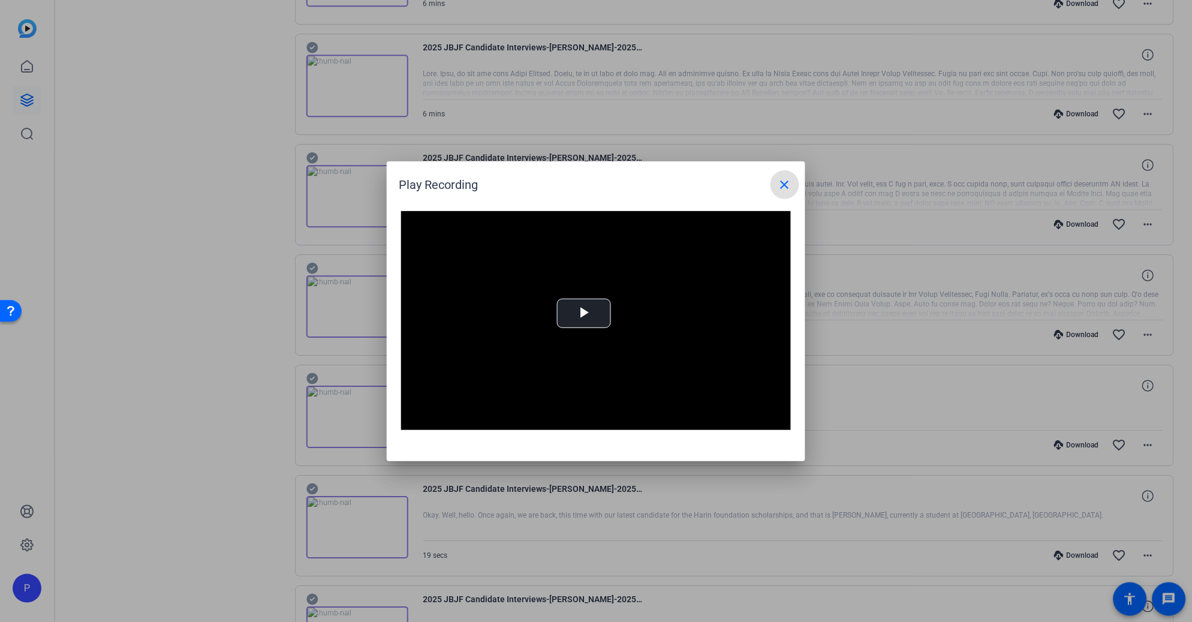
click at [781, 183] on mat-icon "close" at bounding box center [785, 185] width 14 height 14
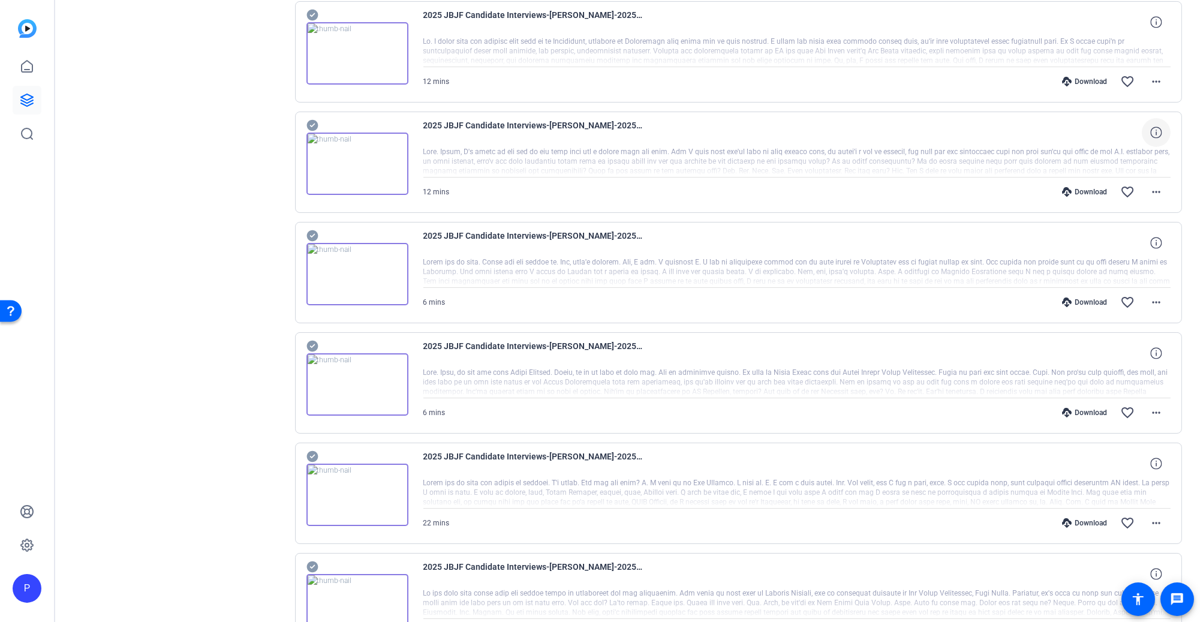
scroll to position [597, 0]
